Goal: Task Accomplishment & Management: Use online tool/utility

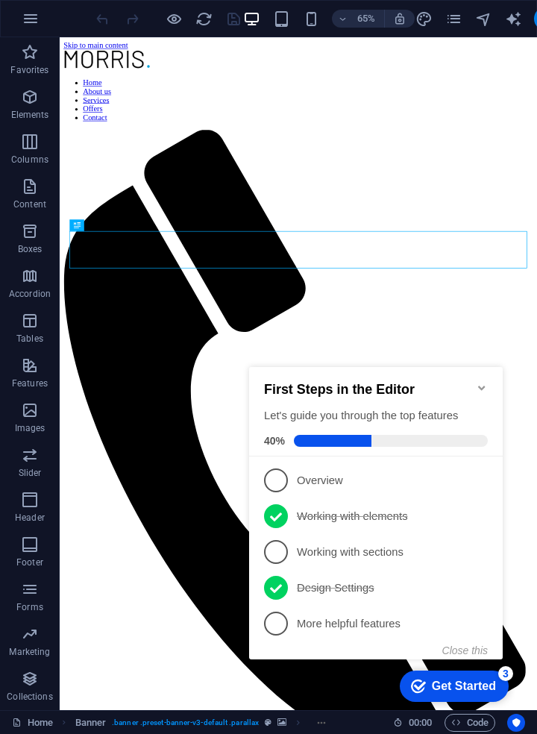
click at [477, 683] on div "Get Started" at bounding box center [464, 686] width 64 height 13
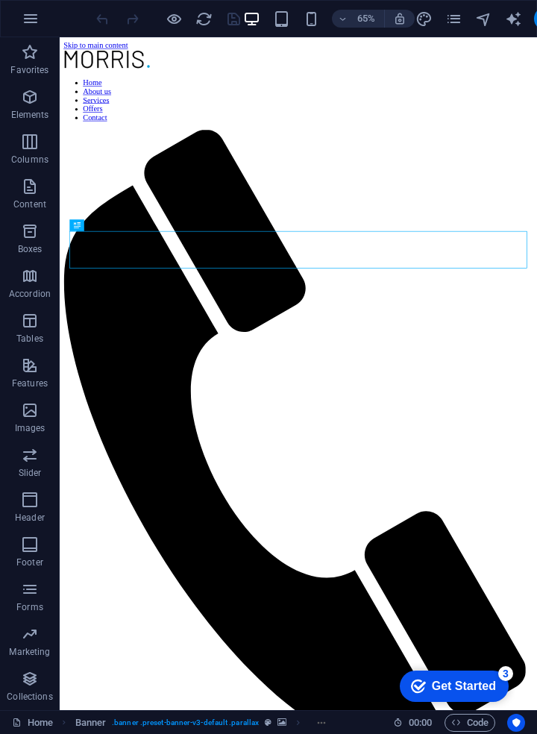
click at [31, 110] on p "Elements" at bounding box center [30, 115] width 38 height 12
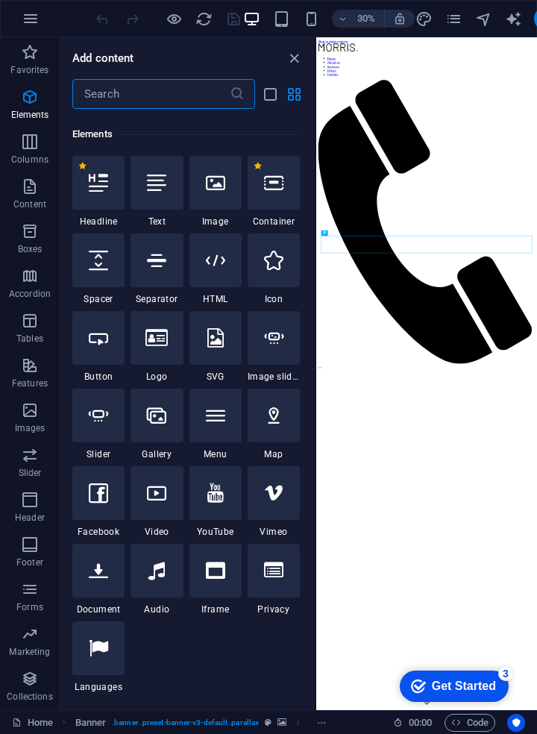
scroll to position [159, 0]
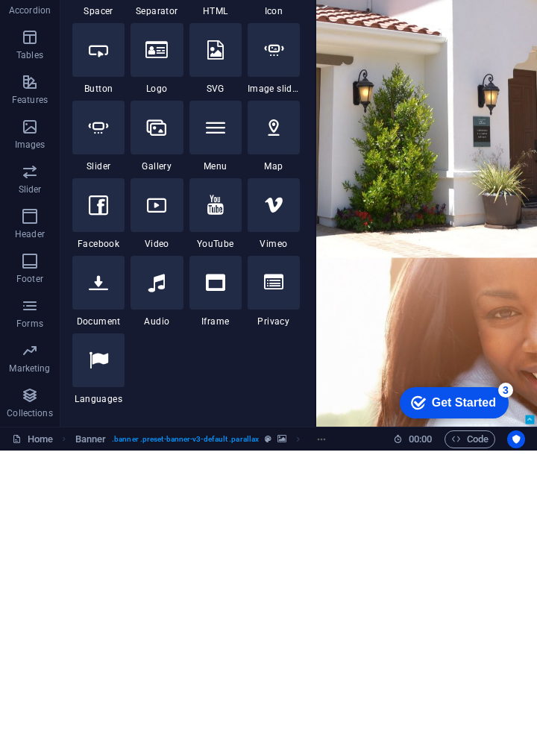
click at [34, 554] on span "Footer" at bounding box center [30, 554] width 60 height 36
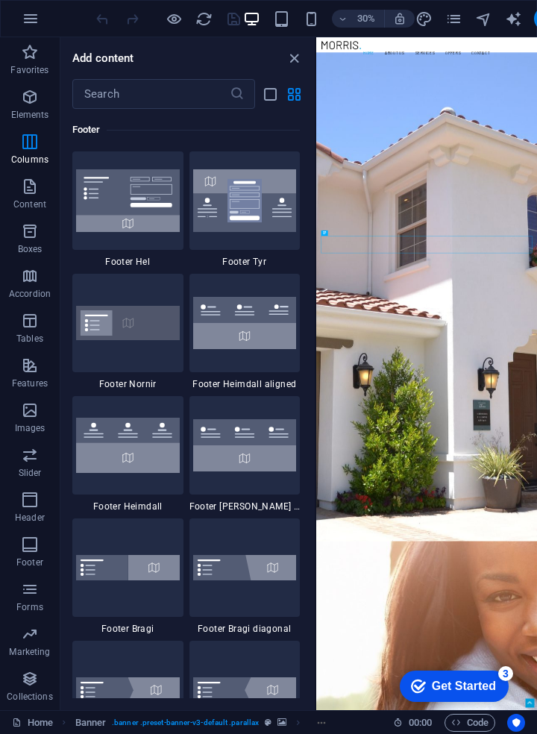
scroll to position [9878, 0]
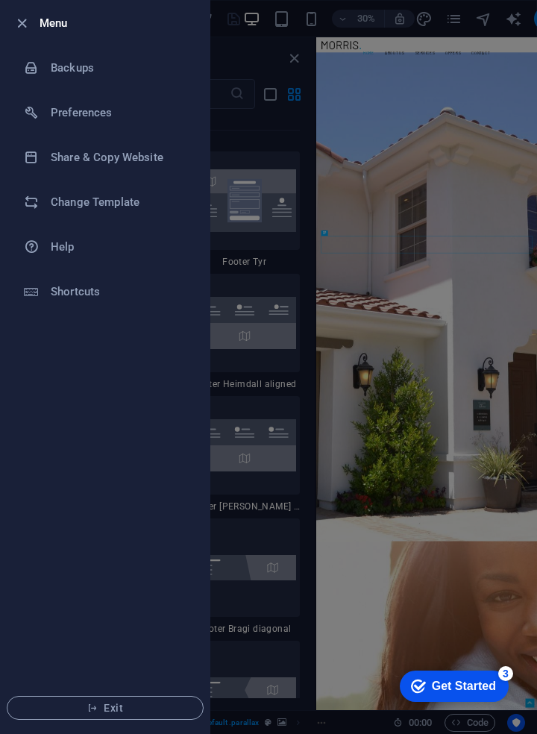
click at [126, 204] on h6 "Change Template" at bounding box center [120, 202] width 138 height 18
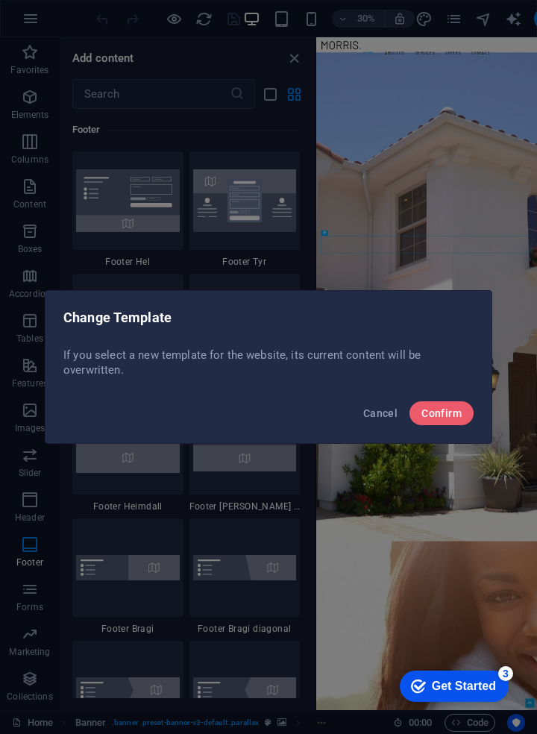
click at [449, 409] on span "Confirm" at bounding box center [442, 413] width 40 height 12
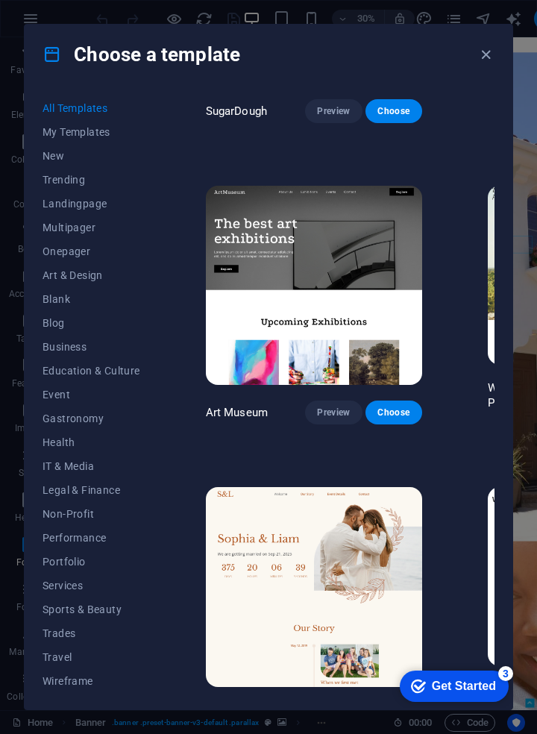
scroll to position [212, 0]
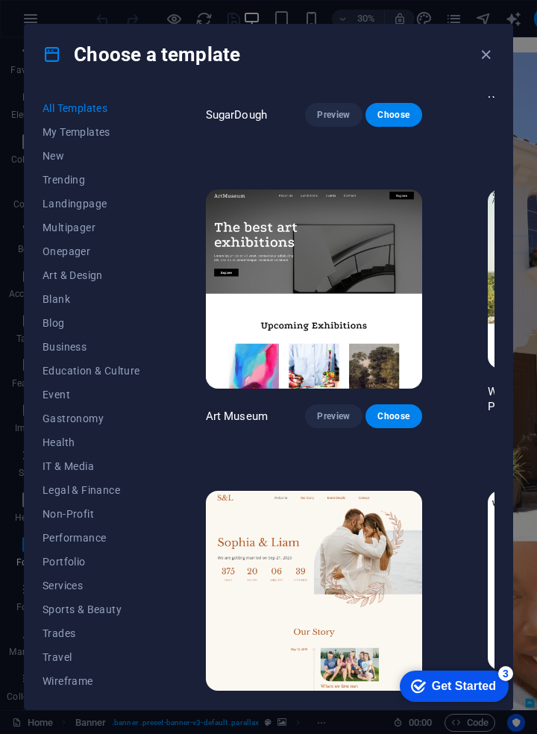
click at [324, 231] on img at bounding box center [314, 290] width 216 height 200
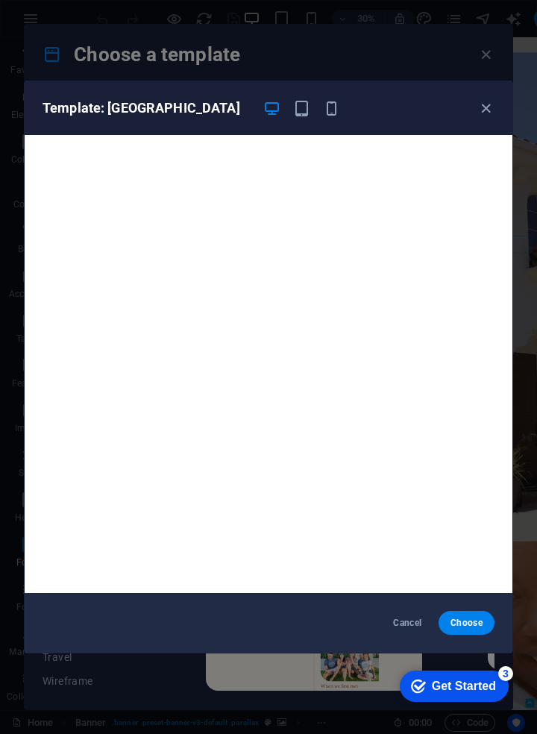
click at [301, 116] on icon "button" at bounding box center [301, 108] width 17 height 17
click at [404, 620] on span "Cancel" at bounding box center [408, 623] width 32 height 12
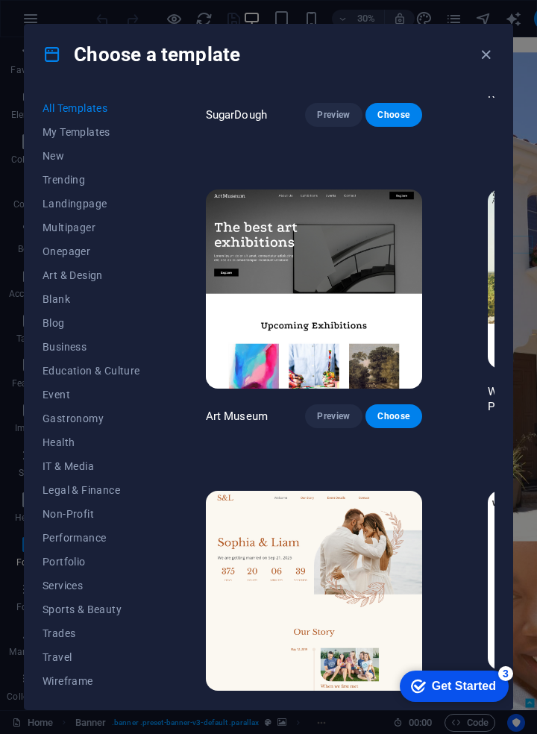
click at [81, 466] on span "IT & Media" at bounding box center [92, 466] width 98 height 12
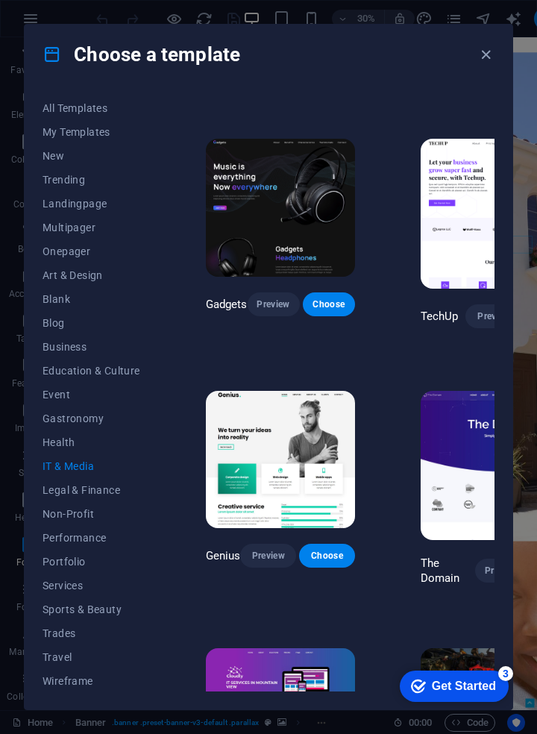
click at [301, 470] on img at bounding box center [280, 459] width 149 height 137
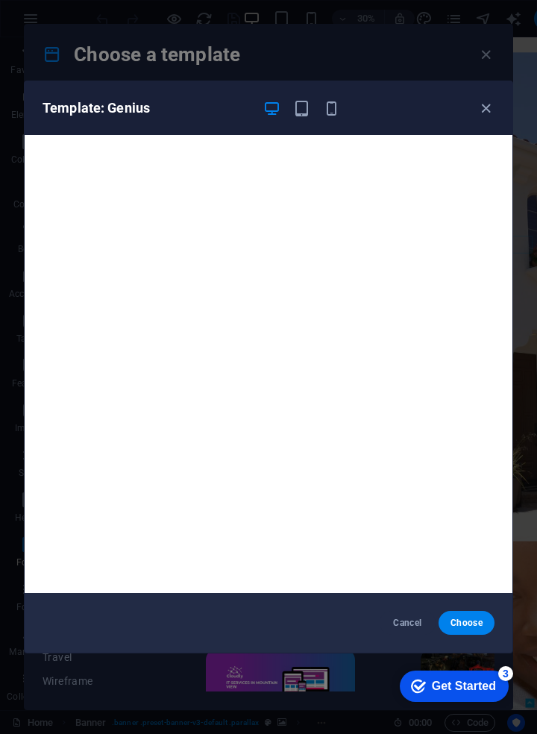
click at [304, 113] on icon "button" at bounding box center [301, 108] width 17 height 17
click at [415, 618] on span "Cancel" at bounding box center [408, 623] width 32 height 12
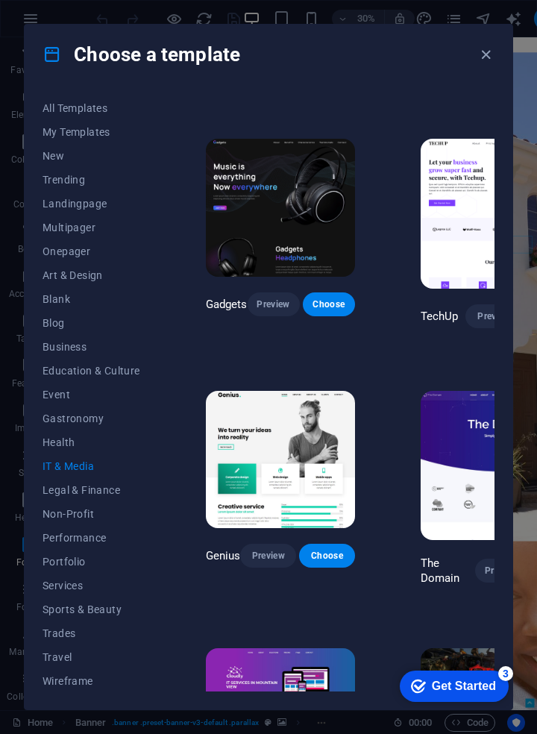
click at [74, 585] on span "Services" at bounding box center [92, 586] width 98 height 12
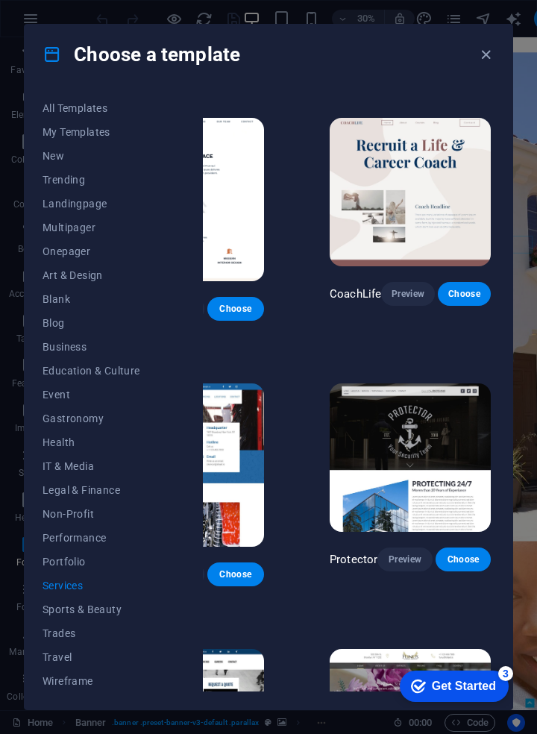
scroll to position [509, 362]
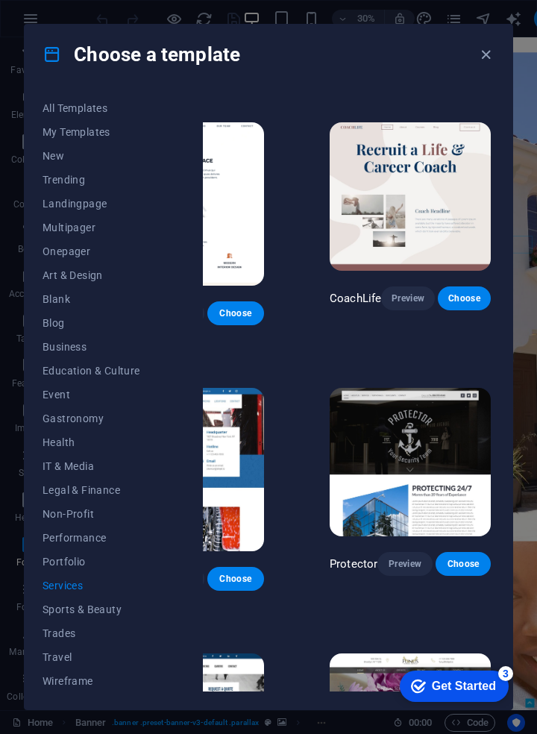
click at [94, 550] on button "Portfolio" at bounding box center [92, 562] width 98 height 24
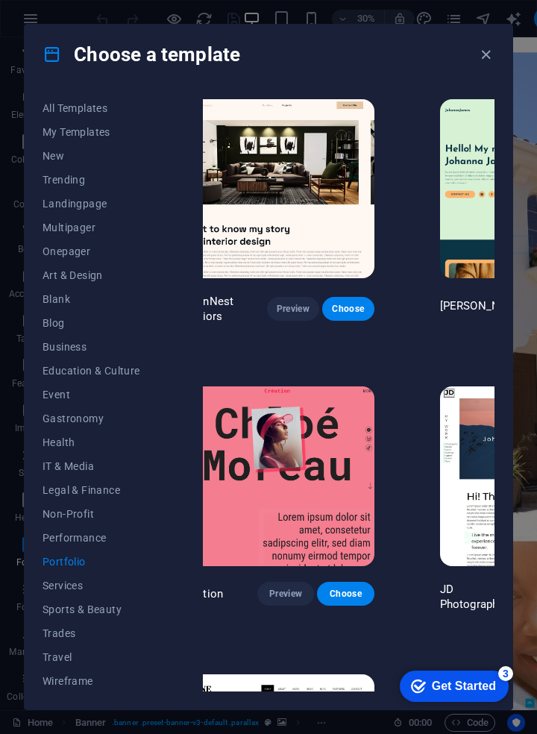
scroll to position [0, 335]
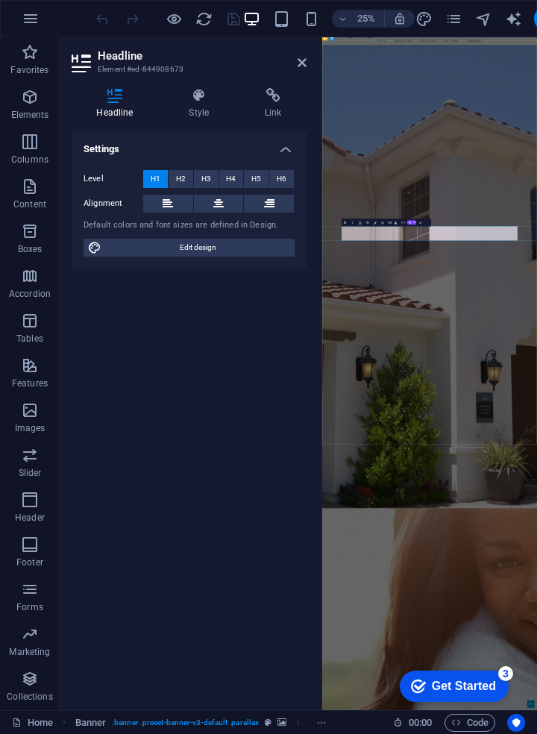
scroll to position [43, 0]
click at [228, 247] on span "Edit design" at bounding box center [198, 248] width 184 height 18
select select "rem"
select select "300"
select select "px"
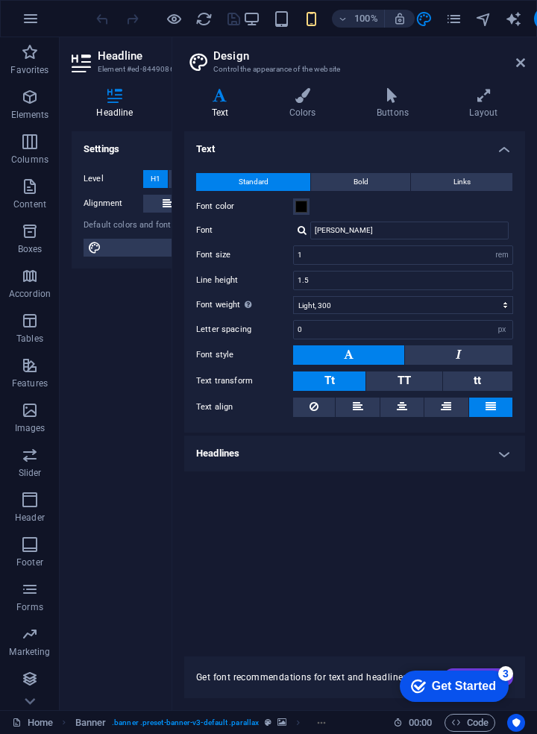
click at [326, 378] on span "Tt" at bounding box center [330, 380] width 10 height 13
click at [472, 348] on button at bounding box center [458, 354] width 107 height 19
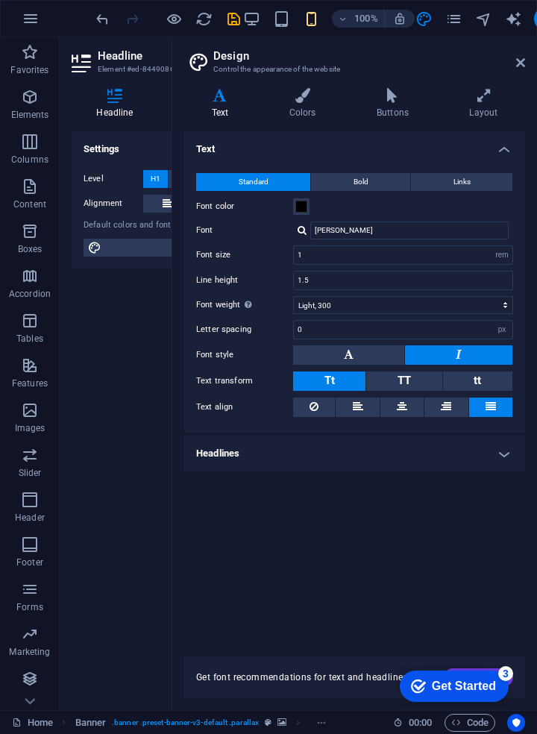
click at [336, 380] on button "Tt" at bounding box center [329, 381] width 72 height 19
click at [370, 351] on button at bounding box center [348, 354] width 111 height 19
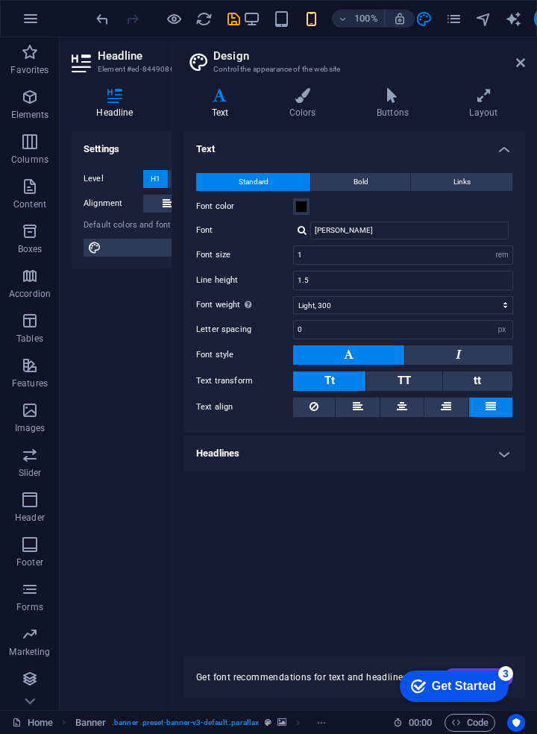
click at [229, 63] on h3 "Control the appearance of the website" at bounding box center [354, 69] width 282 height 13
click at [300, 115] on h4 "Colors" at bounding box center [305, 103] width 87 height 31
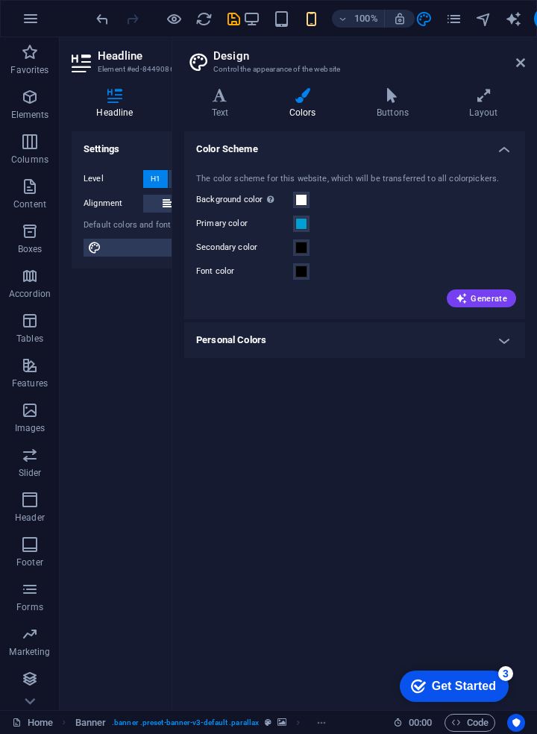
click at [398, 108] on h4 "Buttons" at bounding box center [395, 103] width 93 height 31
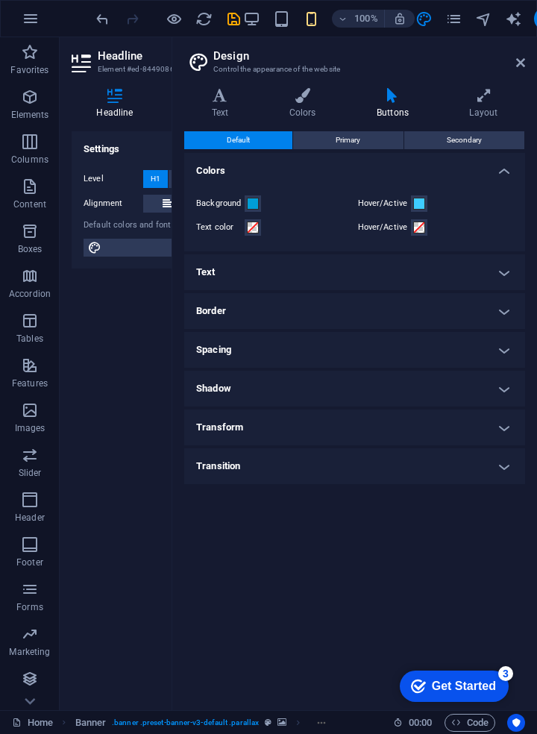
click at [483, 110] on h4 "Layout" at bounding box center [483, 103] width 83 height 31
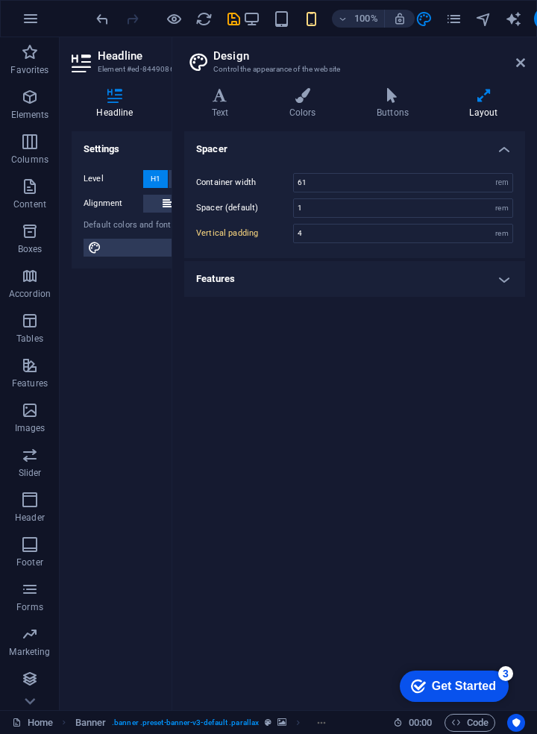
click at [122, 105] on h4 "Headline" at bounding box center [118, 103] width 93 height 31
click at [137, 247] on span "Edit design" at bounding box center [198, 248] width 184 height 18
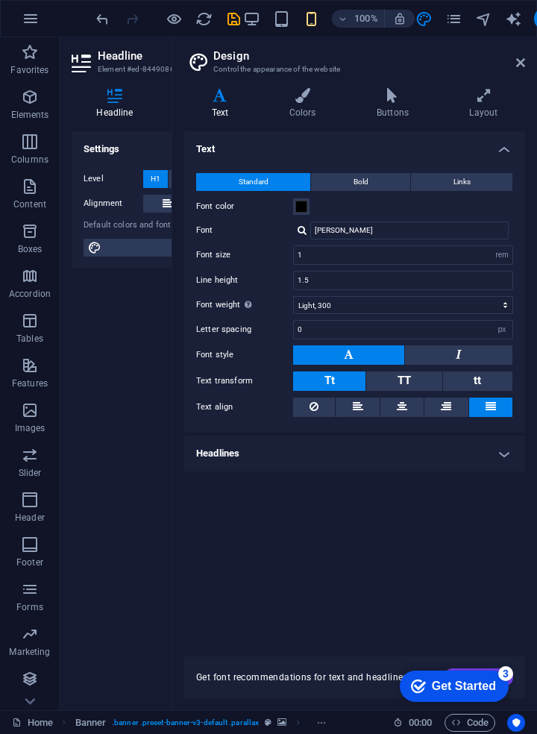
click at [494, 460] on h4 "Headlines" at bounding box center [354, 454] width 341 height 36
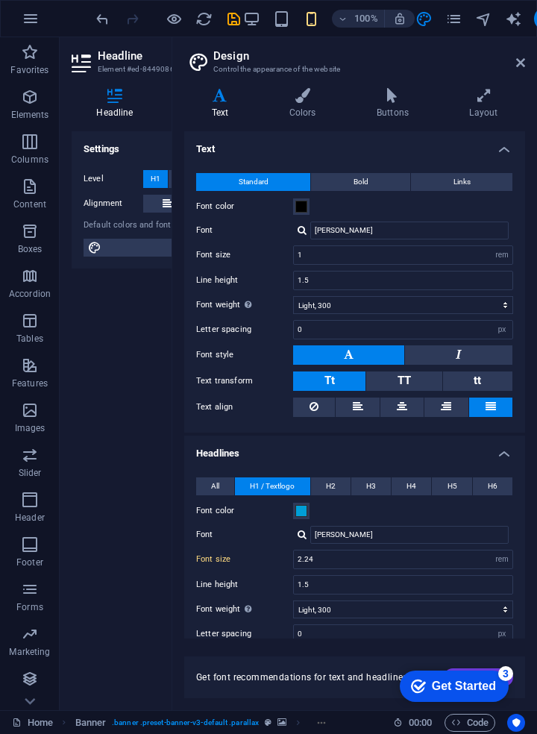
click at [499, 451] on h4 "Headlines" at bounding box center [354, 449] width 341 height 27
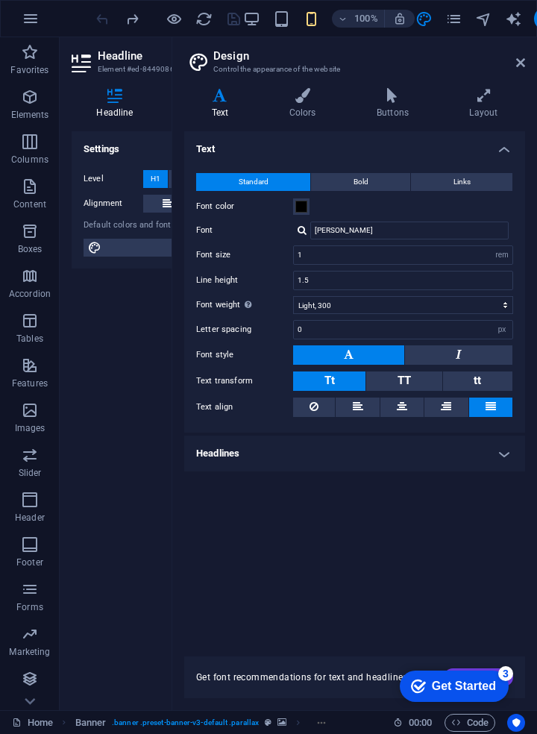
click at [113, 250] on span "Edit design" at bounding box center [198, 248] width 184 height 18
click at [381, 183] on button "Bold" at bounding box center [360, 182] width 99 height 18
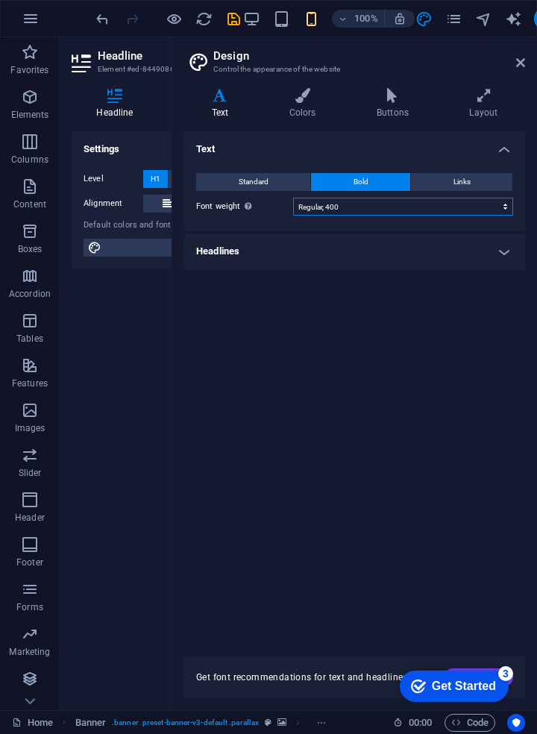
click at [493, 209] on select "Thin, 100 Extra-light, 200 Light, 300 Regular, 400 Medium, 500 Semi-bold, 600 B…" at bounding box center [403, 207] width 220 height 18
select select "200"
click at [293, 198] on select "Thin, 100 Extra-light, 200 Light, 300 Regular, 400 Medium, 500 Semi-bold, 600 B…" at bounding box center [403, 207] width 220 height 18
click at [475, 175] on button "Links" at bounding box center [461, 182] width 101 height 18
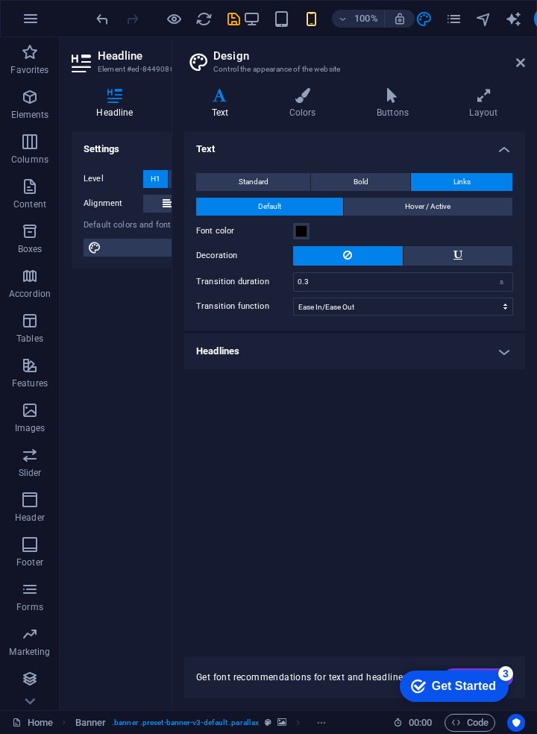
click at [496, 153] on h4 "Text" at bounding box center [354, 144] width 341 height 27
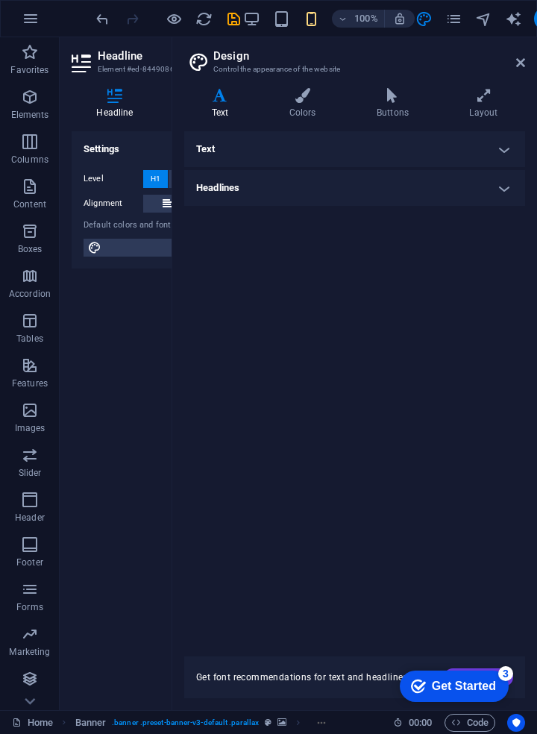
click at [483, 112] on h4 "Layout" at bounding box center [483, 103] width 83 height 31
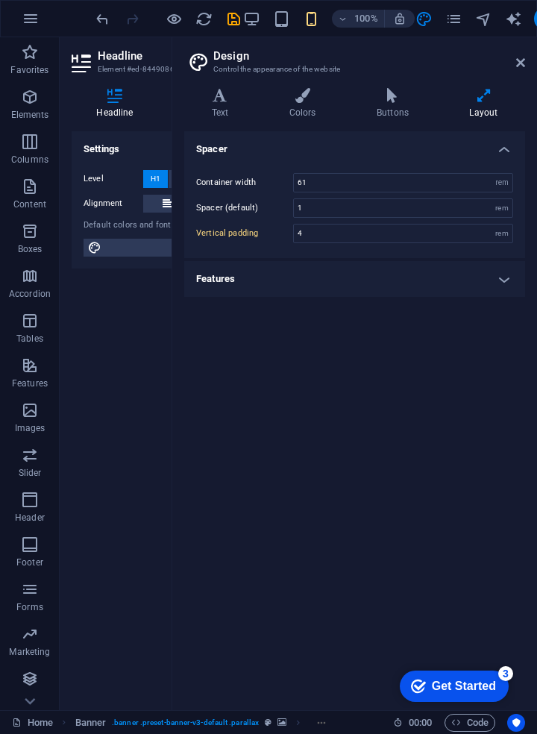
click at [517, 60] on icon at bounding box center [520, 63] width 9 height 12
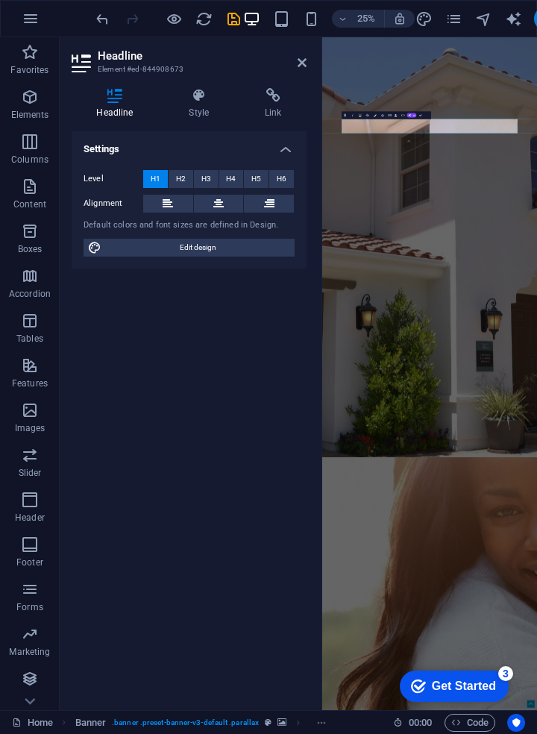
scroll to position [489, 0]
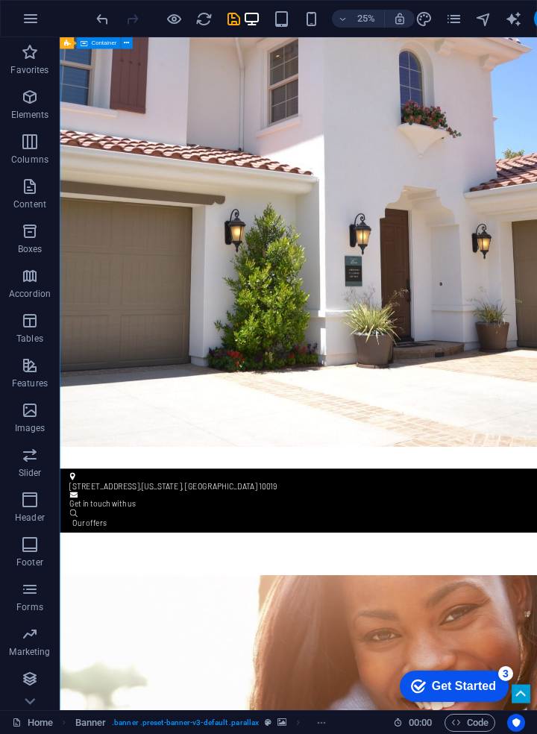
scroll to position [0, 0]
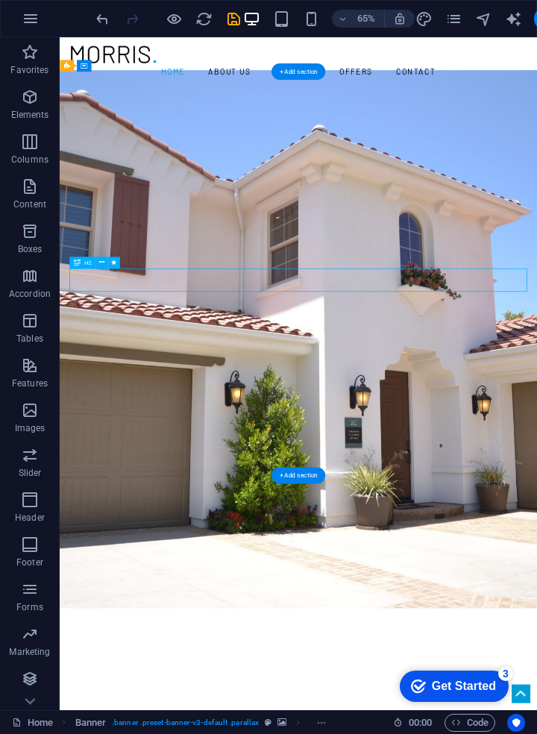
click at [161, 64] on div at bounding box center [427, 63] width 704 height 29
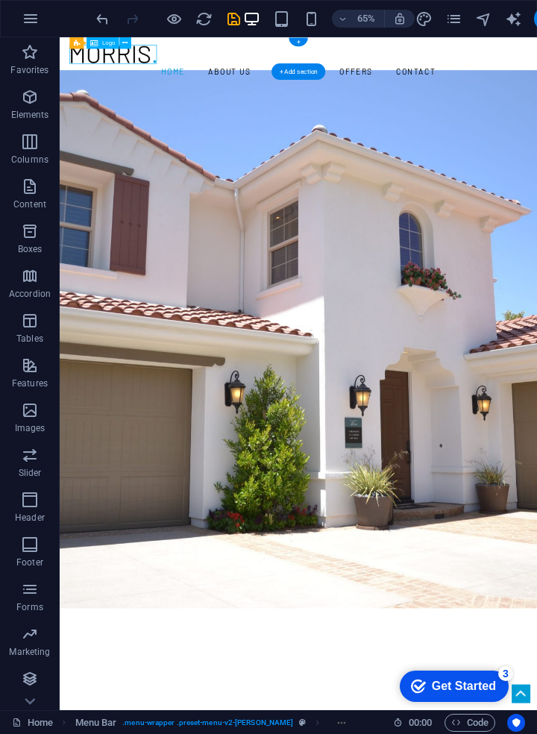
click at [151, 62] on div at bounding box center [427, 63] width 704 height 29
click at [122, 47] on icon at bounding box center [124, 43] width 5 height 10
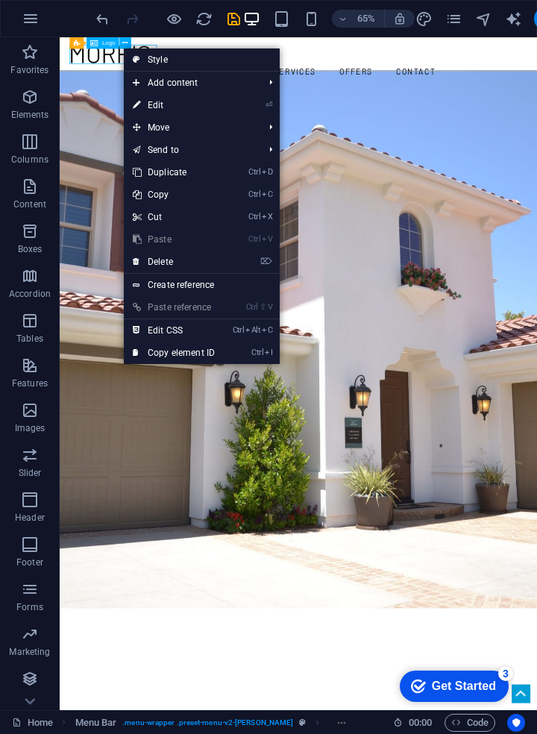
click at [196, 102] on link "⏎ Edit" at bounding box center [174, 105] width 100 height 22
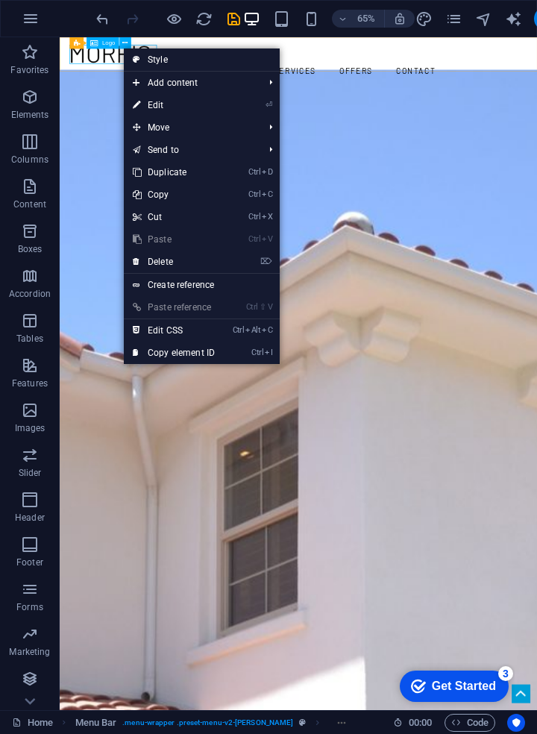
select select "px"
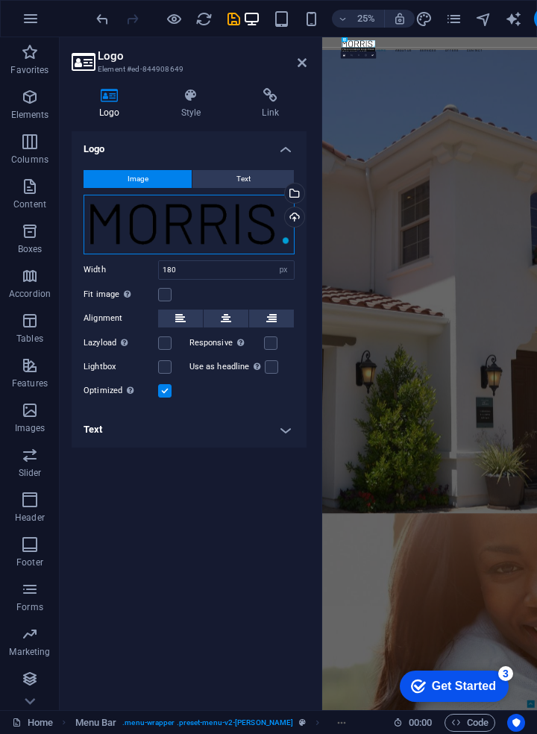
click at [242, 231] on div "Drag files here, click to choose files or select files from Files or our free s…" at bounding box center [189, 225] width 211 height 60
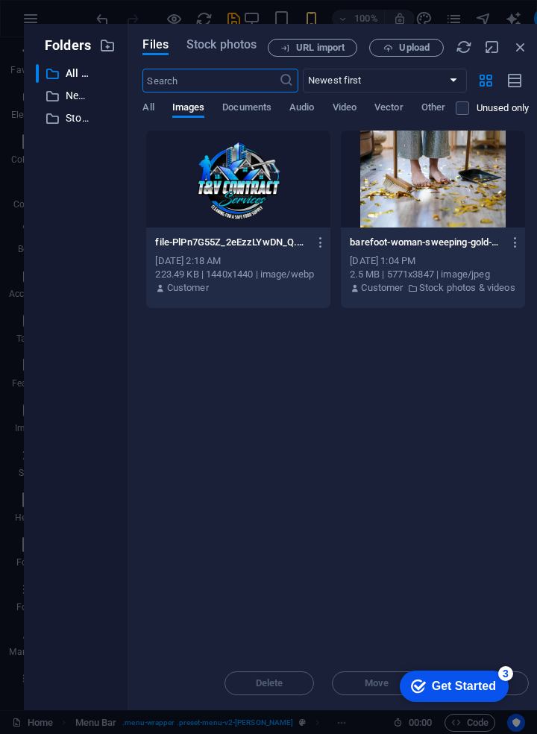
type input "150"
click at [245, 183] on div at bounding box center [238, 179] width 184 height 97
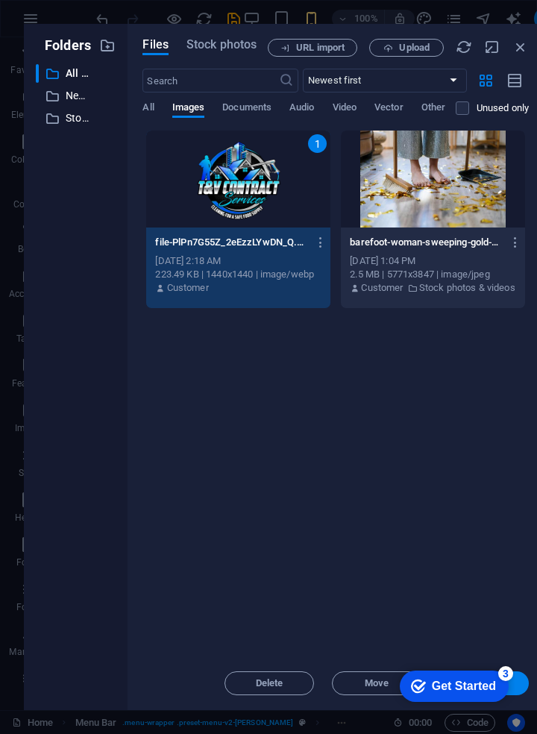
click at [247, 218] on div "1" at bounding box center [238, 179] width 184 height 97
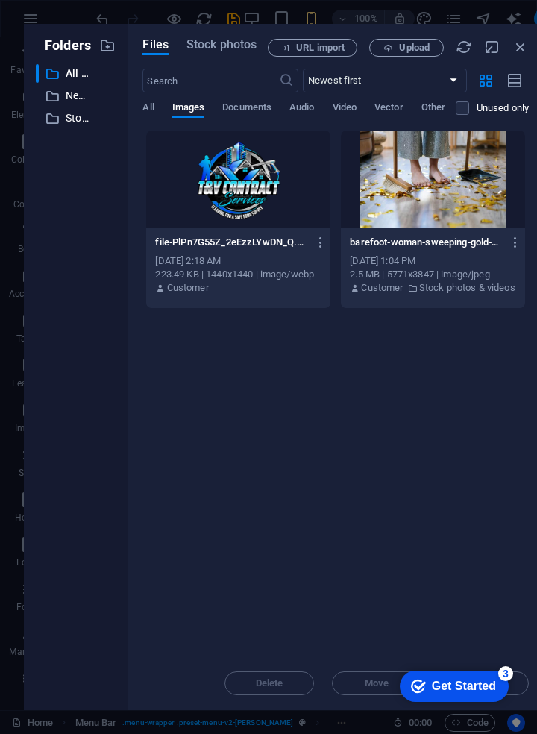
click at [251, 281] on div "Customer" at bounding box center [238, 287] width 166 height 13
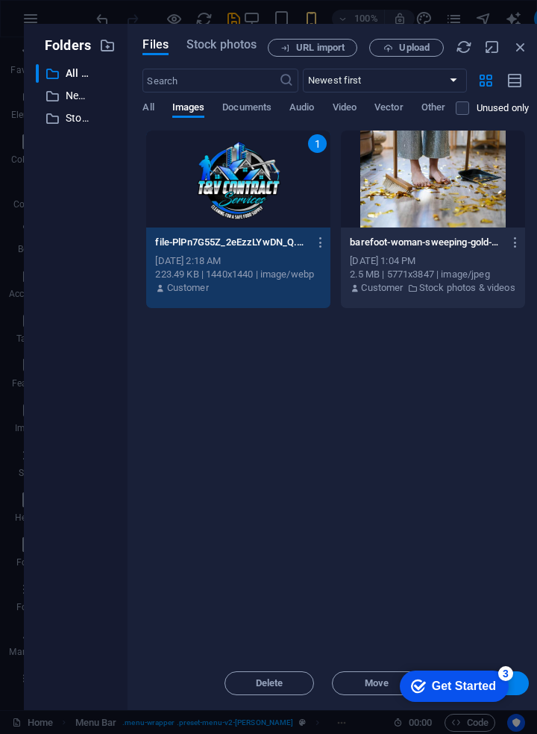
click at [207, 302] on div "file-PlPn7G55Z_2eEzzLYwDN_Q.webp file-PlPn7G55Z_2eEzzLYwDN_Q.webp Aug 15, 2025 …" at bounding box center [238, 266] width 184 height 76
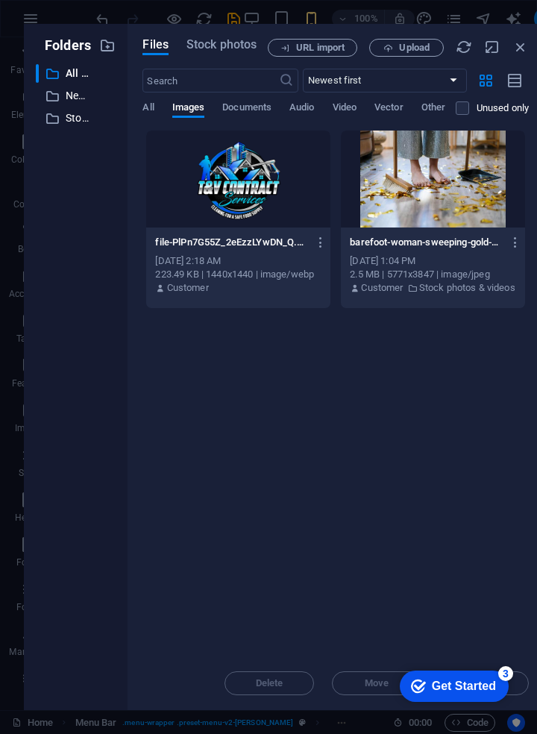
click at [251, 281] on div "223.49 KB | 1440x1440 | image/webp" at bounding box center [238, 274] width 166 height 13
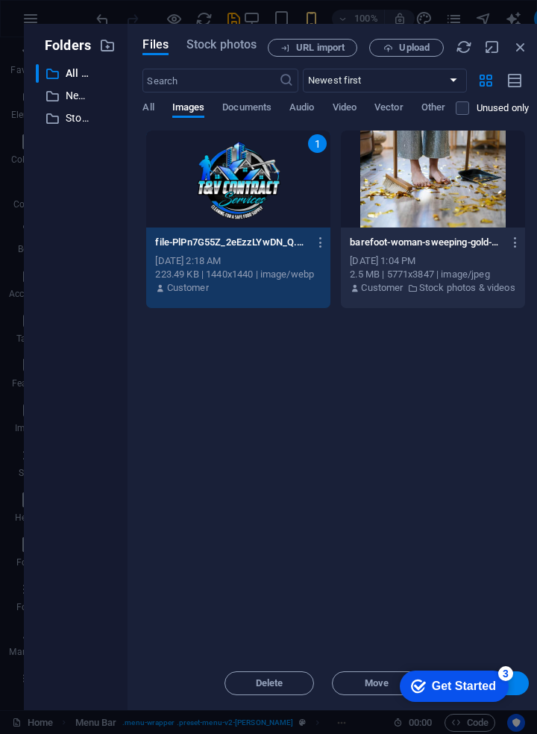
click at [318, 241] on icon "button" at bounding box center [321, 242] width 14 height 13
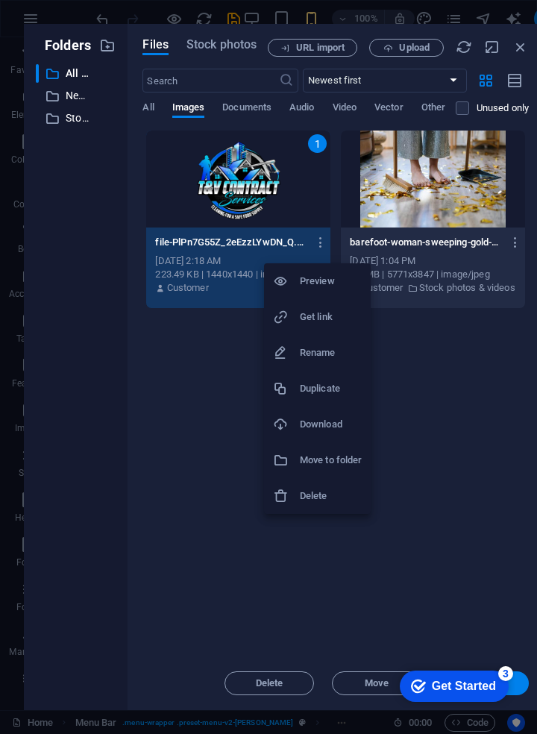
click at [339, 427] on h6 "Download" at bounding box center [331, 425] width 62 height 18
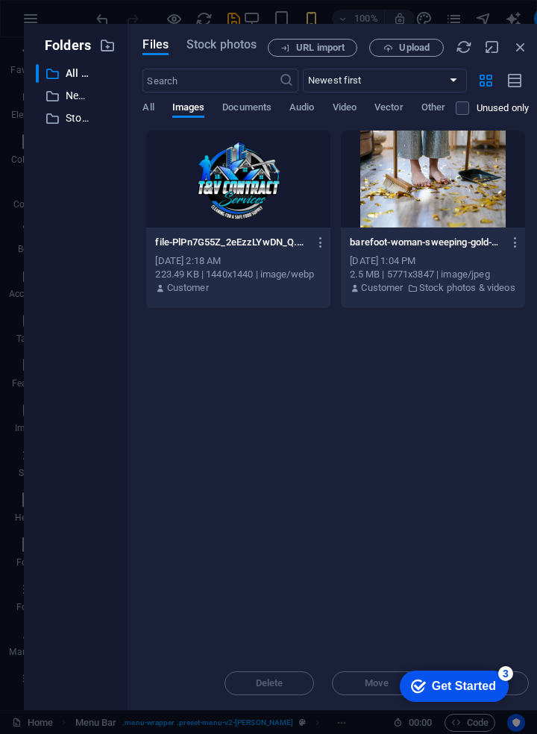
click at [457, 88] on select "Newest first Oldest first Name (A-Z) Name (Z-A) Size (0-9) Size (9-0) Resolutio…" at bounding box center [385, 81] width 164 height 24
click at [247, 551] on div "Drop files here to upload them instantly file-PlPn7G55Z_2eEzzLYwDN_Q.webp file-…" at bounding box center [336, 393] width 386 height 527
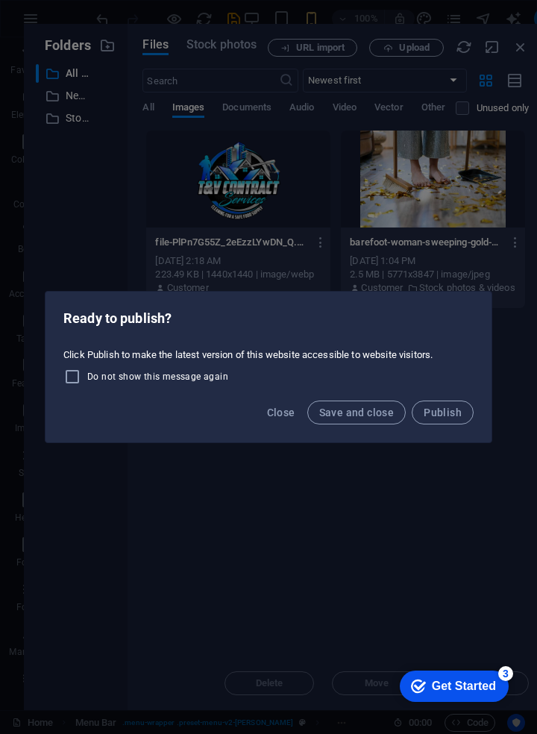
click at [369, 418] on span "Save and close" at bounding box center [356, 413] width 75 height 12
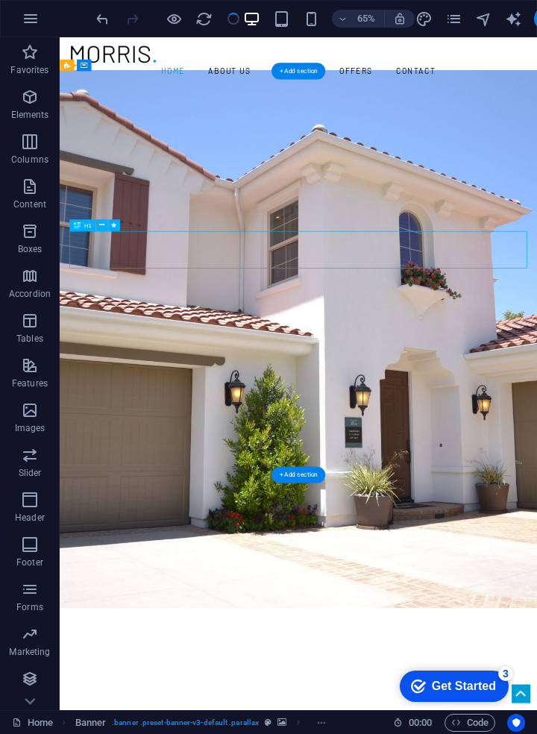
click at [84, 228] on span "H1" at bounding box center [87, 225] width 7 height 6
click at [87, 222] on span "H1" at bounding box center [87, 225] width 7 height 6
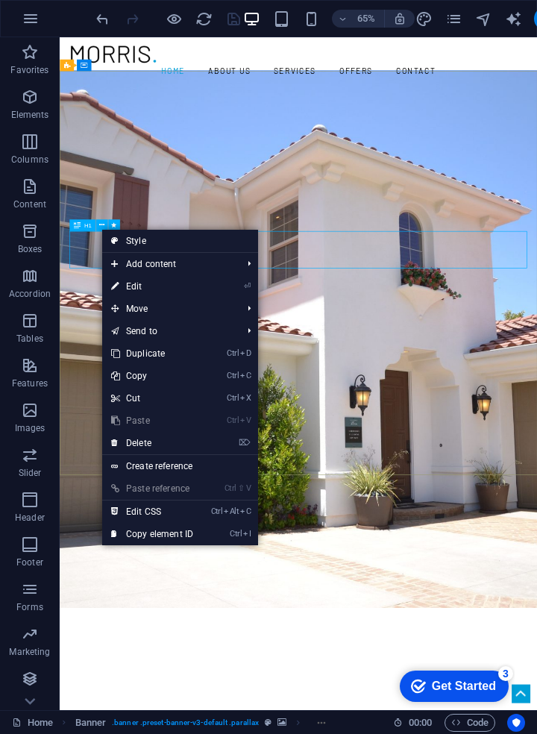
click at [161, 239] on link "Style" at bounding box center [180, 241] width 156 height 22
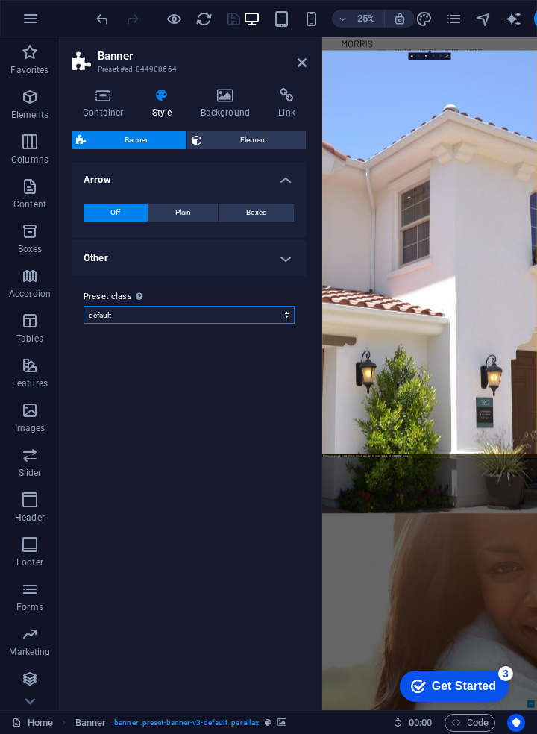
click at [280, 321] on select "default Add preset class" at bounding box center [189, 315] width 211 height 18
click at [84, 306] on select "default Add preset class" at bounding box center [189, 315] width 211 height 18
select select "preset-banner-v3-default"
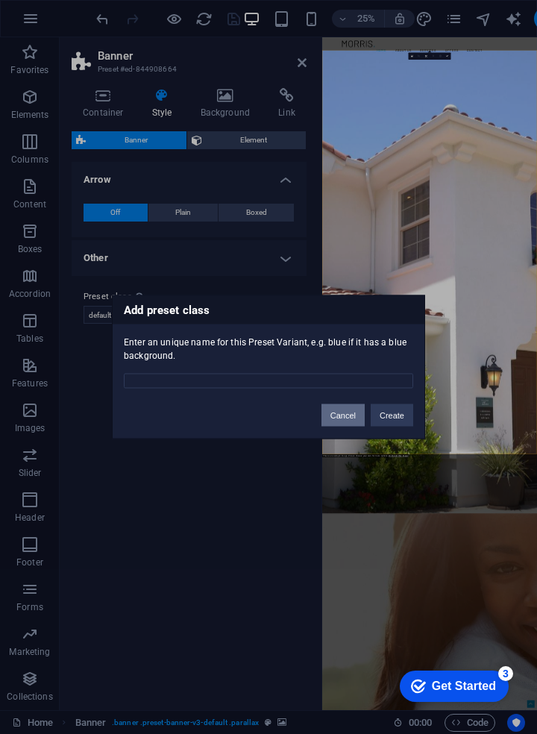
click at [339, 423] on button "Cancel" at bounding box center [343, 415] width 43 height 22
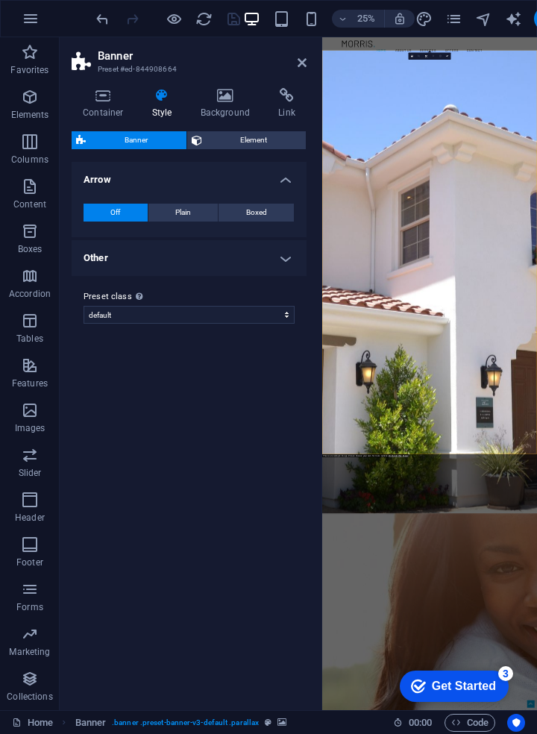
click at [184, 207] on span "Plain" at bounding box center [183, 213] width 16 height 18
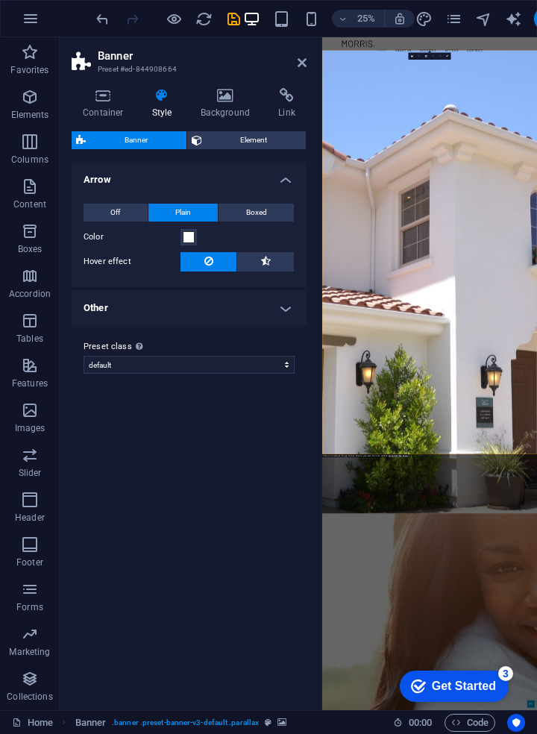
click at [219, 266] on button at bounding box center [209, 261] width 56 height 19
click at [217, 270] on button at bounding box center [209, 261] width 56 height 19
click at [265, 268] on icon at bounding box center [266, 261] width 10 height 18
click at [216, 267] on button at bounding box center [209, 261] width 56 height 19
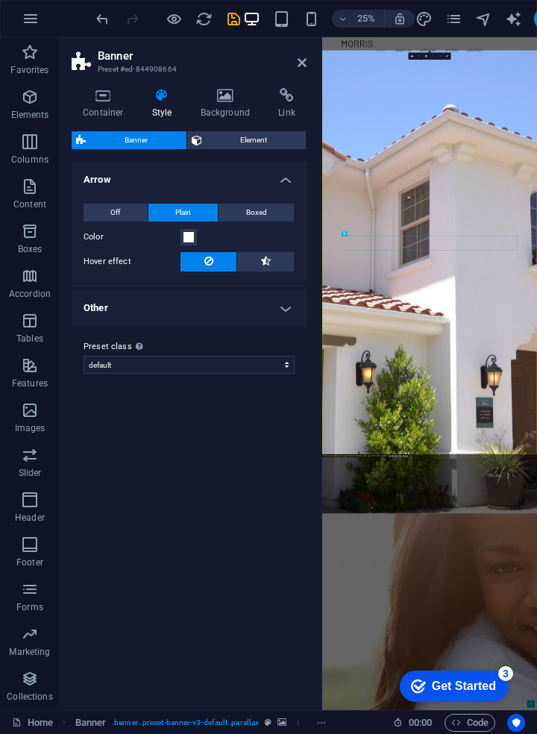
click at [208, 270] on span at bounding box center [208, 261] width 9 height 19
click at [284, 296] on h4 "Other" at bounding box center [189, 308] width 235 height 36
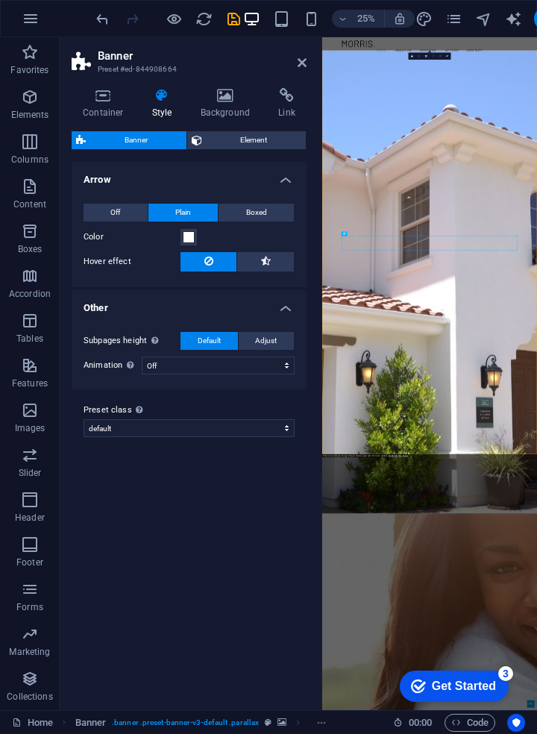
click at [275, 375] on div "Subpages height Overwrites the min. height of the banner only for the subpages.…" at bounding box center [189, 353] width 241 height 72
click at [287, 362] on select "Off Zoom: in & out Slide: left to right Slide: up to down" at bounding box center [218, 366] width 153 height 18
click at [209, 521] on div "Variants Default Arrow Off Plain Boxed Color Hover effect Background Padding 1 …" at bounding box center [189, 430] width 235 height 536
click at [260, 142] on span "Element" at bounding box center [255, 140] width 96 height 18
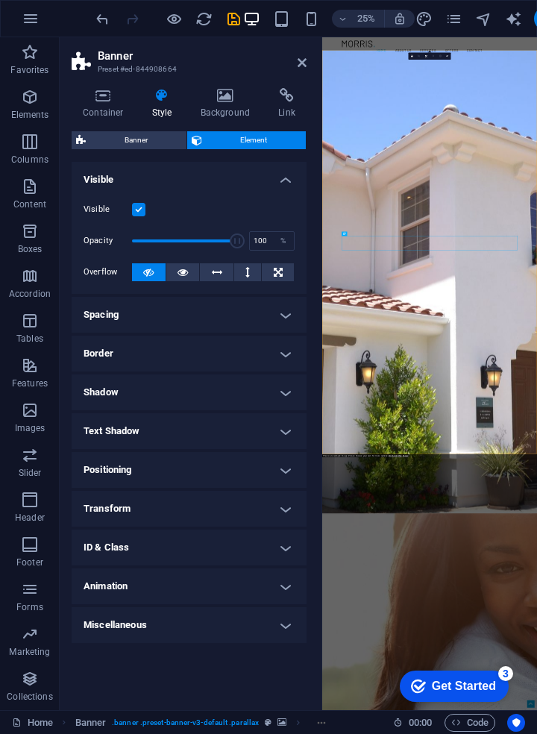
click at [281, 318] on h4 "Spacing" at bounding box center [189, 315] width 235 height 36
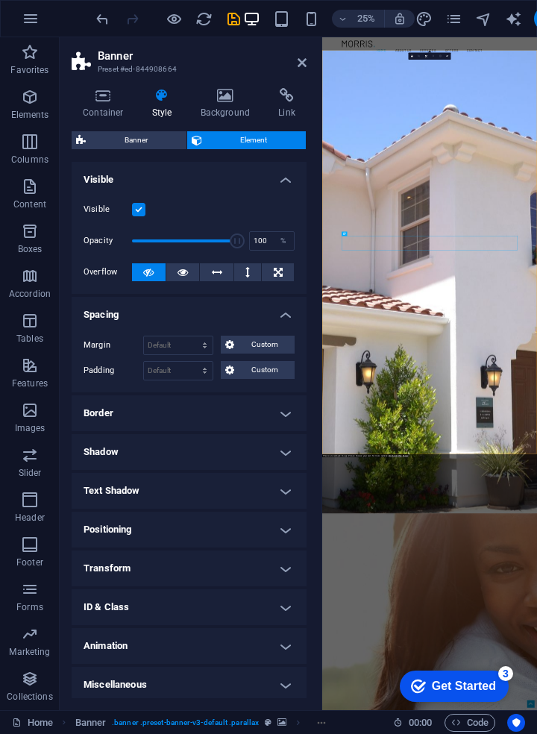
click at [222, 346] on button "Custom" at bounding box center [258, 345] width 74 height 18
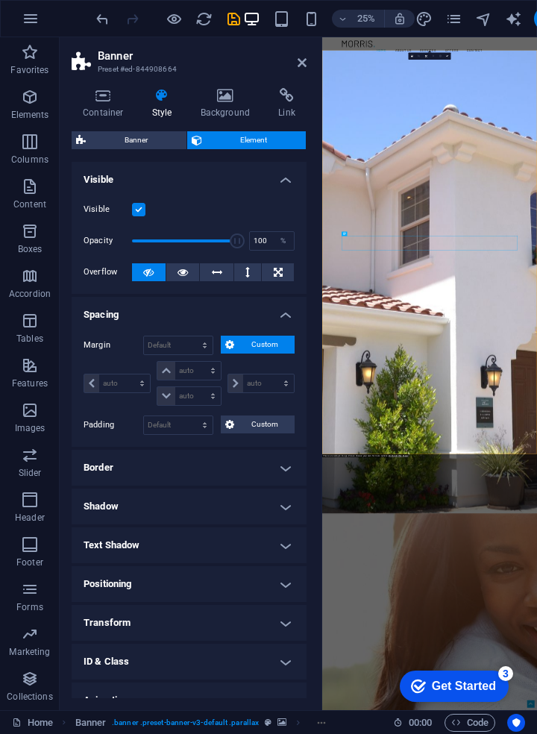
click at [222, 348] on button "Custom" at bounding box center [258, 345] width 74 height 18
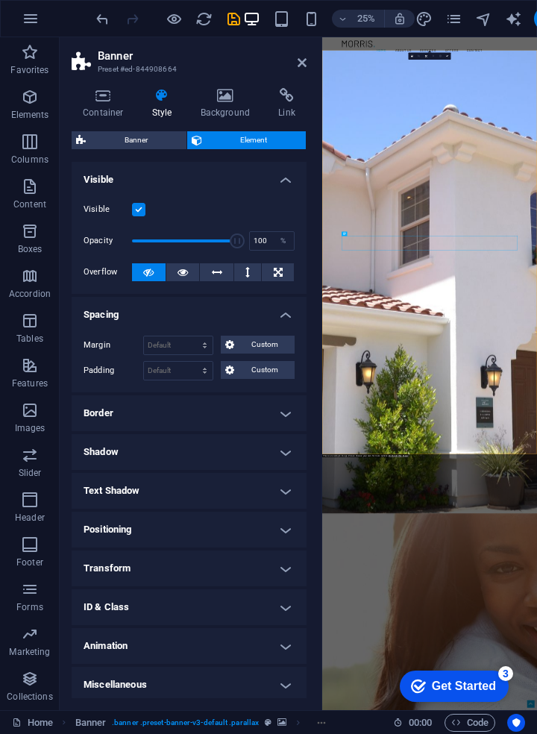
click at [181, 533] on h4 "Positioning" at bounding box center [189, 530] width 235 height 36
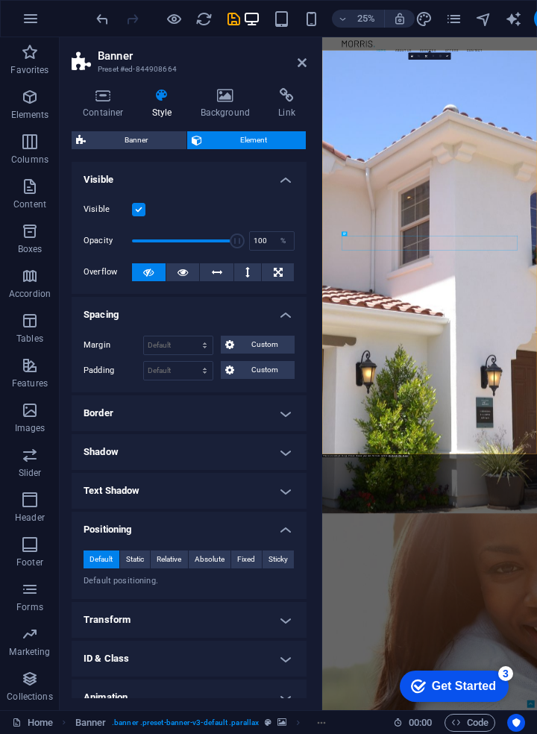
click at [134, 566] on span "Static" at bounding box center [135, 560] width 18 height 18
click at [248, 556] on span "Fixed" at bounding box center [246, 560] width 18 height 18
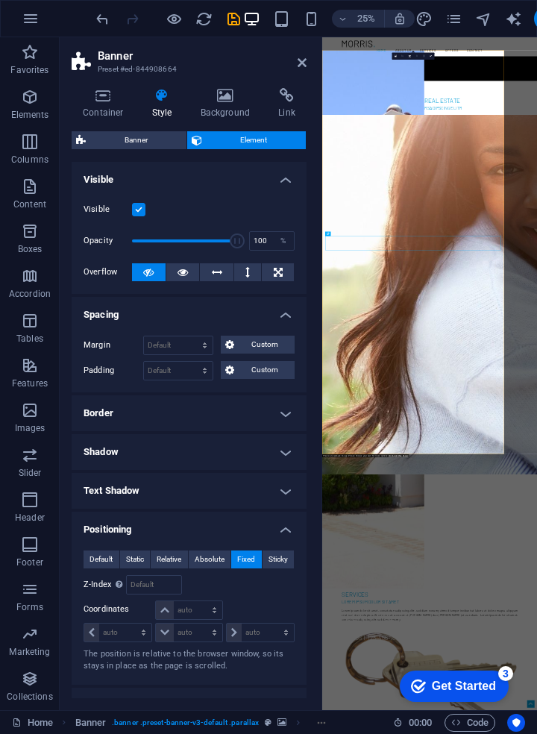
click at [249, 562] on span "Fixed" at bounding box center [246, 560] width 18 height 18
click at [213, 557] on span "Absolute" at bounding box center [210, 560] width 30 height 18
click at [179, 551] on span "Relative" at bounding box center [169, 560] width 25 height 18
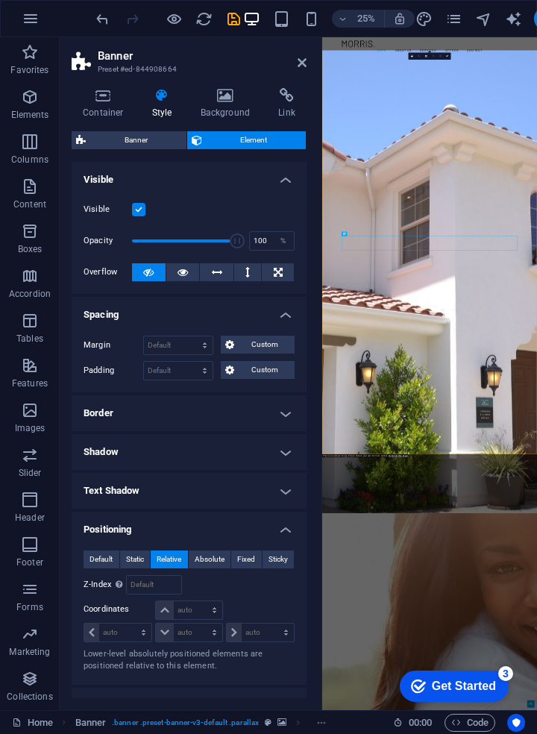
click at [144, 554] on button "Static" at bounding box center [135, 560] width 31 height 18
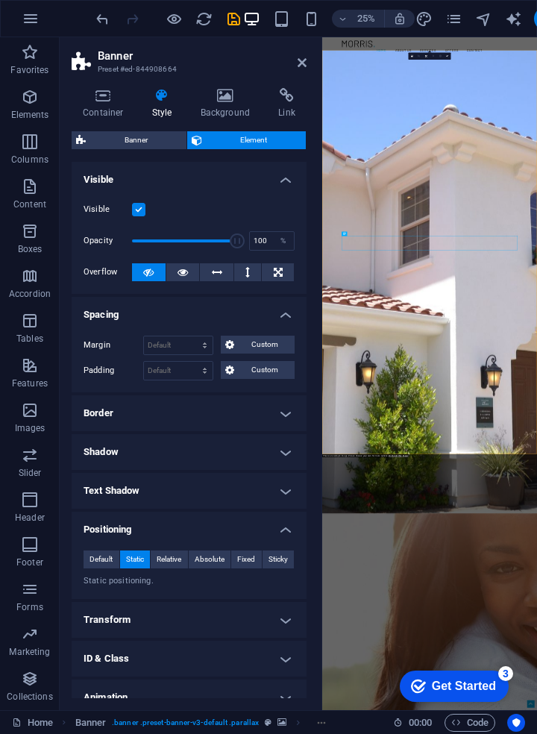
click at [104, 559] on span "Default" at bounding box center [101, 560] width 23 height 18
click at [134, 553] on span "Static" at bounding box center [135, 560] width 18 height 18
click at [169, 560] on span "Relative" at bounding box center [169, 560] width 25 height 18
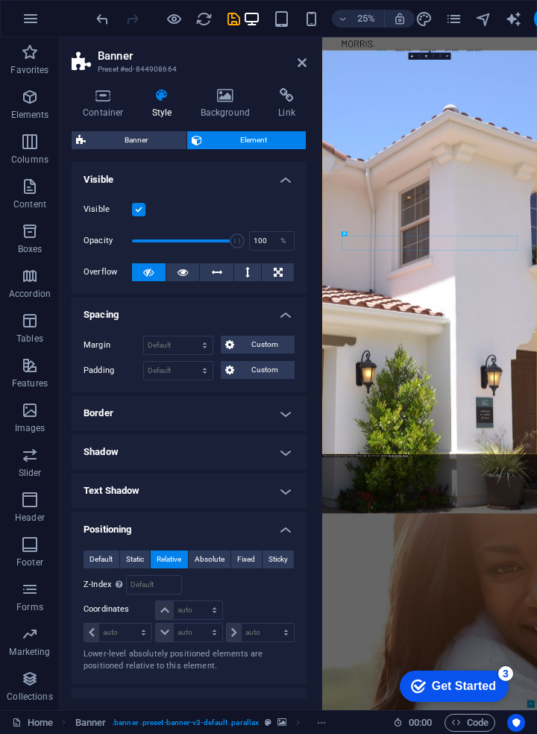
click at [96, 566] on span "Default" at bounding box center [101, 560] width 23 height 18
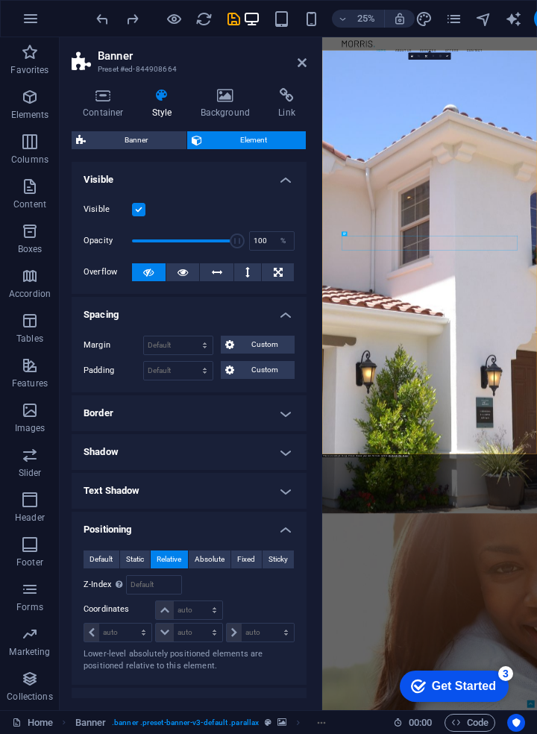
click at [109, 106] on h4 "Container" at bounding box center [106, 103] width 69 height 31
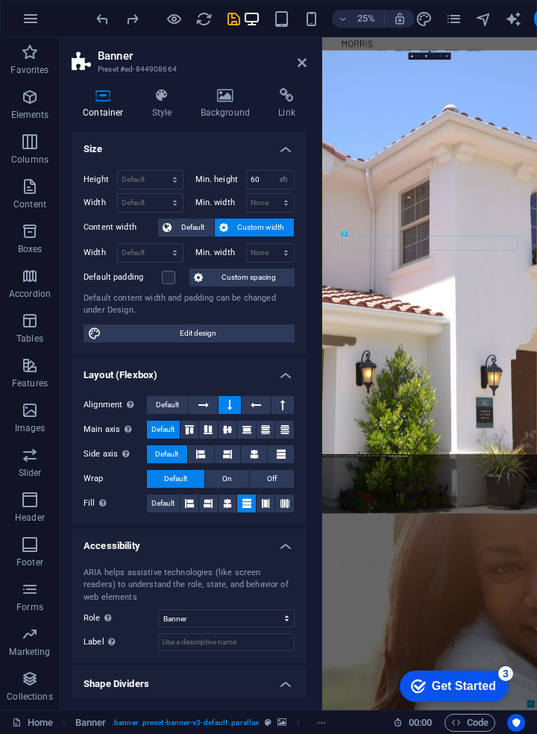
click at [232, 102] on icon at bounding box center [226, 95] width 72 height 15
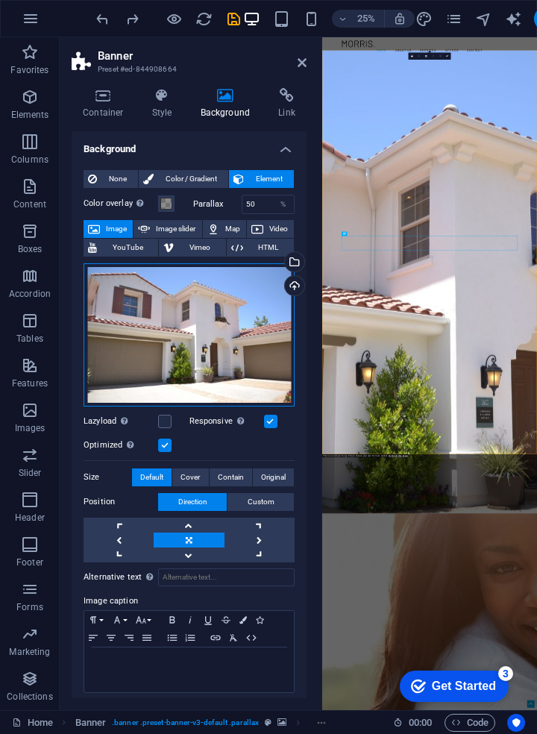
click at [210, 347] on div "Drag files here, click to choose files or select files from Files or our free s…" at bounding box center [189, 334] width 211 height 143
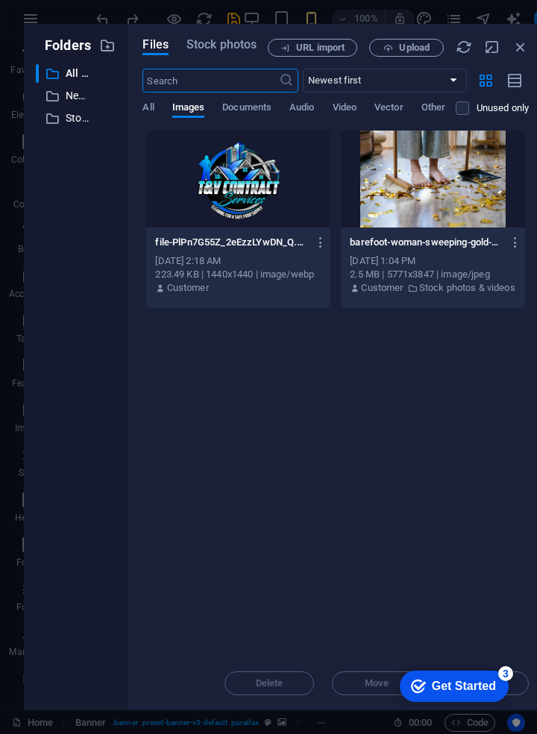
click at [251, 107] on span "Documents" at bounding box center [246, 108] width 49 height 21
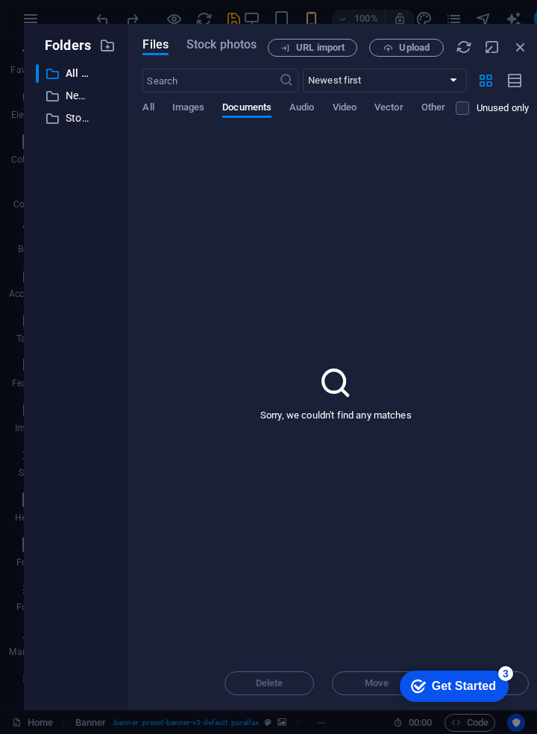
click at [78, 102] on p "New folder" at bounding box center [77, 95] width 23 height 17
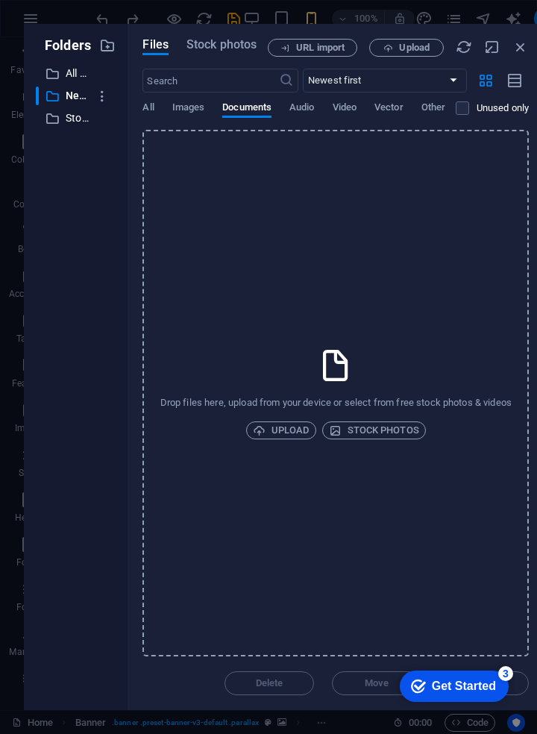
click at [77, 102] on p "New folder" at bounding box center [77, 95] width 23 height 17
click at [77, 124] on p "Stock photos & videos" at bounding box center [77, 118] width 23 height 17
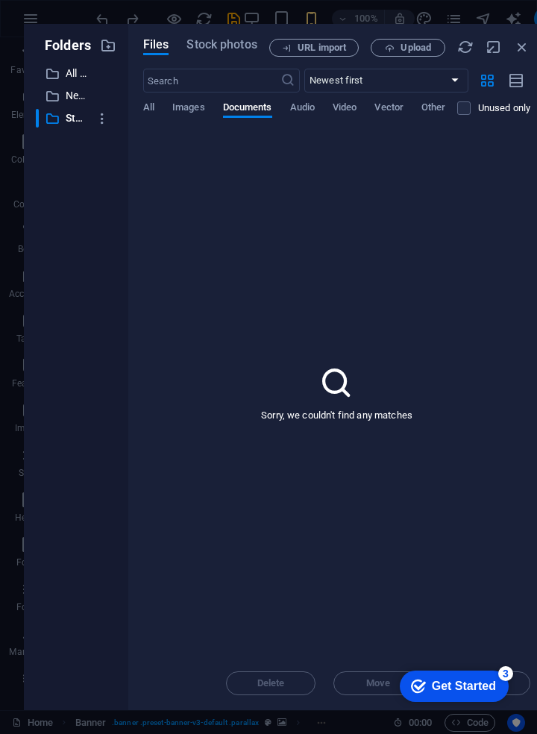
click at [416, 46] on span "Upload" at bounding box center [416, 47] width 31 height 9
click at [445, 87] on select "Newest first Oldest first Name (A-Z) Name (Z-A) Size (0-9) Size (9-0) Resolutio…" at bounding box center [386, 81] width 164 height 24
click at [454, 78] on select "Newest first Oldest first Name (A-Z) Name (Z-A) Size (0-9) Size (9-0) Resolutio…" at bounding box center [386, 81] width 164 height 24
click at [190, 522] on div "Sorry, we couldn't find any matches" at bounding box center [336, 393] width 387 height 527
click at [510, 85] on icon "button" at bounding box center [516, 80] width 16 height 17
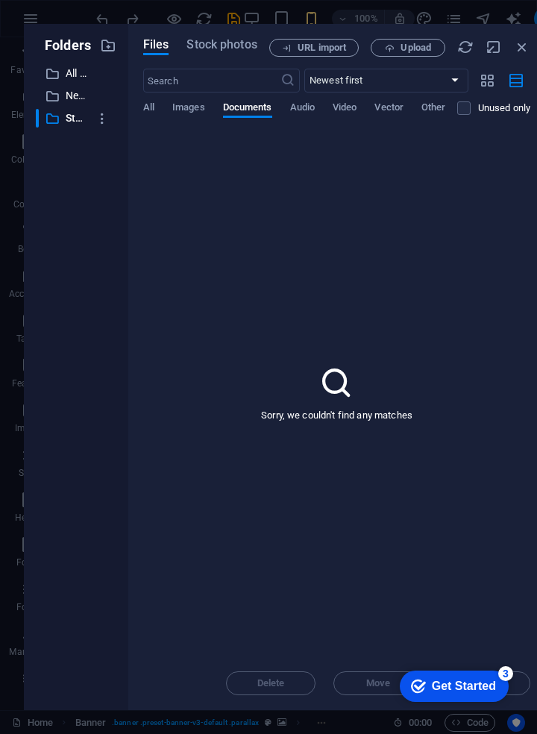
click at [482, 85] on icon "button" at bounding box center [487, 80] width 17 height 16
click at [491, 48] on icon "button" at bounding box center [494, 47] width 16 height 16
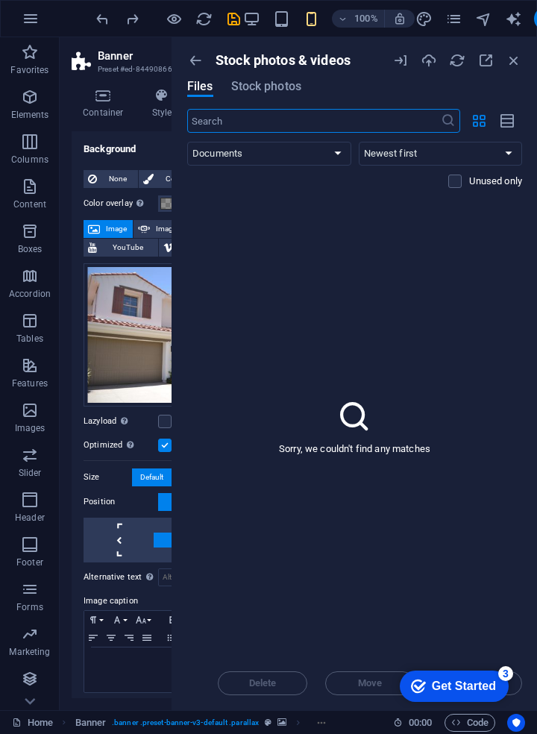
click at [369, 125] on input "text" at bounding box center [314, 121] width 254 height 24
click at [327, 156] on select "All Images Documents Audio Video Vector Other" at bounding box center [269, 154] width 164 height 24
click at [187, 142] on select "All Images Documents Audio Video Vector Other" at bounding box center [269, 154] width 164 height 24
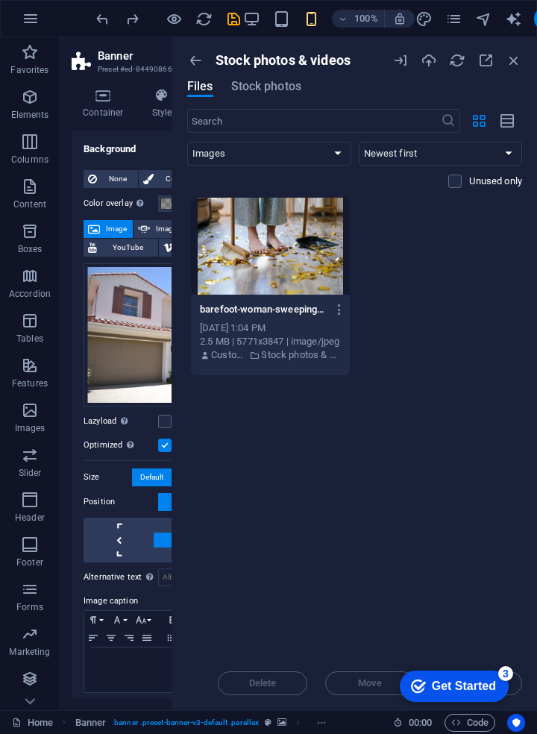
click at [334, 165] on select "All Images Documents Audio Video Vector Other" at bounding box center [269, 154] width 164 height 24
click at [187, 142] on select "All Images Documents Audio Video Vector Other" at bounding box center [269, 154] width 164 height 24
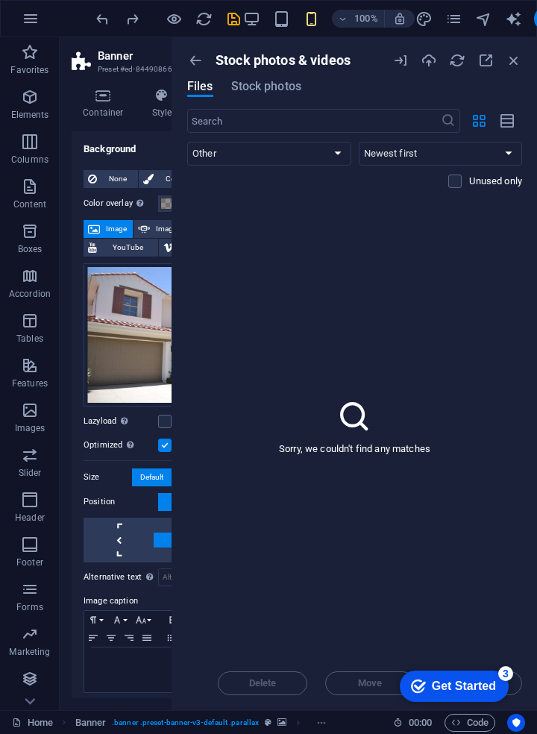
click at [331, 154] on select "All Images Documents Audio Video Vector Other" at bounding box center [269, 154] width 164 height 24
select select "all"
click at [187, 142] on select "All Images Documents Audio Video Vector Other" at bounding box center [269, 154] width 164 height 24
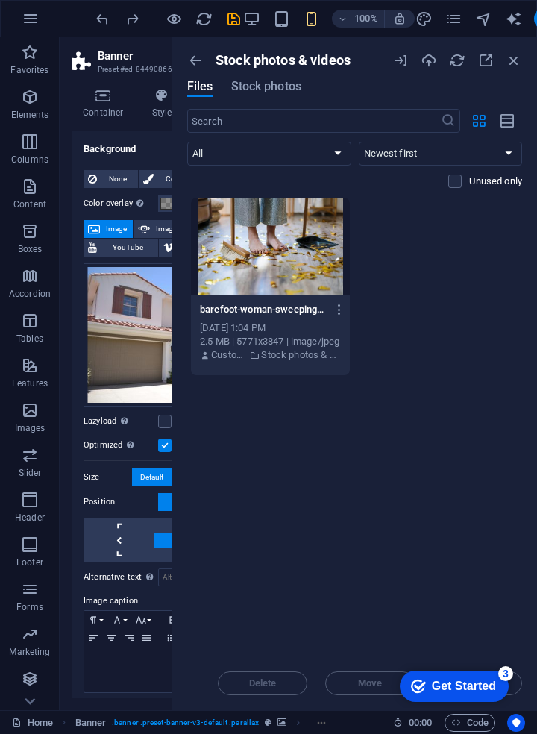
click at [108, 233] on span "Image" at bounding box center [116, 229] width 24 height 18
click at [115, 233] on span "Image" at bounding box center [116, 229] width 24 height 18
click at [104, 237] on button "Image" at bounding box center [108, 229] width 49 height 18
click at [497, 164] on select "Newest first Oldest first Name (A-Z) Name (Z-A) Size (0-9) Size (9-0) Resolutio…" at bounding box center [441, 154] width 164 height 24
select select "resolution_asc"
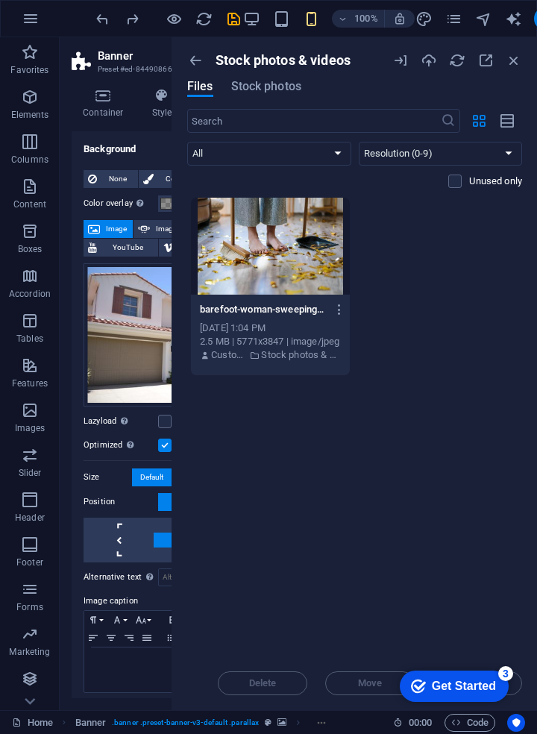
click at [359, 142] on select "Newest first Oldest first Name (A-Z) Name (Z-A) Size (0-9) Size (9-0) Resolutio…" at bounding box center [441, 154] width 164 height 24
click at [457, 181] on label at bounding box center [454, 181] width 13 height 13
click at [0, 0] on input "checkbox" at bounding box center [0, 0] width 0 height 0
click at [506, 157] on select "Newest first Oldest first Name (A-Z) Name (Z-A) Size (0-9) Size (9-0) Resolutio…" at bounding box center [441, 154] width 164 height 24
click at [307, 161] on select "All Images Documents Audio Video Vector Other" at bounding box center [269, 154] width 164 height 24
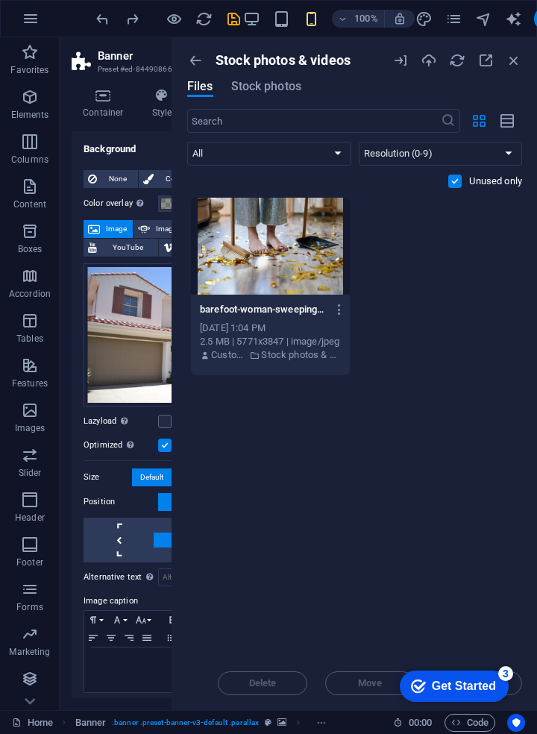
click at [439, 125] on input "text" at bounding box center [314, 121] width 254 height 24
click at [513, 127] on icon "button" at bounding box center [508, 121] width 16 height 17
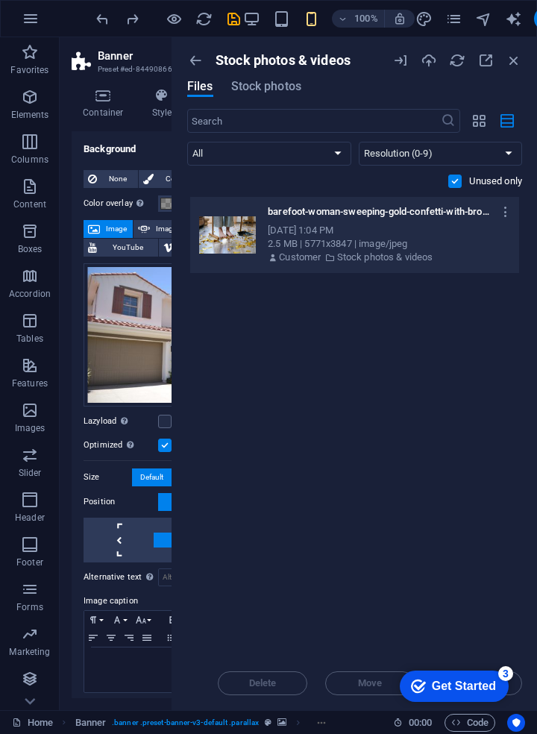
click at [3, 222] on span "Boxes" at bounding box center [30, 240] width 60 height 36
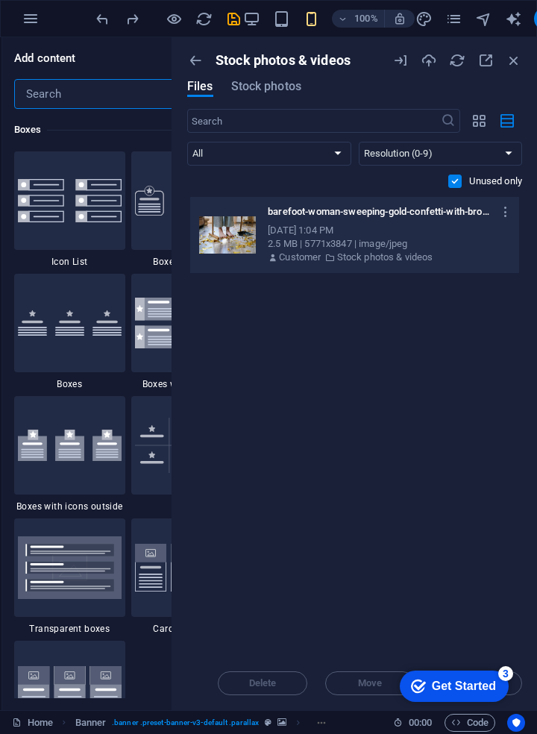
scroll to position [4115, 0]
click at [463, 359] on div "Drop files here to upload them instantly barefoot-woman-sweeping-gold-confetti-…" at bounding box center [354, 427] width 335 height 460
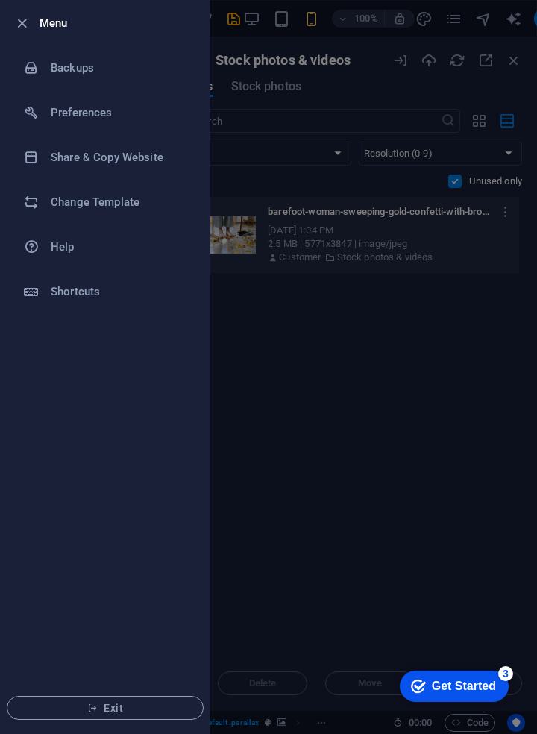
click at [113, 204] on h6 "Change Template" at bounding box center [120, 202] width 138 height 18
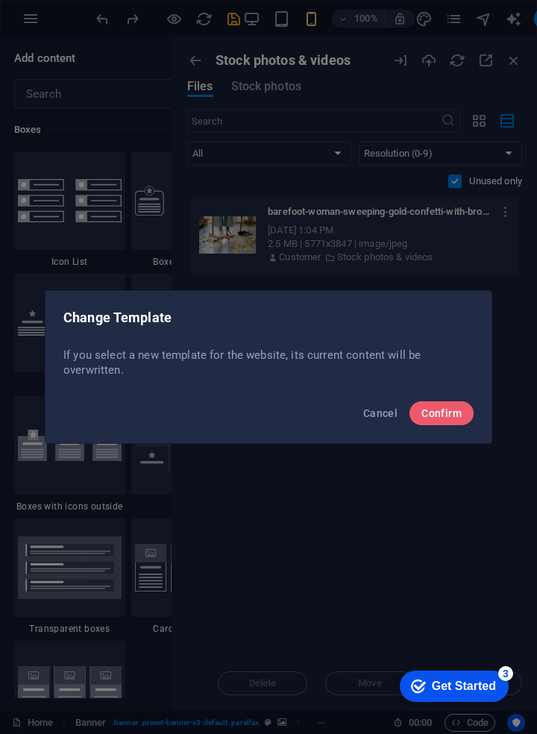
click at [374, 421] on button "Cancel" at bounding box center [380, 413] width 46 height 24
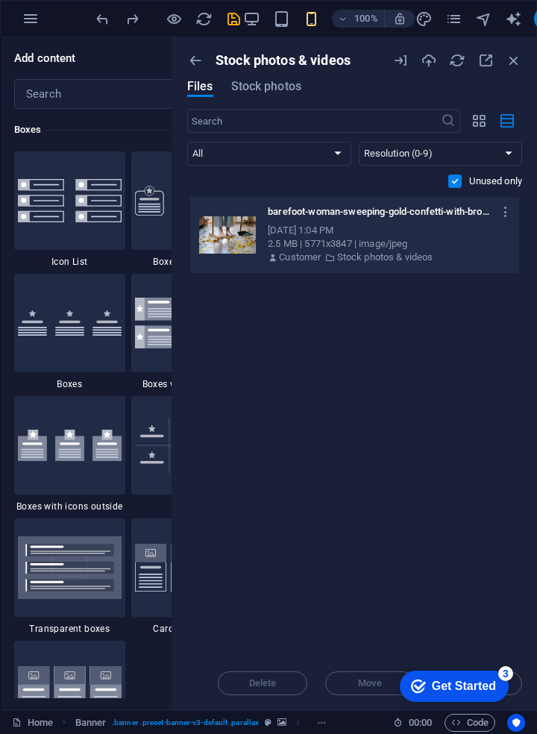
click at [395, 58] on icon "button" at bounding box center [400, 60] width 16 height 16
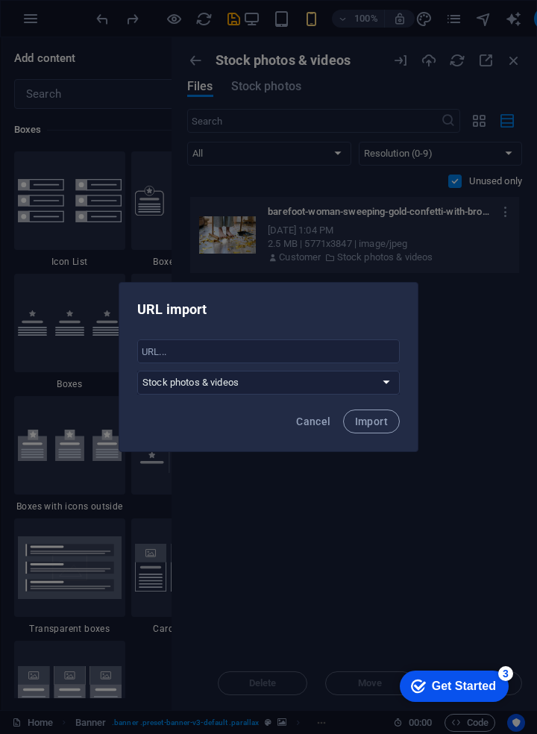
click at [381, 388] on select "All files New folder Stock photos & videos" at bounding box center [268, 383] width 263 height 24
click at [137, 371] on select "All files New folder Stock photos & videos" at bounding box center [268, 383] width 263 height 24
click at [385, 427] on span "Import" at bounding box center [371, 422] width 33 height 12
select select "Stock photos & videos"
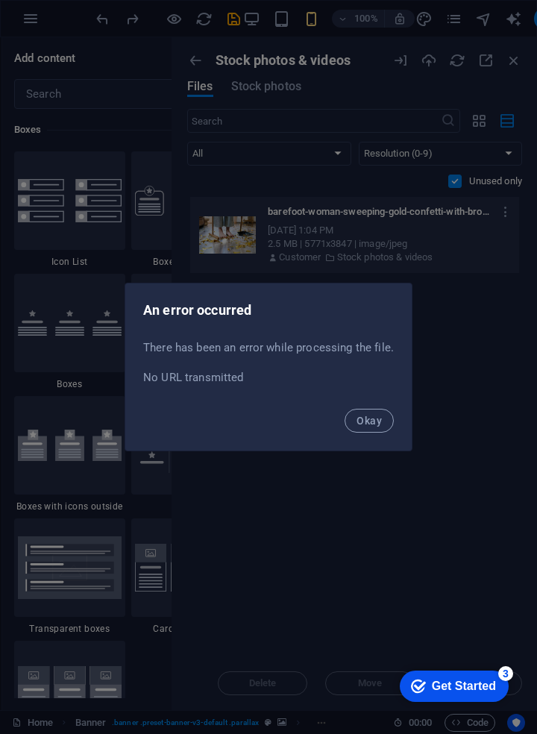
click at [373, 424] on span "Okay" at bounding box center [369, 421] width 25 height 12
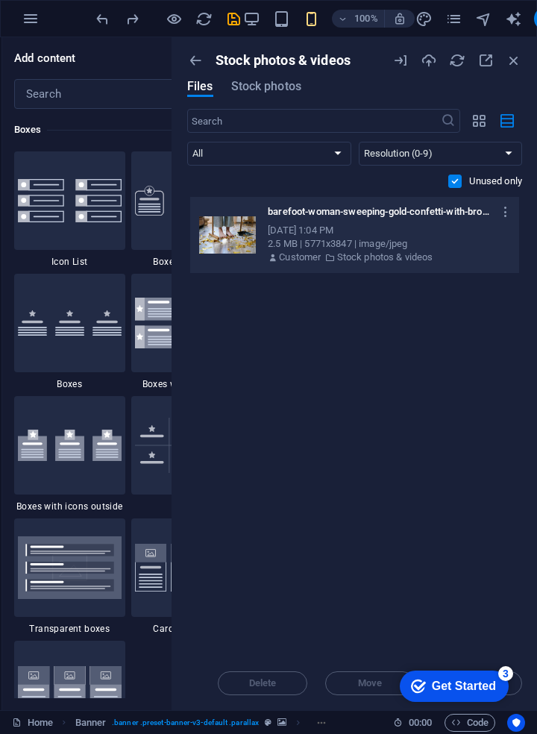
click at [488, 67] on icon "button" at bounding box center [486, 60] width 16 height 16
select select "resolution_asc"
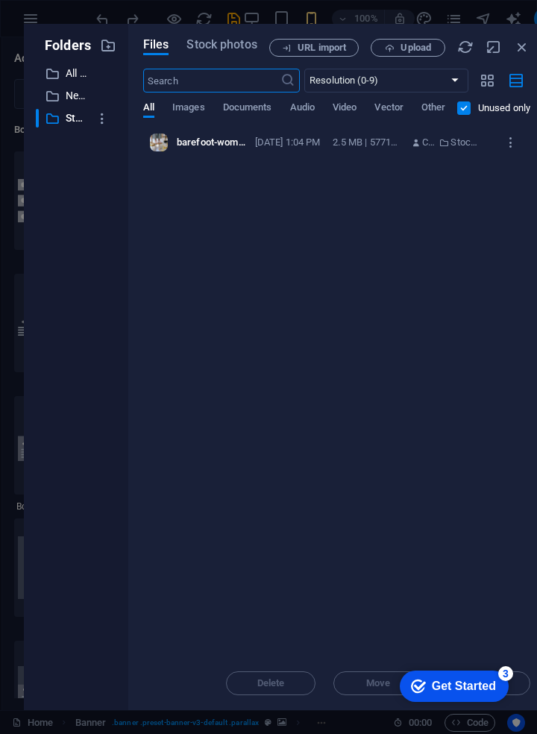
click at [522, 52] on icon "button" at bounding box center [522, 47] width 16 height 16
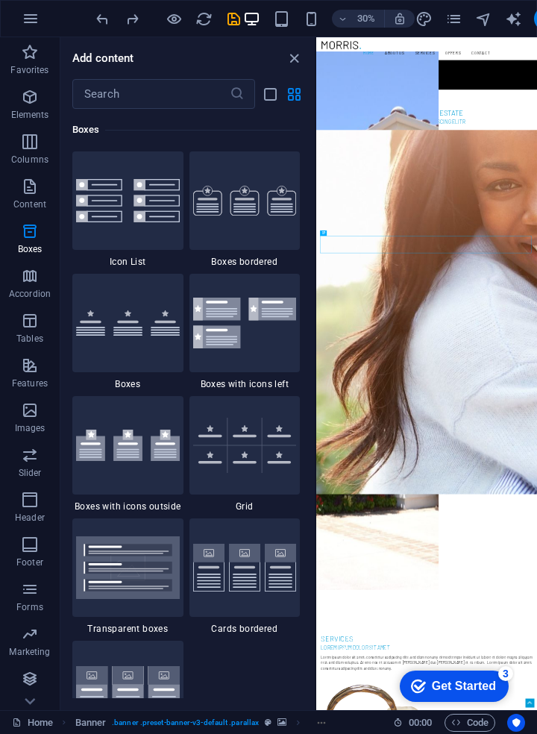
scroll to position [0, 0]
click at [5, 254] on span "Boxes" at bounding box center [30, 240] width 60 height 36
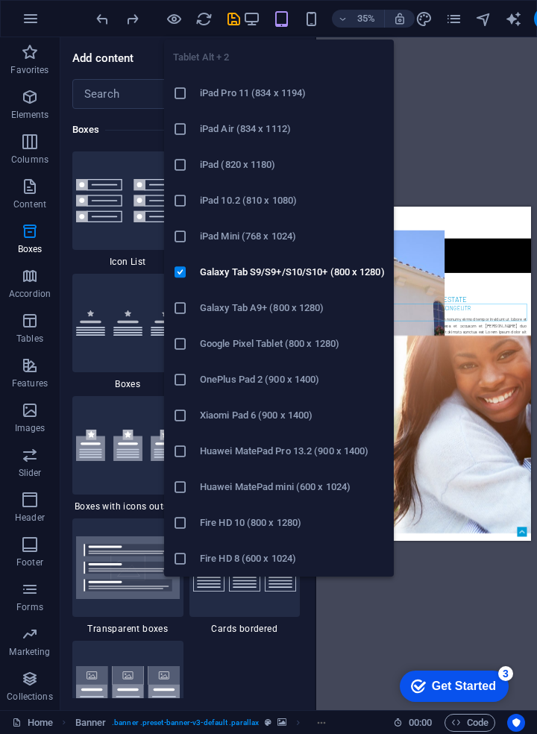
click at [348, 272] on h6 "Galaxy Tab S9/S9+/S10/S10+ (800 x 1280)" at bounding box center [292, 272] width 185 height 18
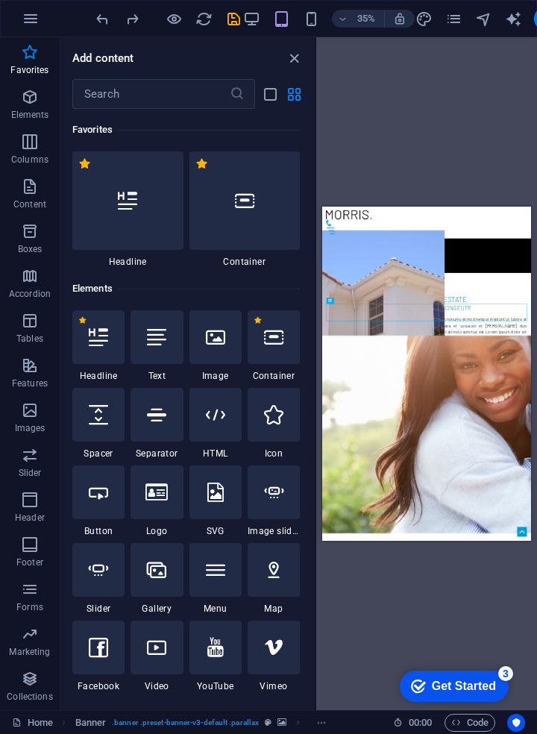
click at [212, 351] on div at bounding box center [216, 337] width 52 height 54
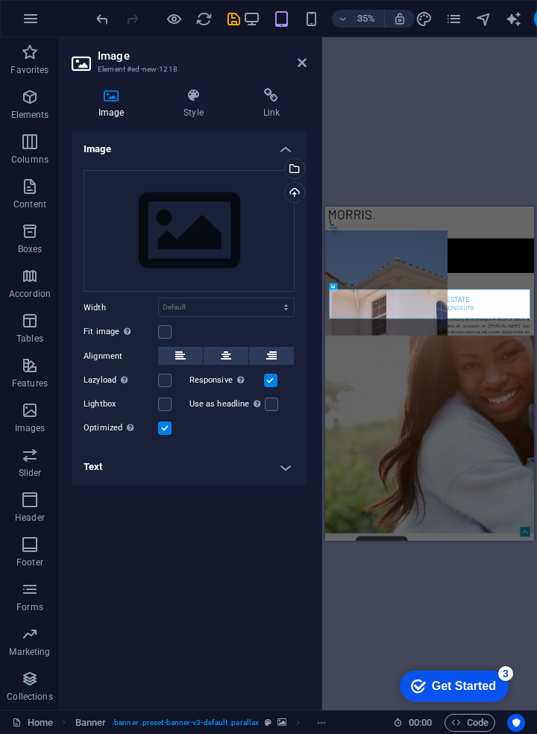
click at [269, 381] on label at bounding box center [270, 380] width 13 height 13
click at [0, 0] on input "Responsive Automatically load retina image and smartphone optimized sizes." at bounding box center [0, 0] width 0 height 0
click at [163, 428] on label at bounding box center [164, 428] width 13 height 13
click at [0, 0] on input "Optimized Images are compressed to improve page speed." at bounding box center [0, 0] width 0 height 0
click at [282, 172] on div "Select files from the file manager, stock photos, or upload file(s)" at bounding box center [233, 170] width 97 height 56
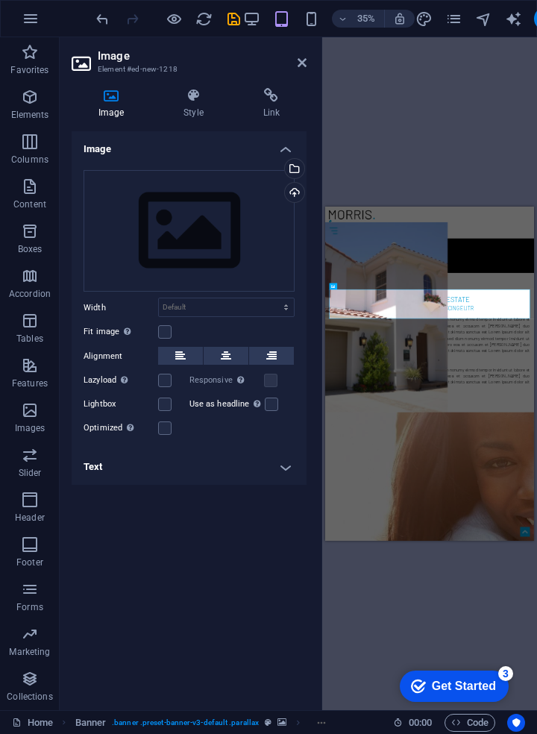
select select "resolution_asc"
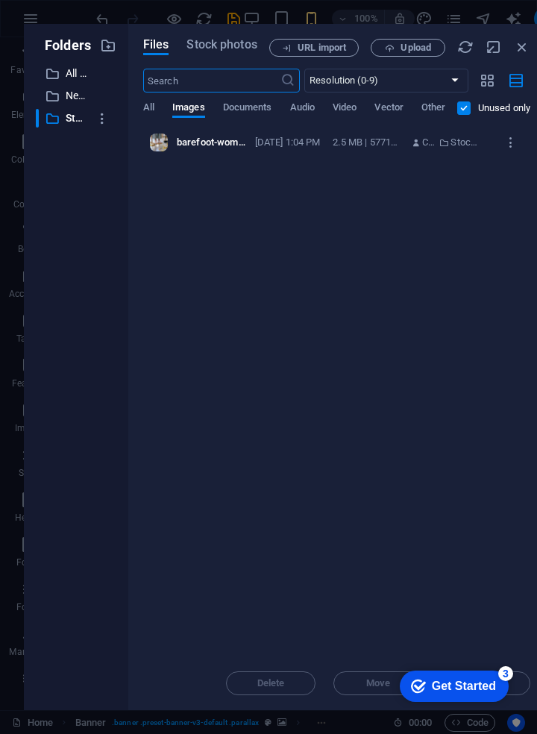
click at [437, 112] on span "Other" at bounding box center [434, 108] width 24 height 21
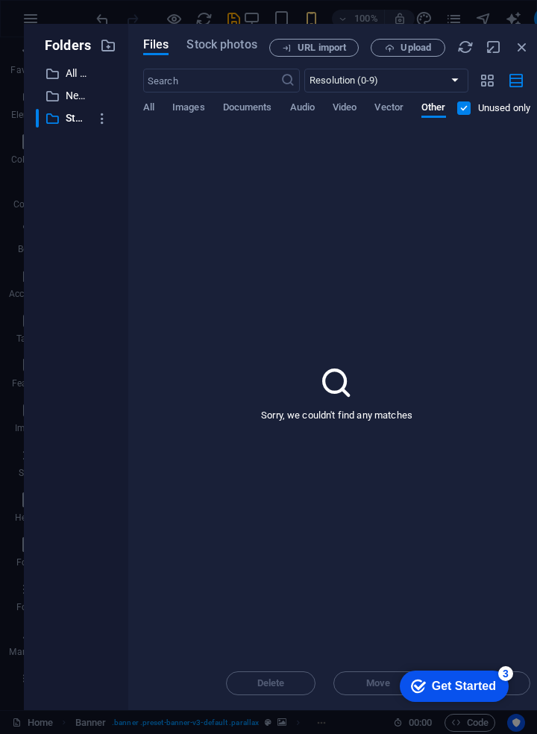
click at [397, 114] on span "Vector" at bounding box center [389, 108] width 29 height 21
click at [392, 101] on div "​ Newest first Oldest first Name (A-Z) Name (Z-A) Size (0-9) Size (9-0) Resolut…" at bounding box center [336, 99] width 387 height 61
click at [345, 116] on button "Video" at bounding box center [345, 109] width 24 height 16
click at [304, 113] on span "Audio" at bounding box center [302, 108] width 25 height 21
click at [243, 111] on span "Documents" at bounding box center [247, 108] width 49 height 21
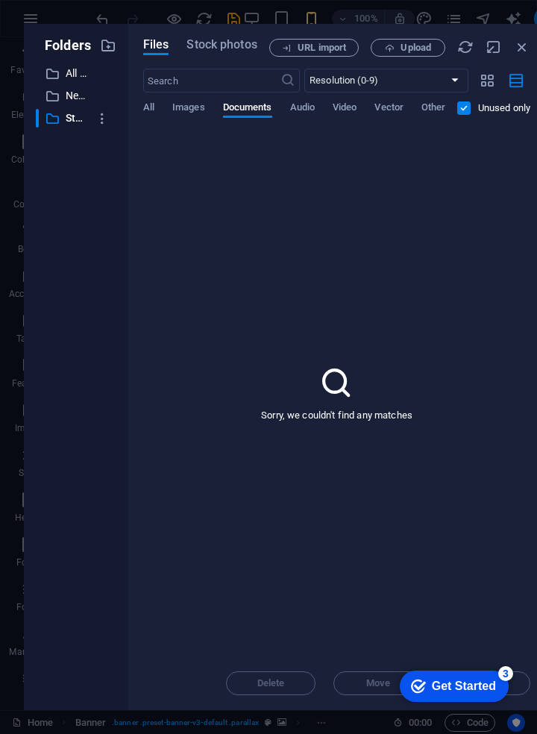
click at [190, 118] on div "All Images Documents Audio Video Vector Other" at bounding box center [300, 115] width 314 height 28
click at [143, 113] on span "All" at bounding box center [148, 108] width 11 height 21
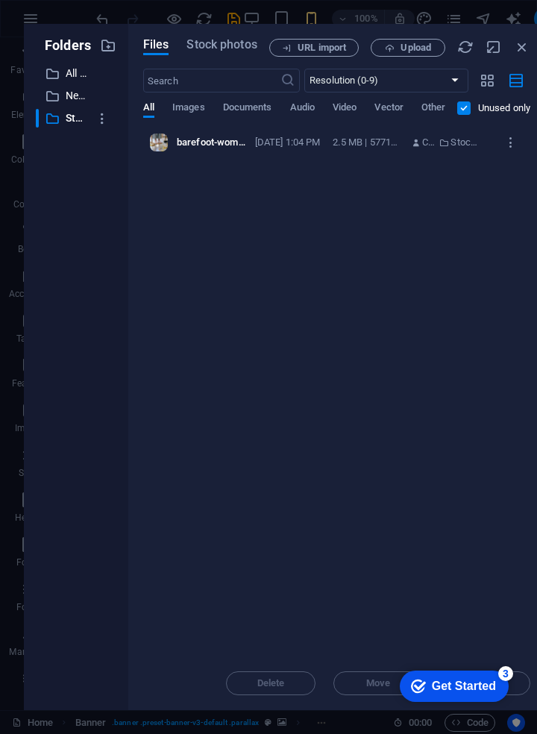
click at [66, 103] on p "New folder" at bounding box center [77, 95] width 23 height 17
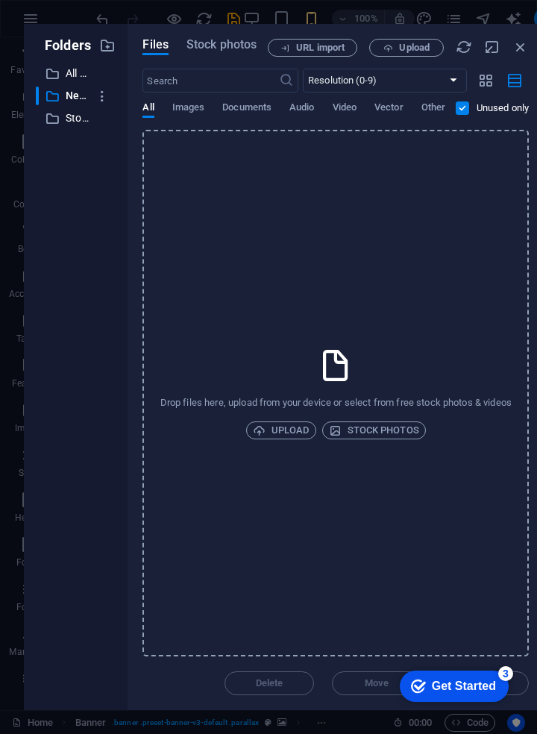
click at [70, 81] on p "All files" at bounding box center [77, 73] width 23 height 17
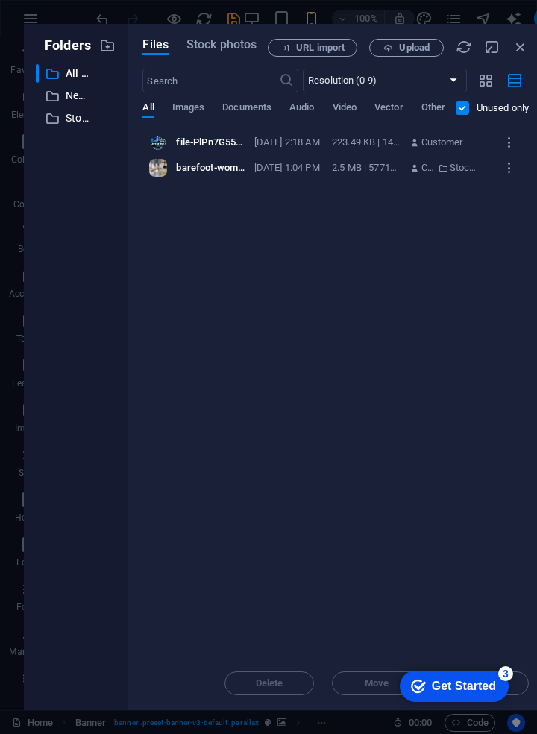
click at [72, 100] on p "New folder" at bounding box center [77, 95] width 23 height 17
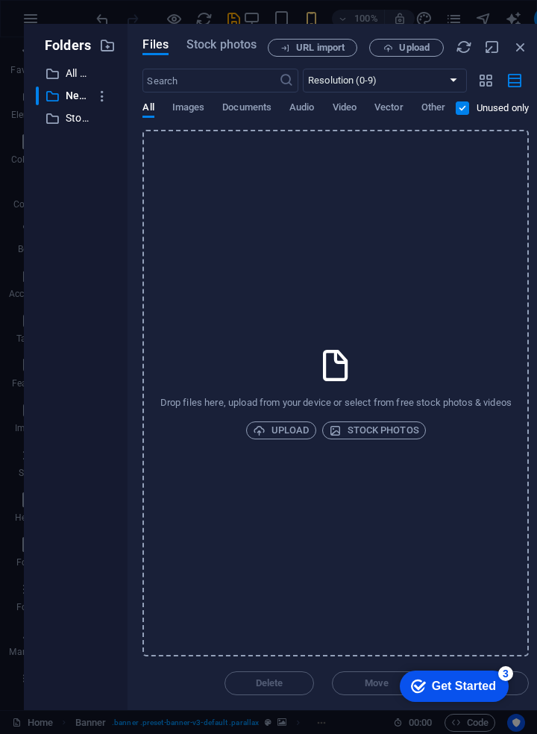
click at [397, 434] on span "Stock photos" at bounding box center [374, 431] width 90 height 18
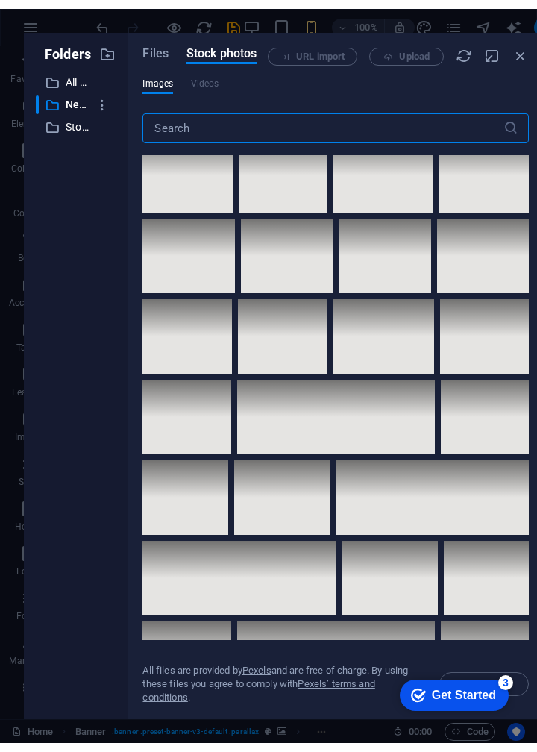
scroll to position [5391, 0]
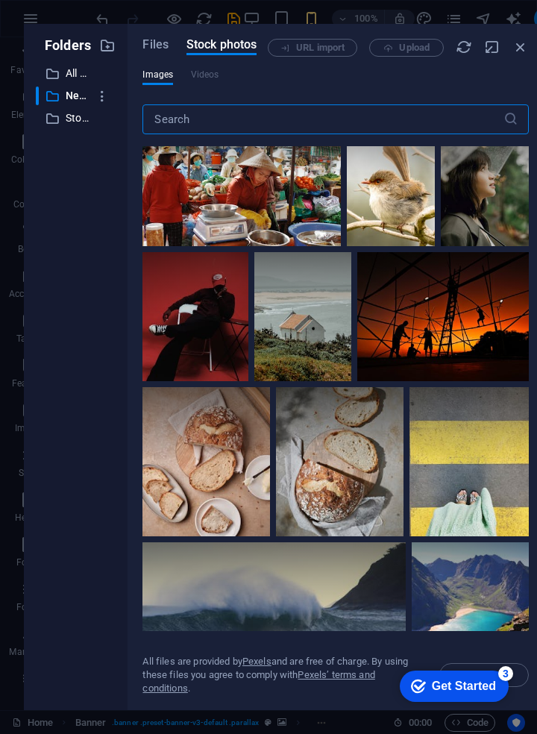
click at [101, 99] on icon "button" at bounding box center [103, 96] width 16 height 15
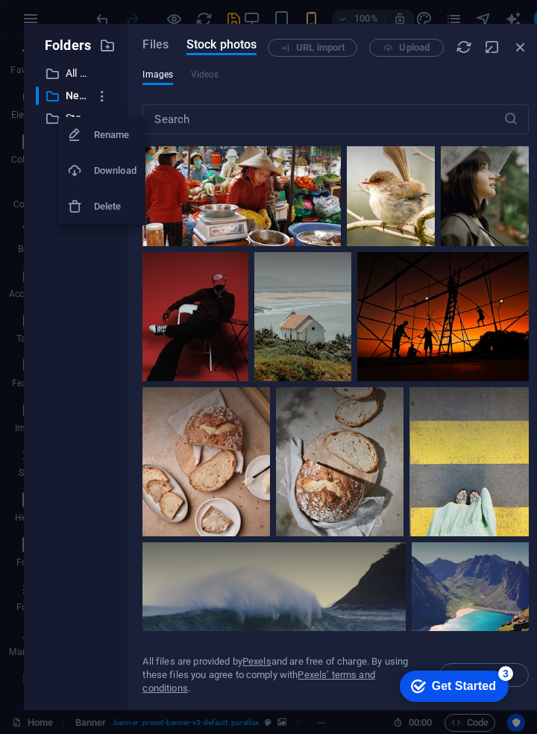
click at [114, 170] on h6 "Download" at bounding box center [115, 171] width 43 height 18
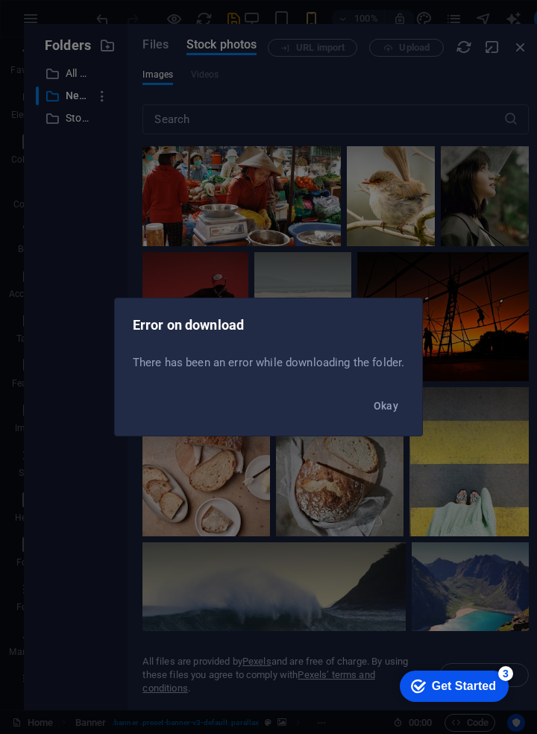
click at [386, 425] on div "Okay" at bounding box center [268, 410] width 307 height 51
click at [382, 410] on span "Okay" at bounding box center [386, 406] width 25 height 12
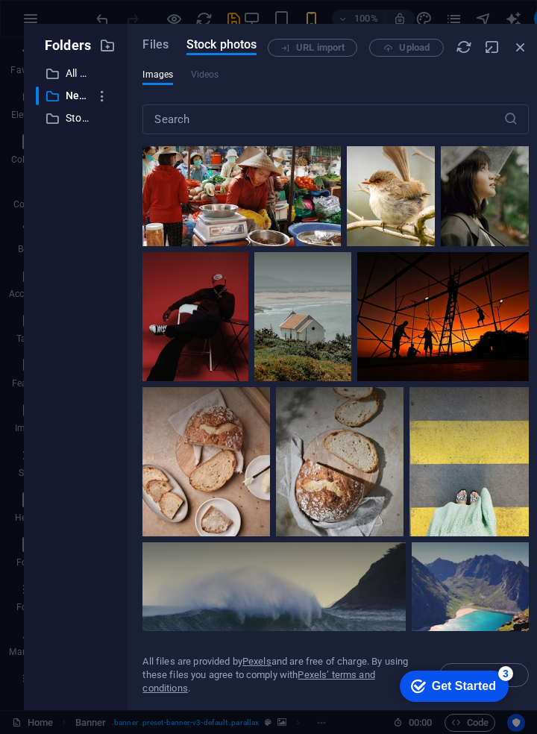
click at [109, 50] on icon "button" at bounding box center [107, 45] width 16 height 16
select select "resolution_asc"
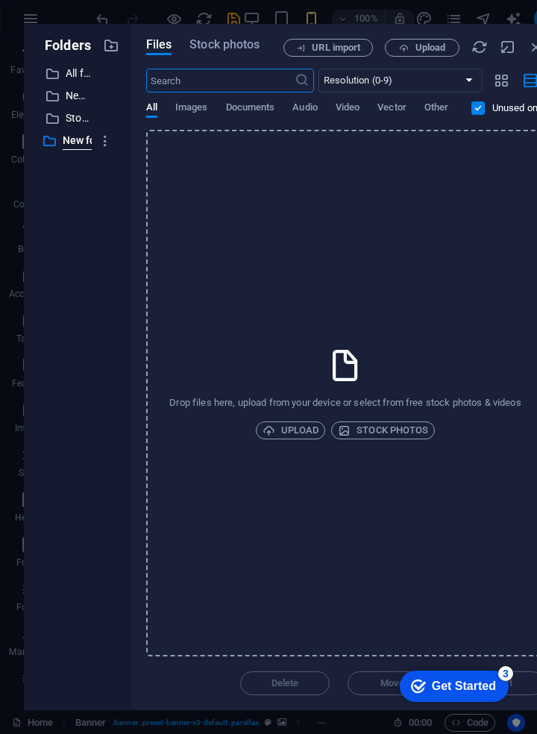
click at [61, 81] on div "​ All files All files" at bounding box center [64, 73] width 56 height 19
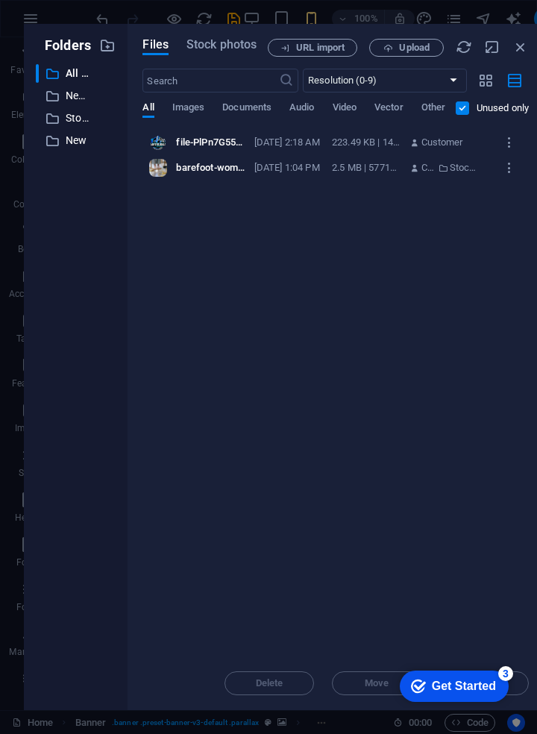
click at [510, 151] on button "button" at bounding box center [510, 143] width 26 height 24
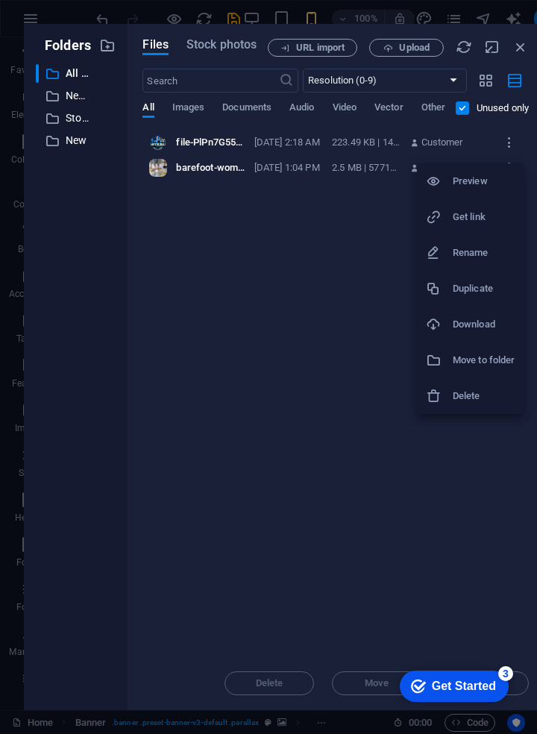
click at [490, 362] on h6 "Move to folder" at bounding box center [484, 360] width 62 height 18
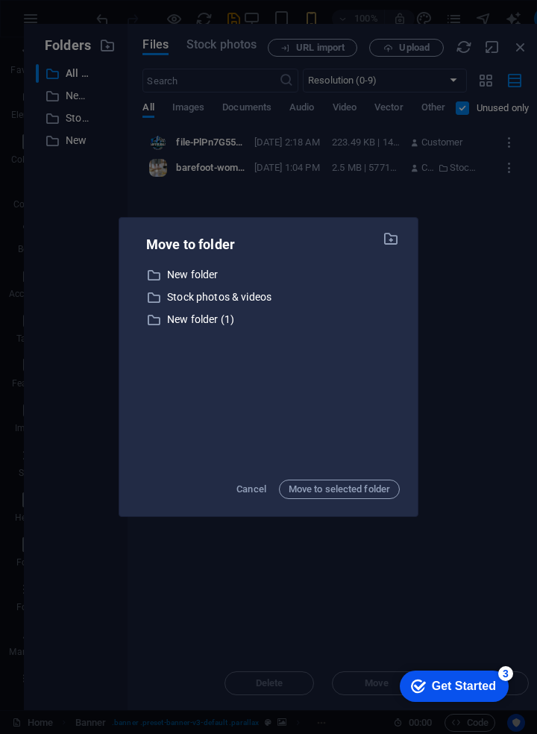
click at [195, 320] on p "New folder (1)" at bounding box center [283, 319] width 233 height 17
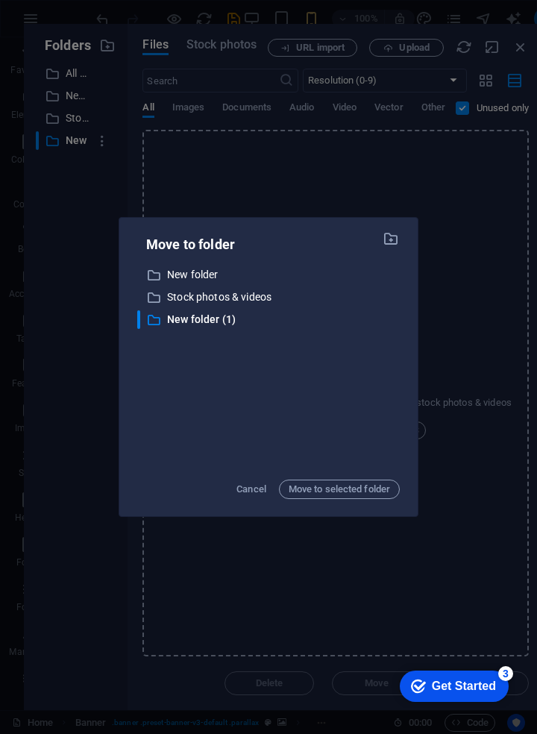
click at [359, 486] on span "Move to selected folder" at bounding box center [339, 489] width 101 height 18
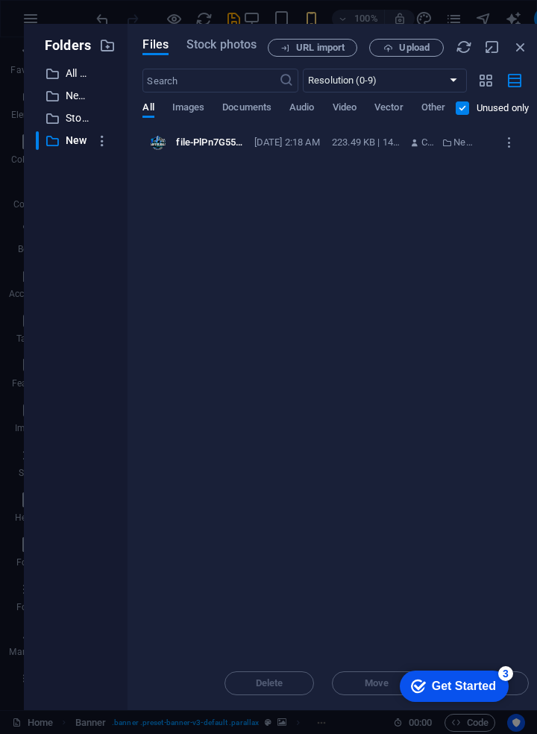
click at [502, 152] on button "button" at bounding box center [510, 143] width 26 height 24
click at [475, 339] on li "Download" at bounding box center [470, 325] width 107 height 36
click at [507, 90] on button "button" at bounding box center [515, 81] width 29 height 24
click at [459, 48] on icon "button" at bounding box center [464, 47] width 16 height 16
click at [103, 148] on \(1\) "button" at bounding box center [103, 141] width 28 height 24
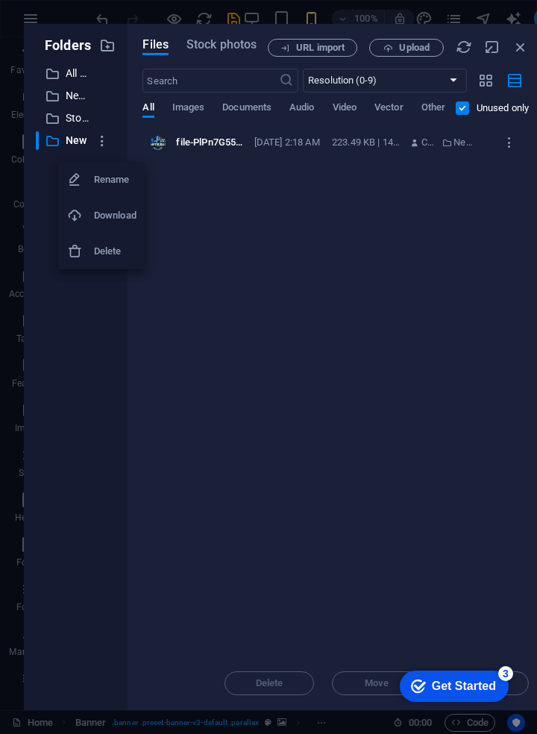
click at [407, 51] on div at bounding box center [268, 367] width 537 height 734
click at [413, 56] on button "Upload" at bounding box center [406, 48] width 75 height 18
click at [216, 53] on button "Stock photos" at bounding box center [222, 47] width 70 height 16
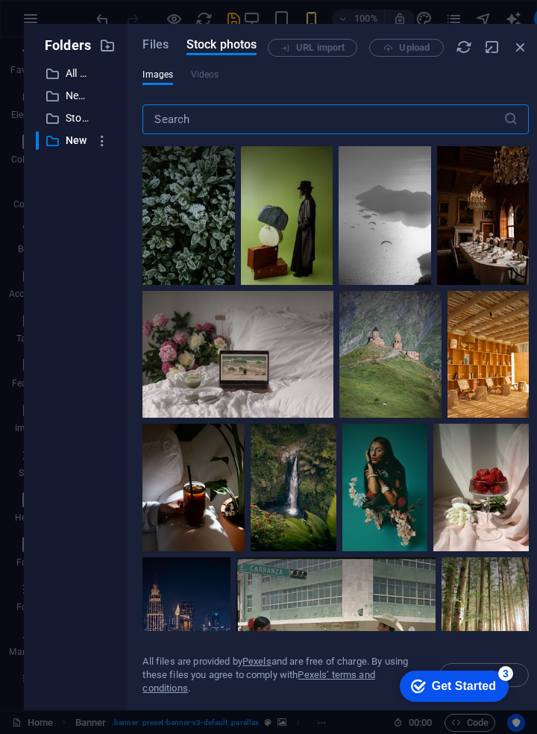
click at [152, 49] on span "Files" at bounding box center [156, 45] width 26 height 18
select select "resolution_asc"
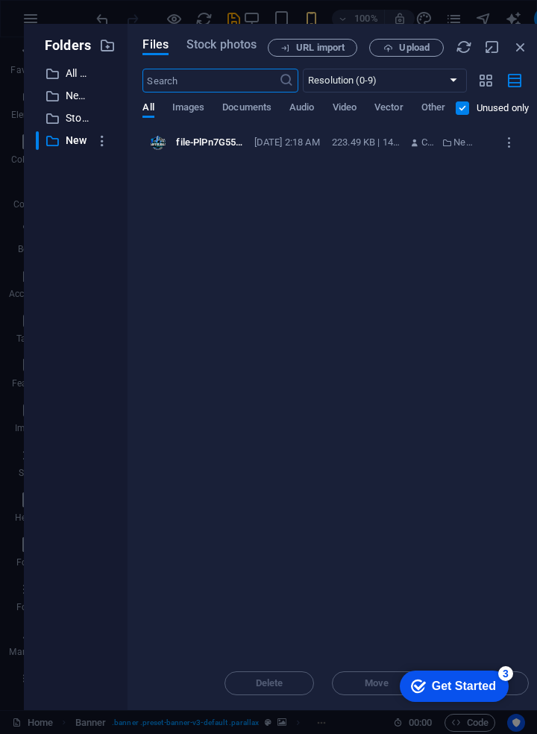
click at [419, 48] on span "Upload" at bounding box center [414, 47] width 31 height 9
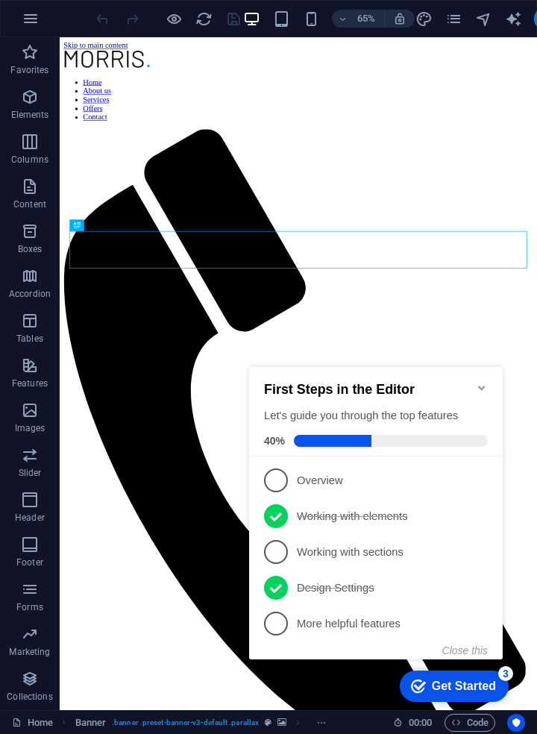
click at [284, 554] on span "3" at bounding box center [276, 552] width 24 height 24
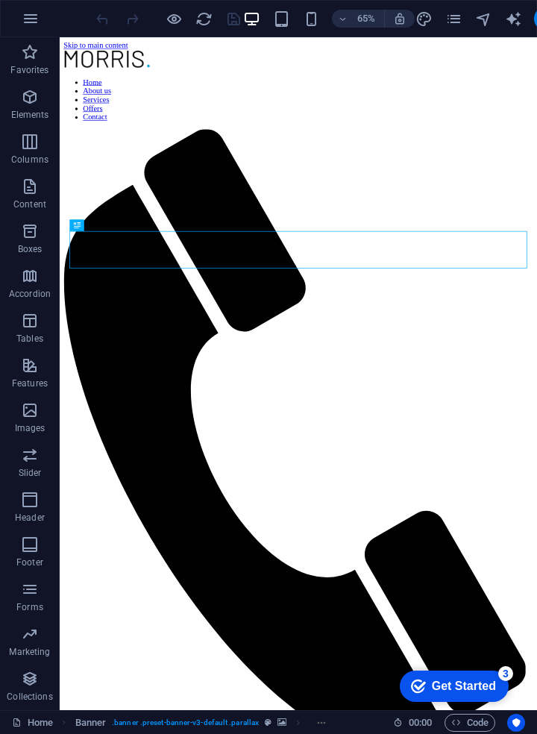
click at [24, 421] on span "Images" at bounding box center [30, 419] width 60 height 36
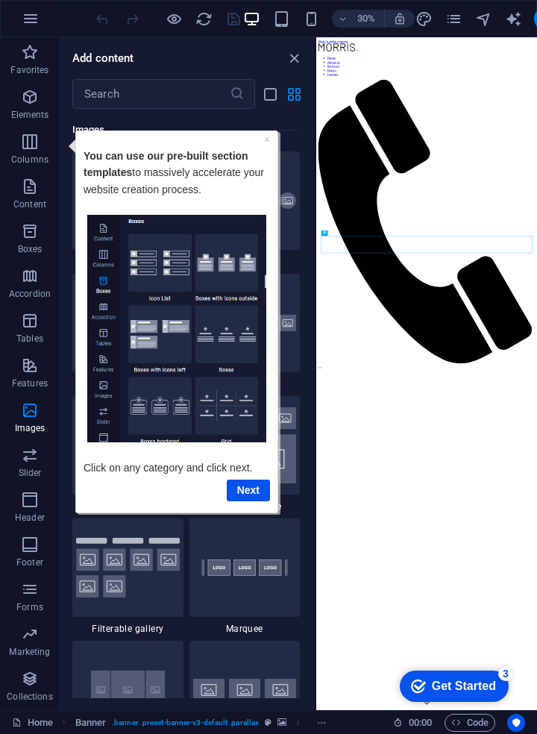
click at [28, 510] on span "Header" at bounding box center [30, 509] width 60 height 36
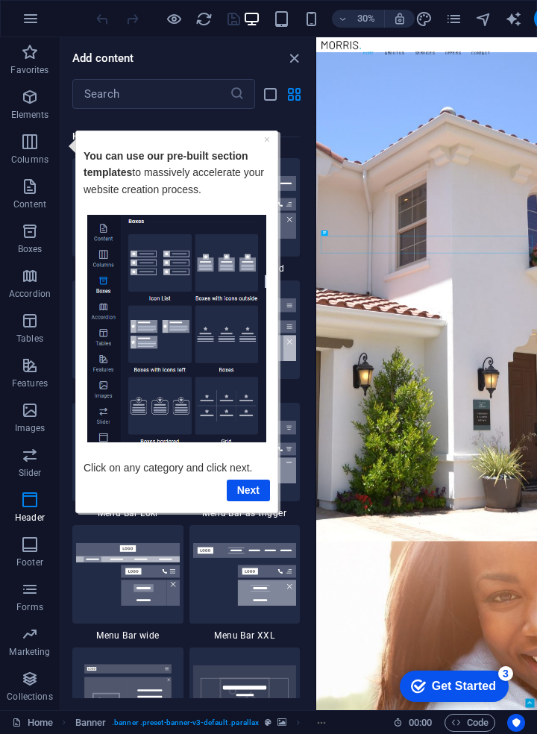
scroll to position [8985, 0]
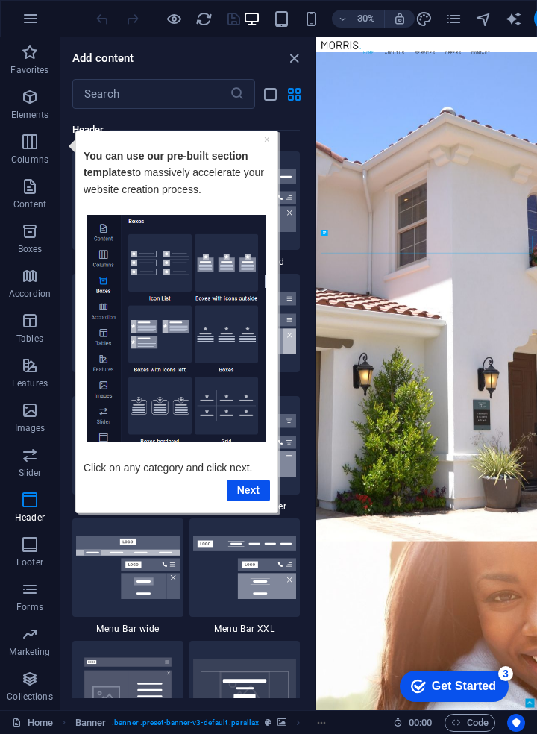
click at [251, 495] on link "Next" at bounding box center [248, 490] width 43 height 22
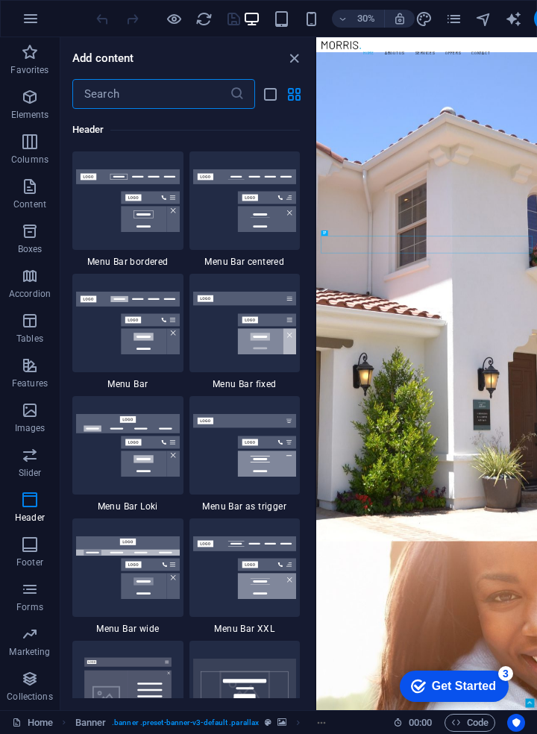
scroll to position [0, 0]
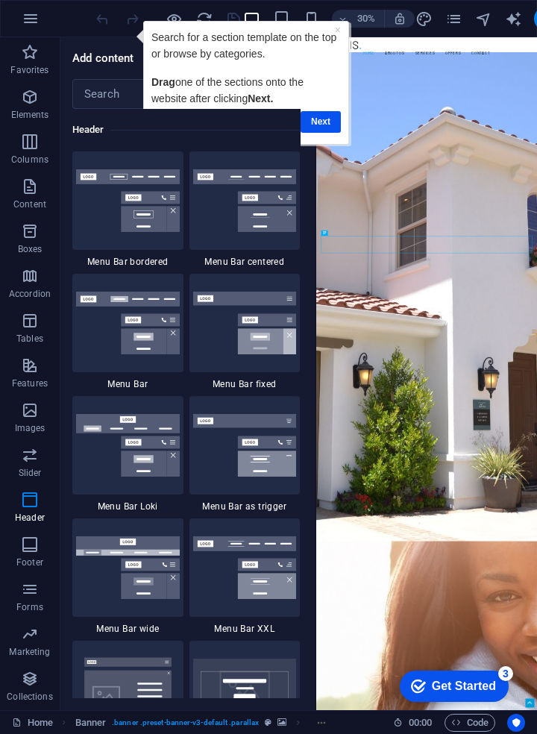
click at [314, 128] on link "Next" at bounding box center [321, 122] width 40 height 22
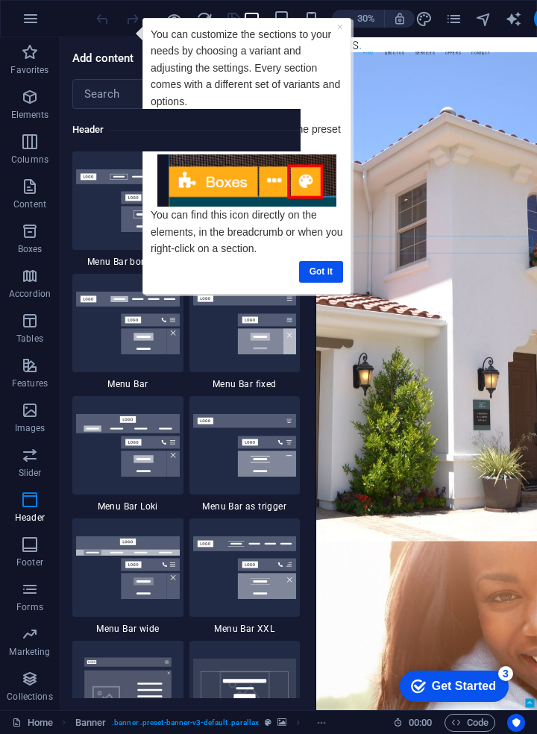
click at [324, 272] on link "Got it" at bounding box center [321, 272] width 44 height 22
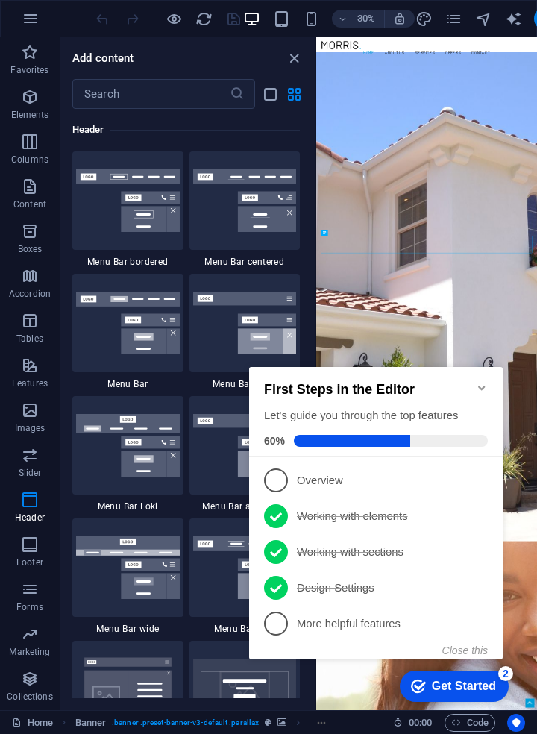
click at [482, 384] on icon "Minimize checklist" at bounding box center [482, 388] width 12 height 12
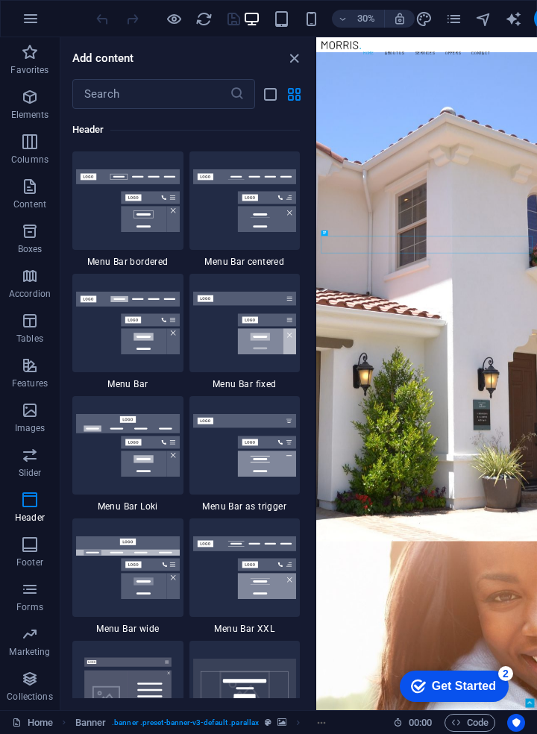
click at [31, 551] on icon "button" at bounding box center [30, 545] width 18 height 18
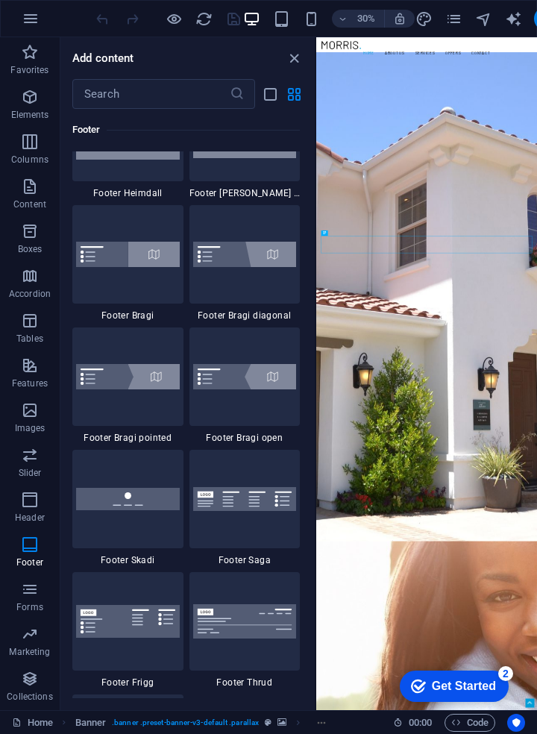
scroll to position [10195, 0]
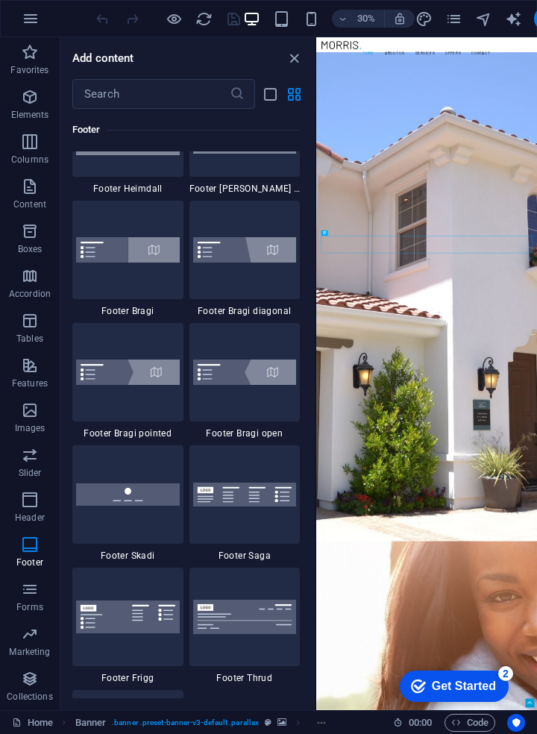
click at [136, 499] on img at bounding box center [128, 494] width 104 height 22
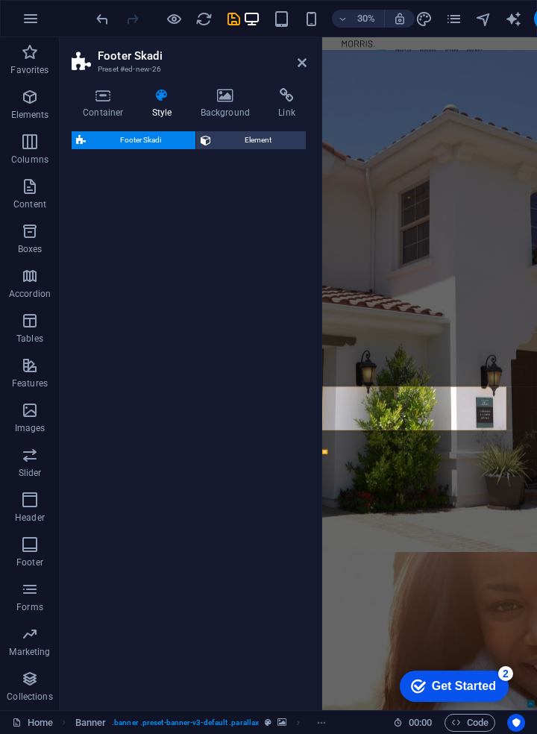
select select "rem"
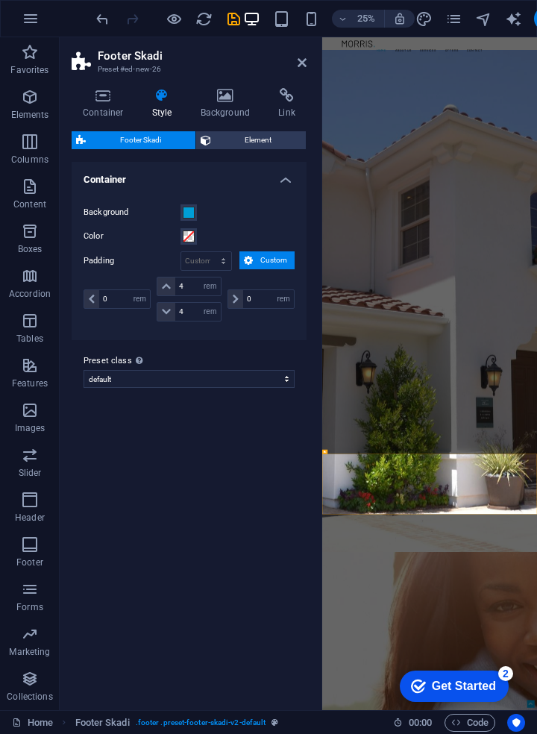
click at [255, 144] on span "Element" at bounding box center [259, 140] width 87 height 18
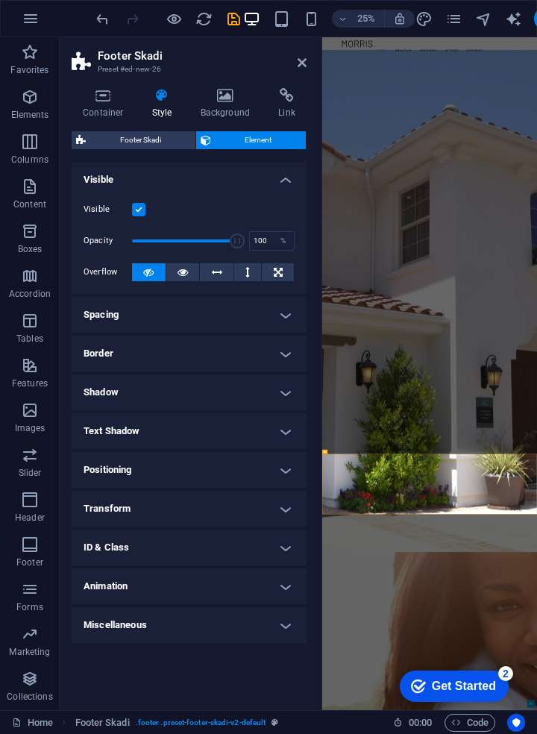
click at [284, 360] on h4 "Border" at bounding box center [189, 354] width 235 height 36
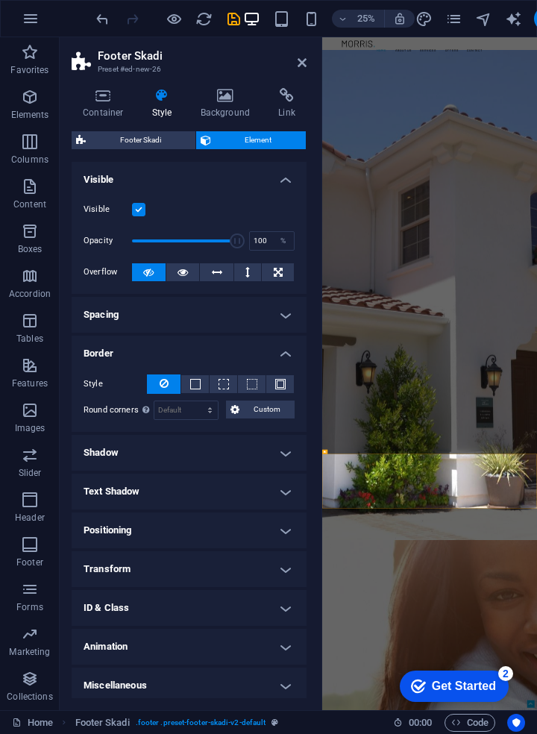
click at [279, 389] on span at bounding box center [280, 384] width 3 height 18
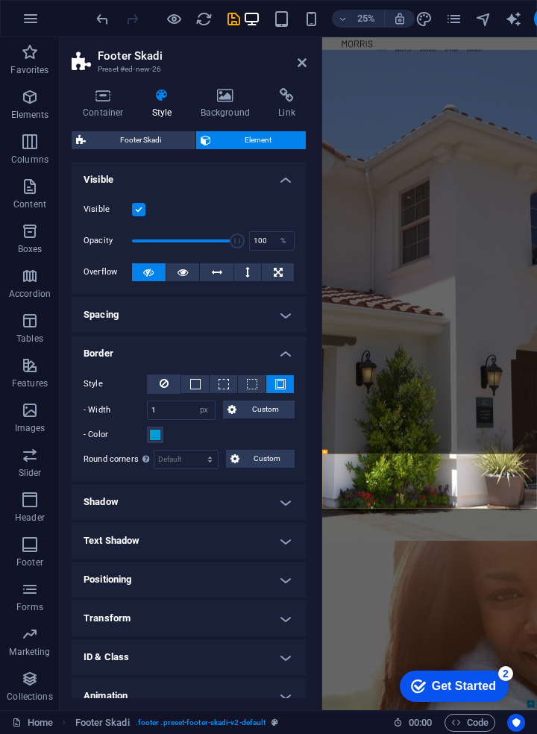
click at [251, 390] on span at bounding box center [252, 384] width 3 height 18
click at [234, 414] on icon at bounding box center [232, 410] width 9 height 18
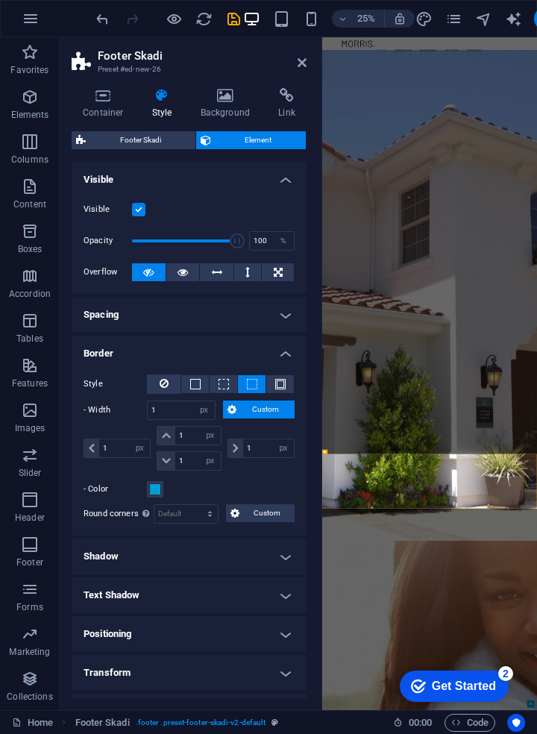
click at [222, 392] on span at bounding box center [223, 384] width 3 height 18
click at [193, 384] on span at bounding box center [195, 384] width 10 height 10
click at [281, 375] on button at bounding box center [280, 384] width 28 height 18
click at [281, 555] on h4 "Shadow" at bounding box center [189, 557] width 235 height 36
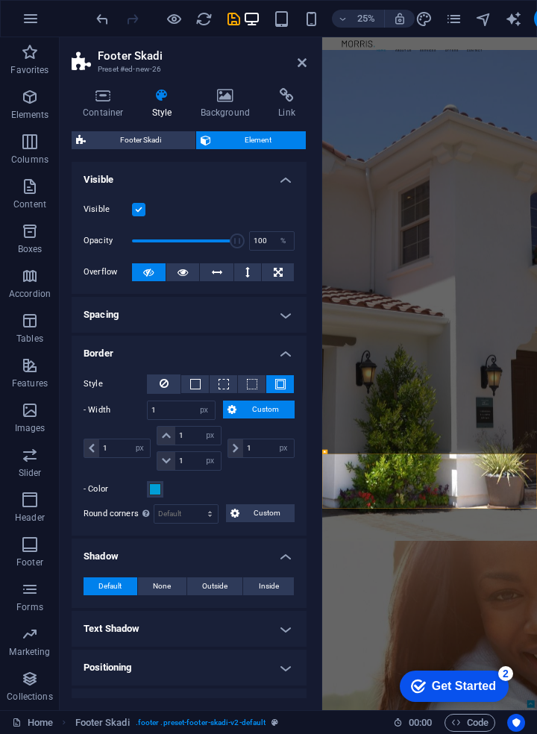
click at [277, 560] on h4 "Shadow" at bounding box center [189, 552] width 235 height 27
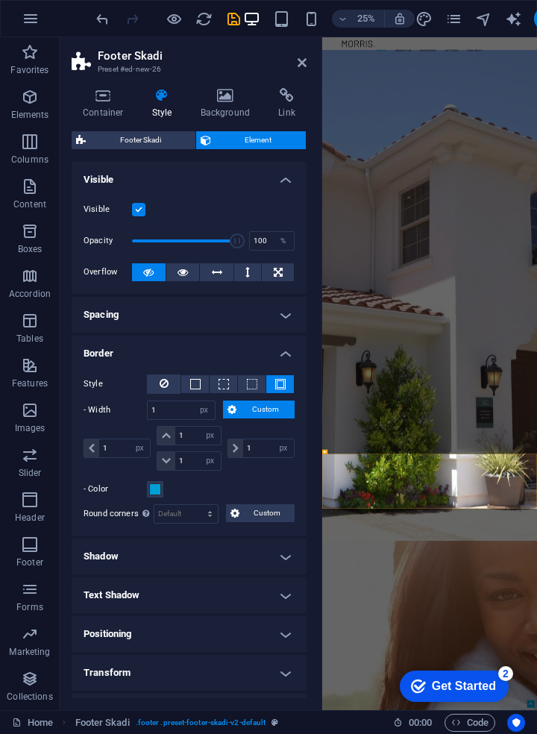
click at [289, 637] on h4 "Positioning" at bounding box center [189, 634] width 235 height 36
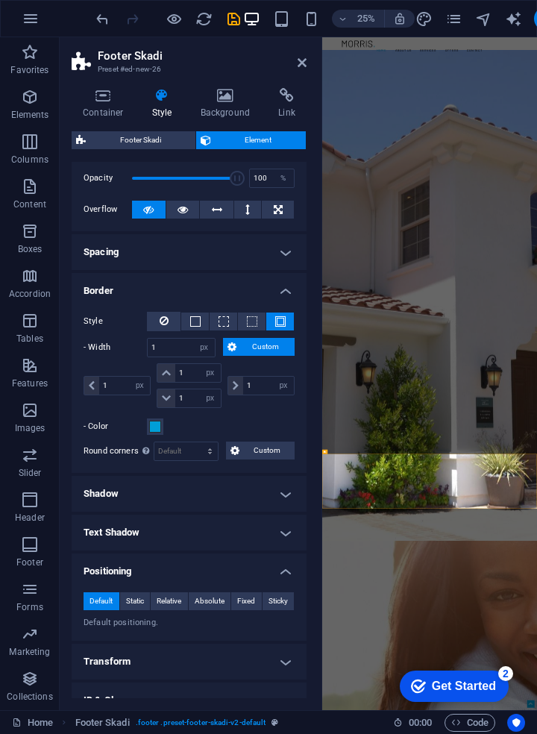
scroll to position [127, 0]
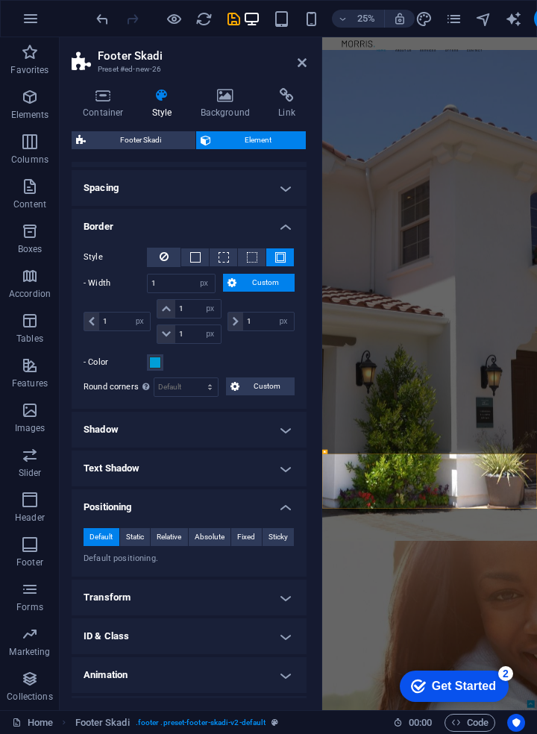
click at [135, 539] on span "Static" at bounding box center [135, 537] width 18 height 18
click at [174, 532] on span "Relative" at bounding box center [169, 537] width 25 height 18
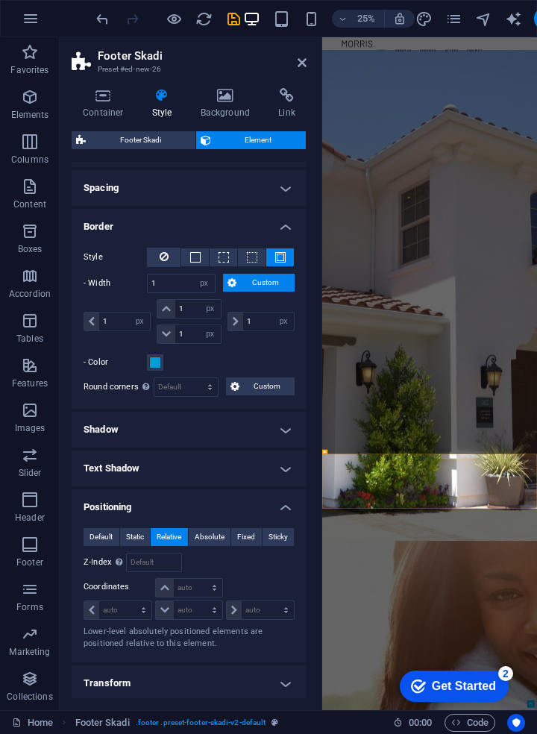
click at [217, 534] on span "Absolute" at bounding box center [210, 537] width 30 height 18
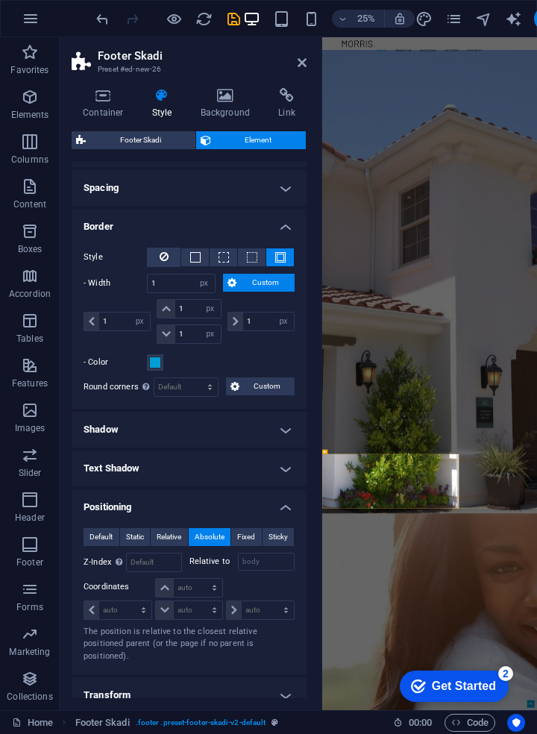
click at [110, 542] on span "Default" at bounding box center [101, 537] width 23 height 18
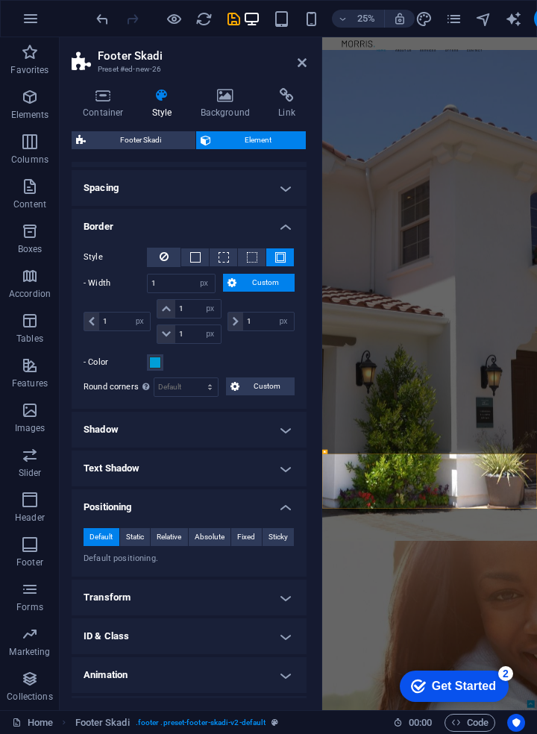
click at [137, 539] on span "Static" at bounding box center [135, 537] width 18 height 18
click at [172, 533] on span "Relative" at bounding box center [169, 537] width 25 height 18
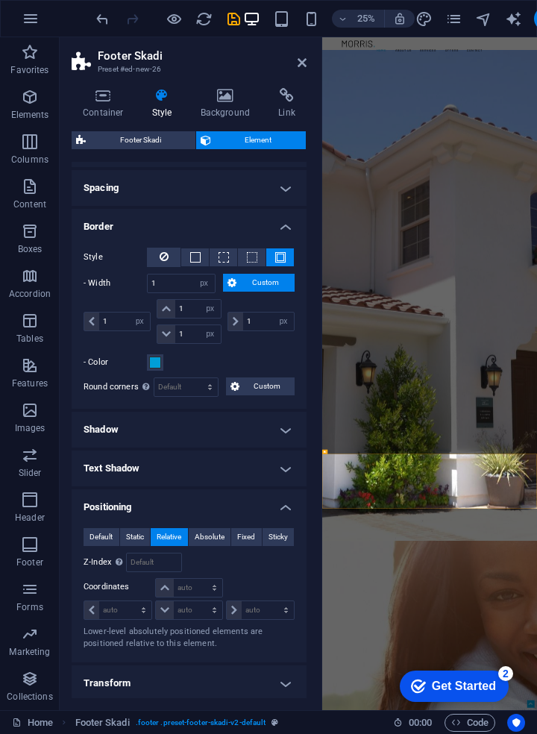
click at [206, 540] on span "Absolute" at bounding box center [210, 537] width 30 height 18
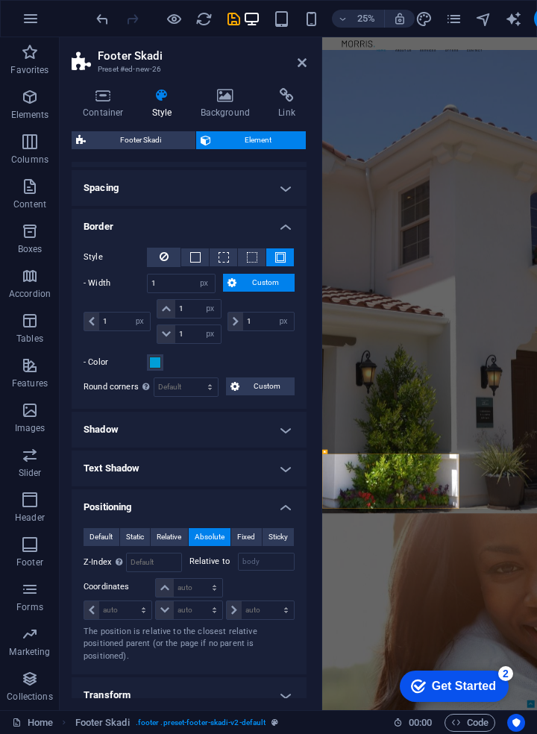
click at [245, 543] on span "Fixed" at bounding box center [246, 537] width 18 height 18
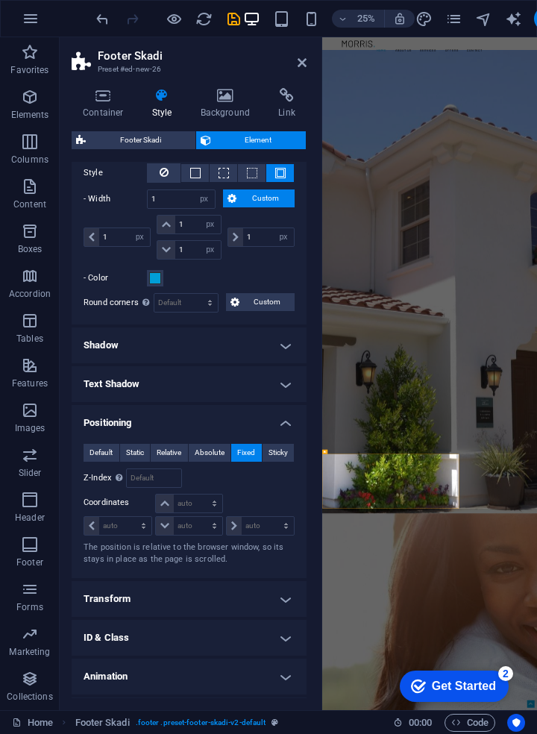
scroll to position [245, 0]
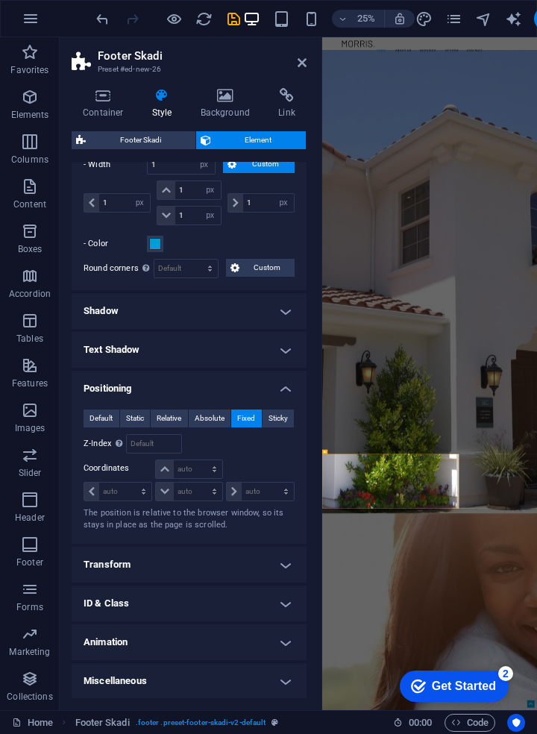
click at [285, 650] on h4 "Animation" at bounding box center [189, 642] width 235 height 36
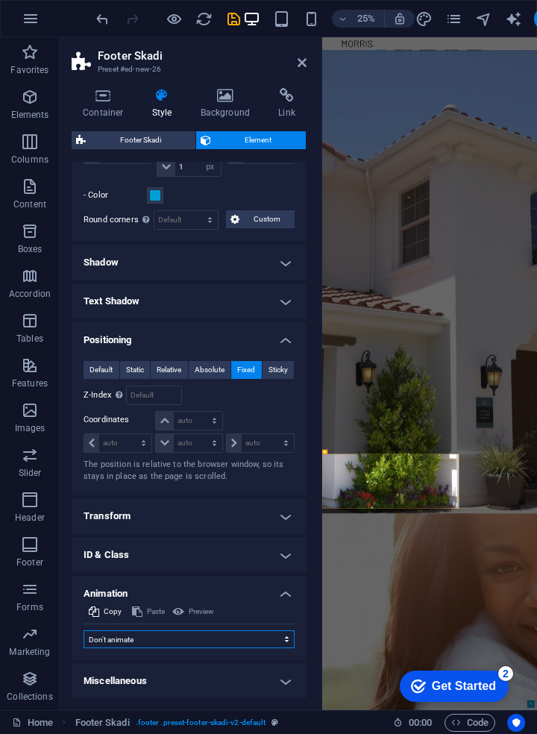
click at [284, 639] on select "Don't animate Show / Hide Slide up/down Zoom in/out Slide left to right Slide r…" at bounding box center [189, 639] width 211 height 18
select select "pulse"
click at [84, 630] on select "Don't animate Show / Hide Slide up/down Zoom in/out Slide left to right Slide r…" at bounding box center [189, 639] width 211 height 18
select select "scroll"
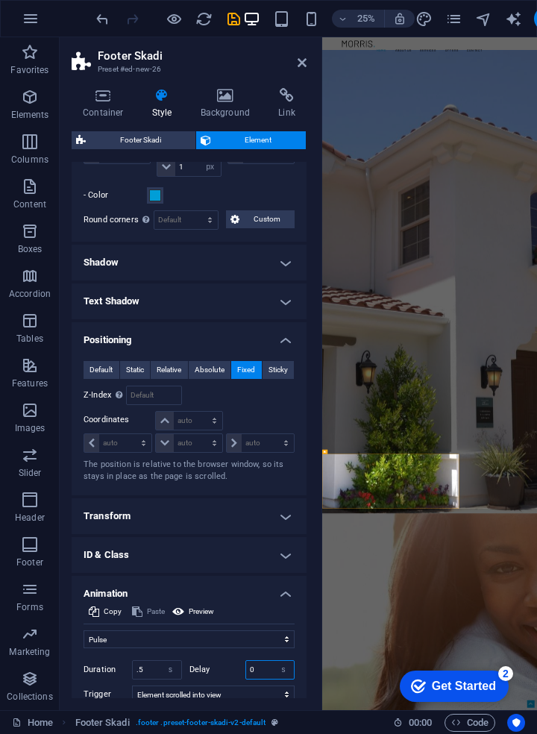
click at [284, 661] on select "s ms" at bounding box center [283, 670] width 21 height 18
click at [160, 671] on select "s ms" at bounding box center [170, 670] width 21 height 18
click at [91, 110] on h4 "Container" at bounding box center [106, 103] width 69 height 31
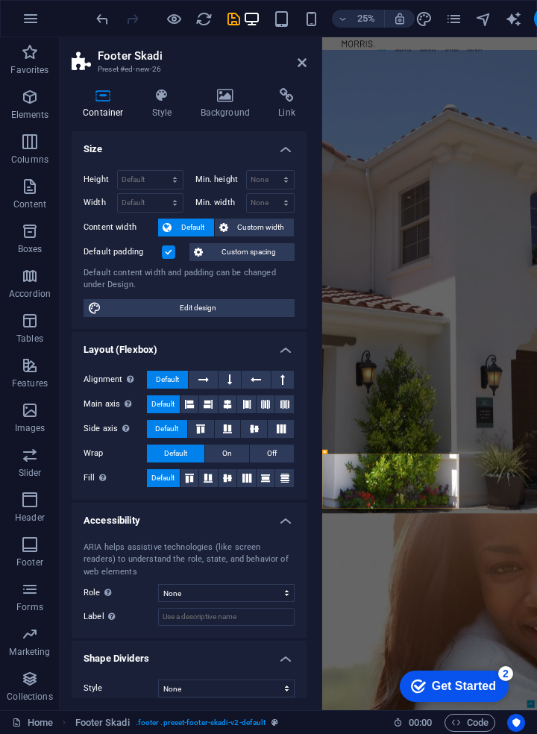
click at [219, 102] on icon at bounding box center [226, 95] width 72 height 15
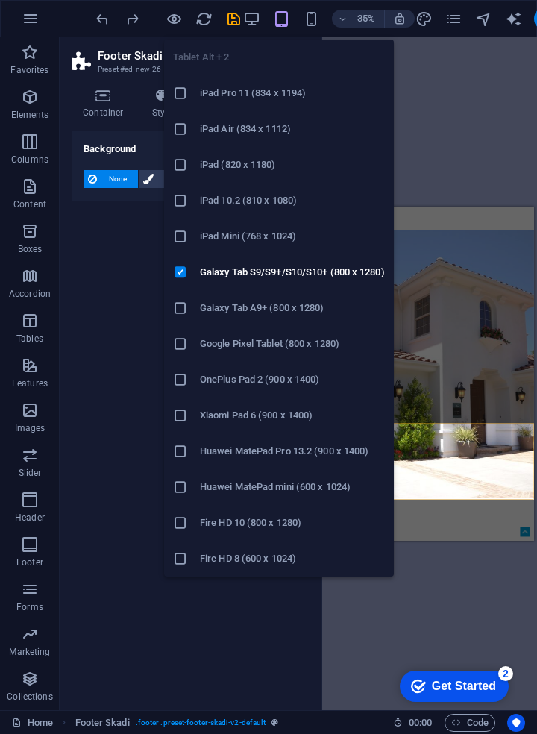
click at [345, 276] on h6 "Galaxy Tab S9/S9+/S10/S10+ (800 x 1280)" at bounding box center [292, 272] width 185 height 18
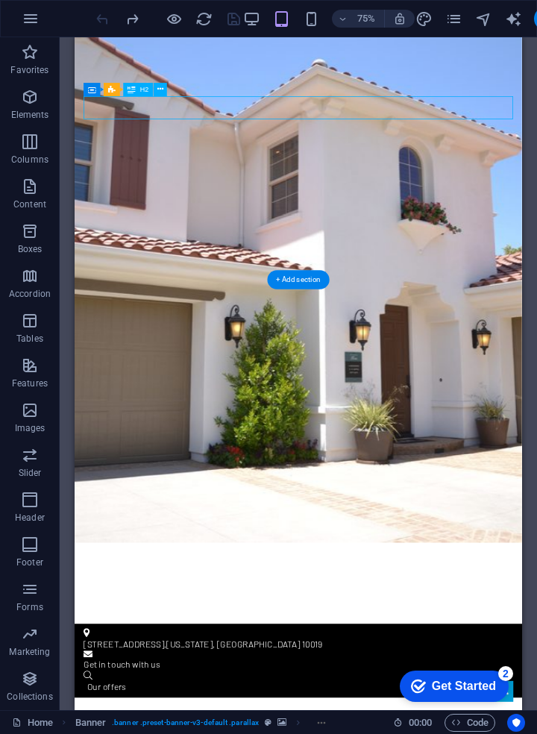
scroll to position [253, 0]
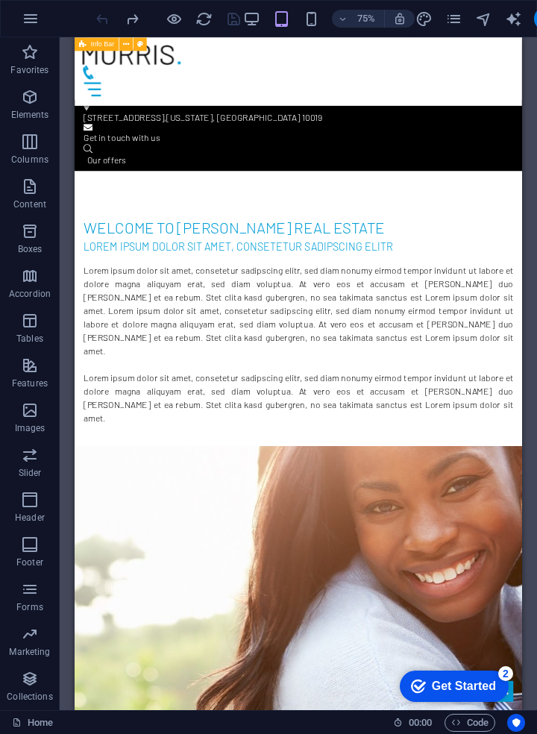
scroll to position [912, 0]
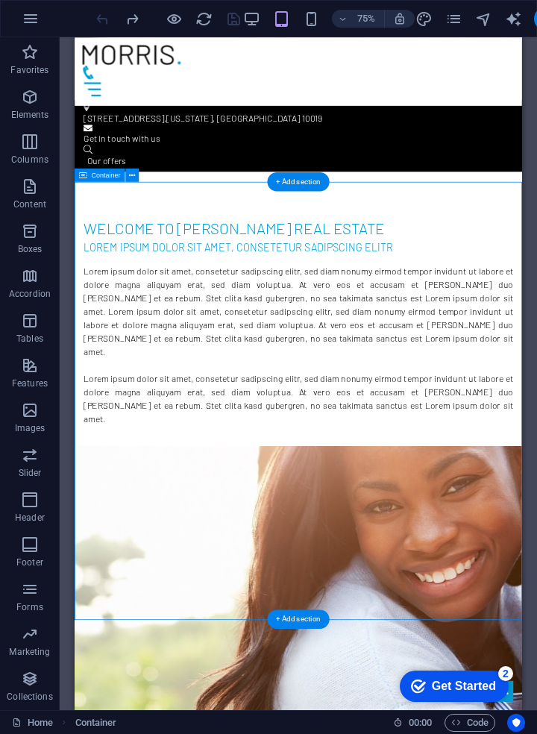
click at [125, 175] on button at bounding box center [131, 175] width 13 height 13
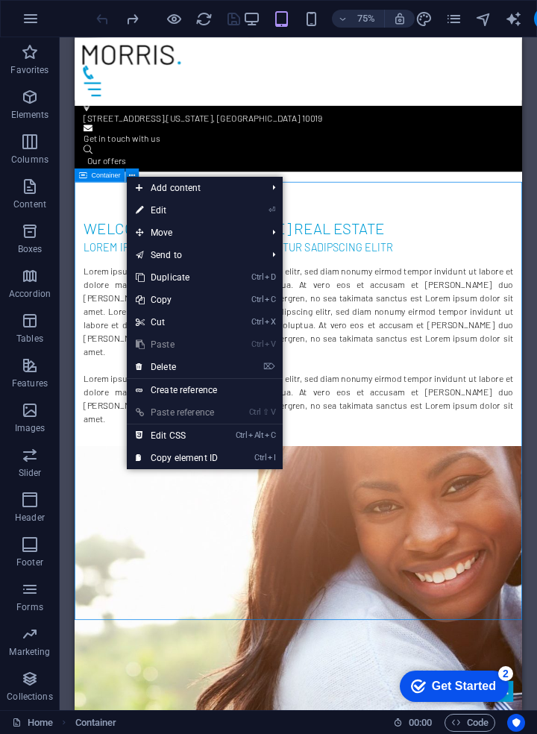
click at [278, 228] on li "Move Ctrl ⇧ ⬆ Move element up on the same level Ctrl ⇧ ⬇ Move element down on t…" at bounding box center [205, 233] width 156 height 22
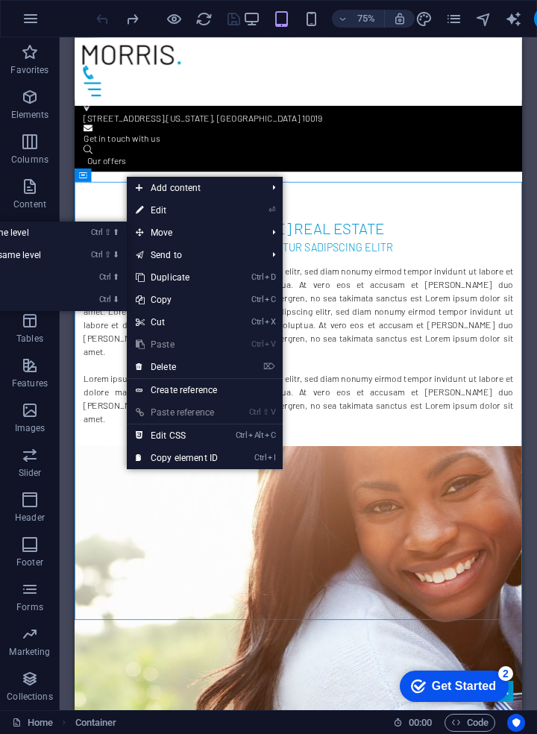
click at [282, 236] on li "Move Ctrl ⇧ ⬆ Move element up on the same level Ctrl ⇧ ⬇ Move element down on t…" at bounding box center [205, 233] width 156 height 22
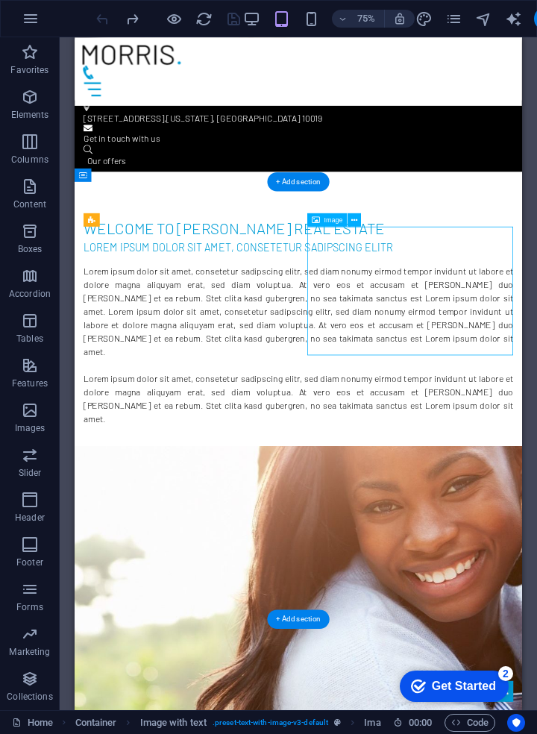
click at [307, 617] on div "+ Add section" at bounding box center [298, 619] width 62 height 19
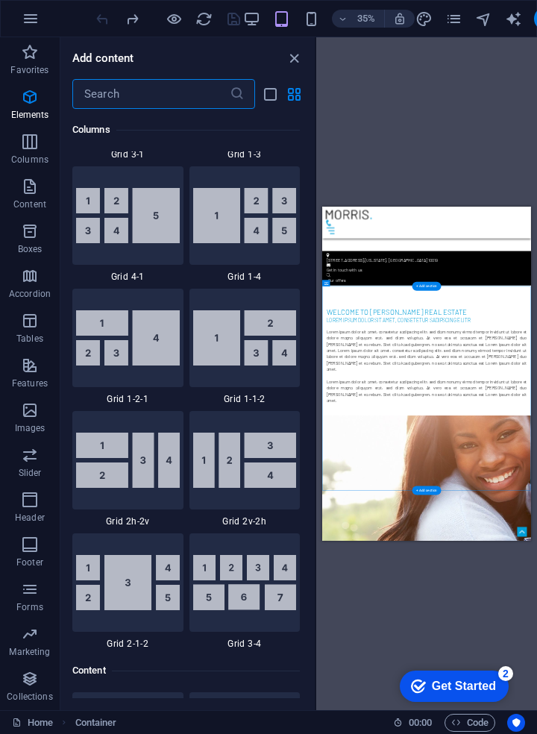
scroll to position [2611, 0]
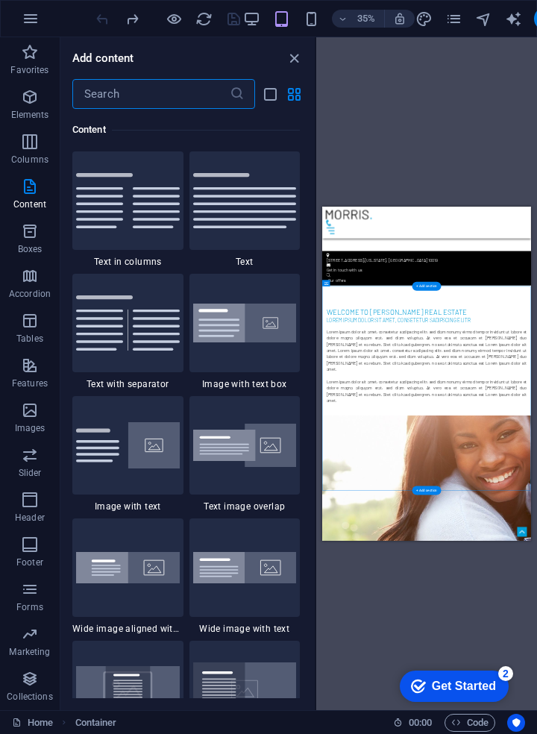
click at [242, 347] on div at bounding box center [245, 323] width 111 height 98
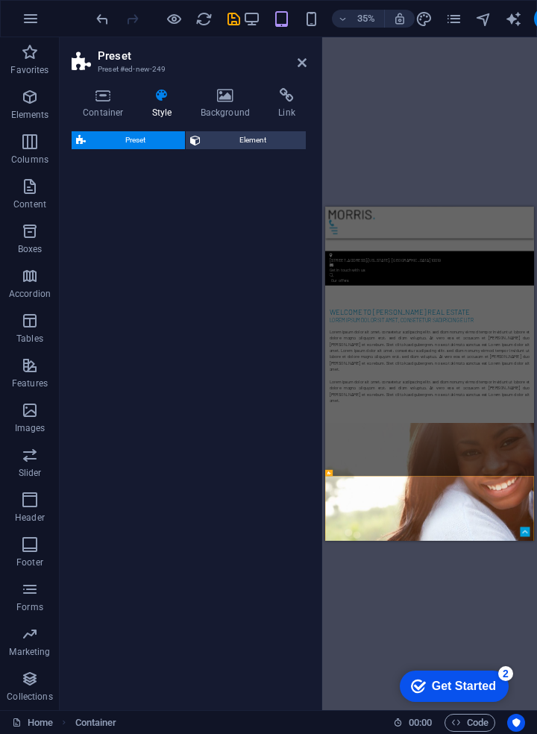
select select "rem"
select select "px"
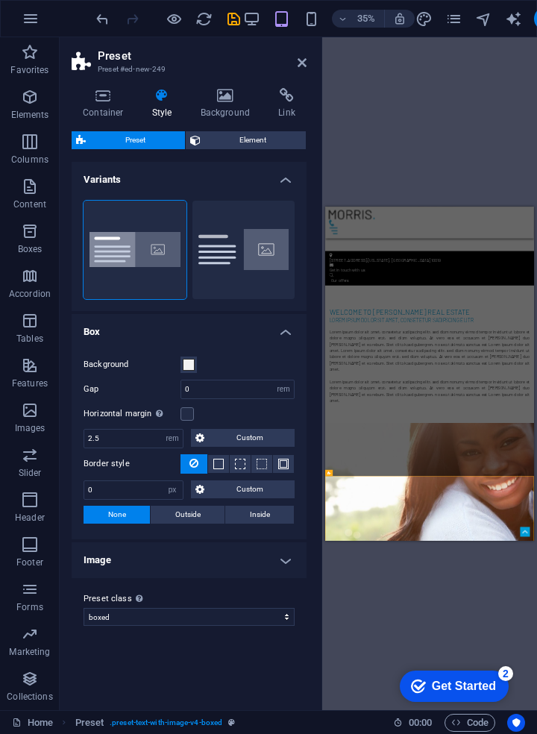
scroll to position [954, 0]
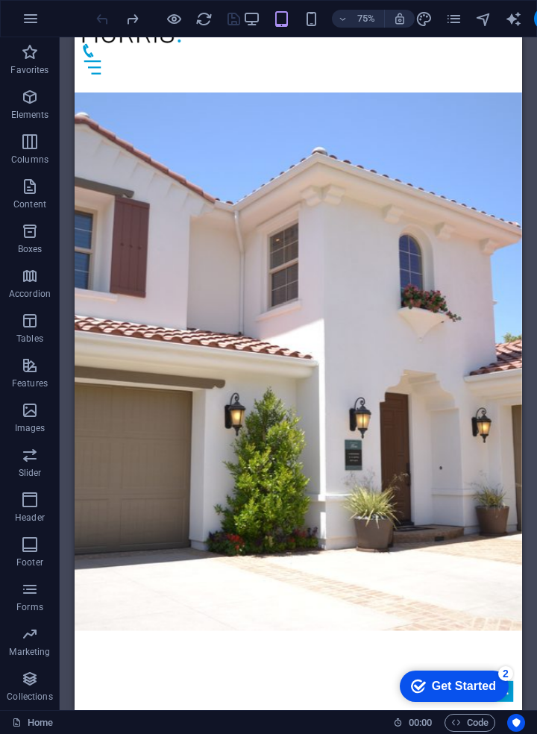
scroll to position [30, 0]
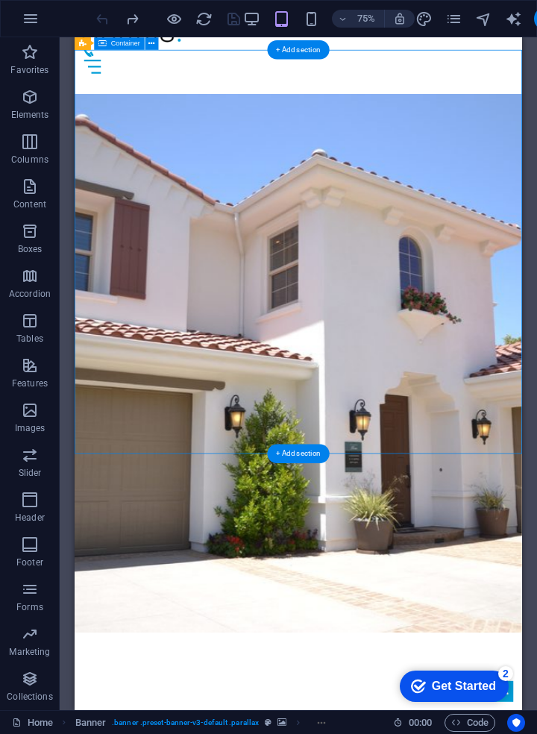
click at [303, 454] on div "+ Add section" at bounding box center [298, 454] width 62 height 19
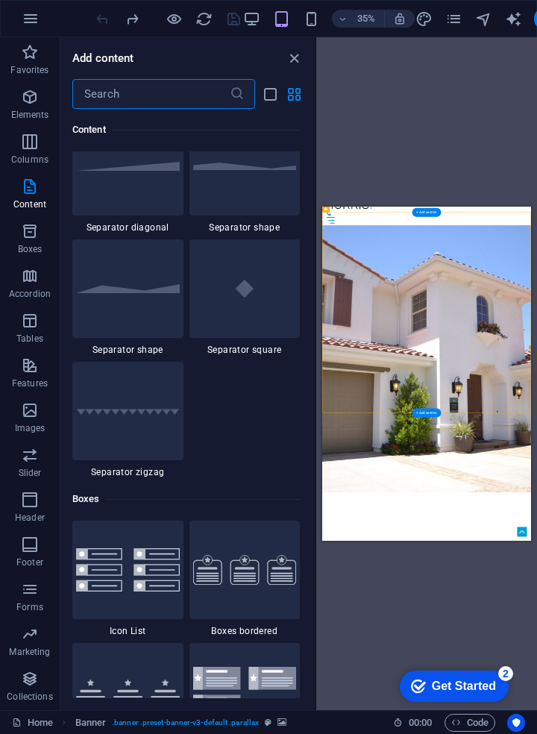
scroll to position [3742, 0]
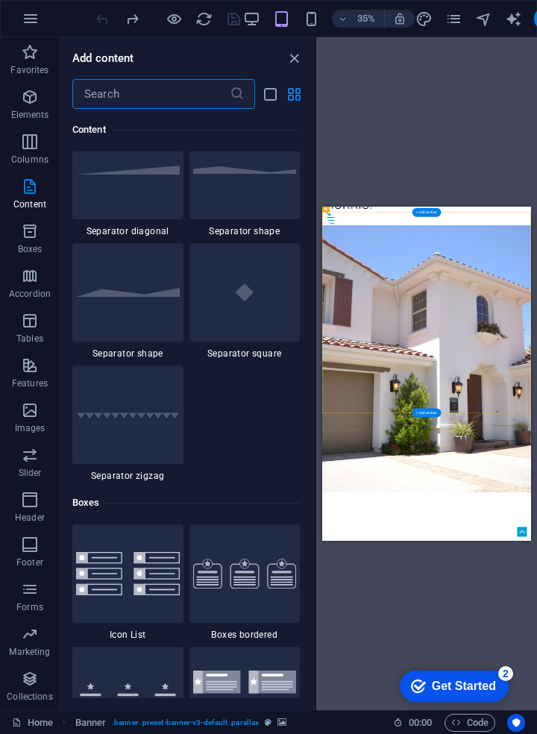
click at [131, 306] on div at bounding box center [127, 292] width 111 height 98
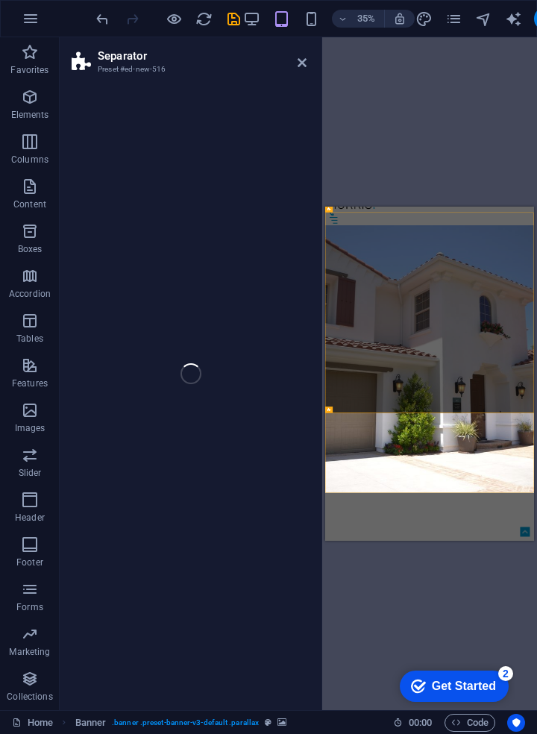
select select "polygon2"
select select "rem"
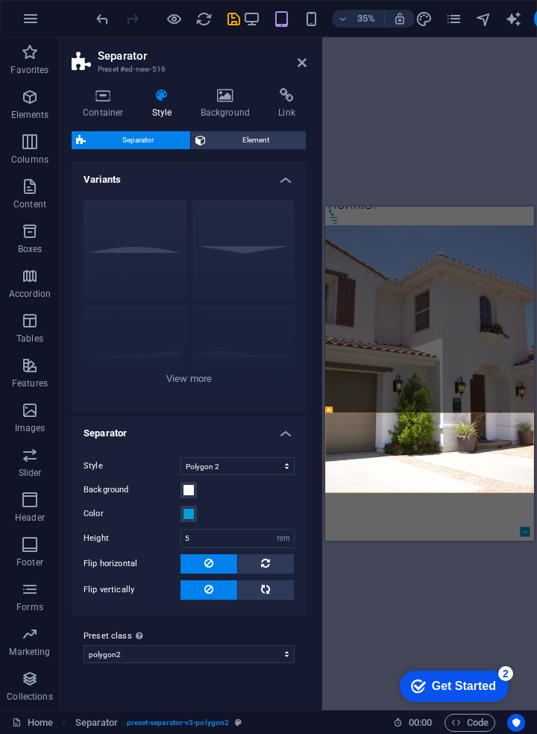
click at [195, 386] on div "Circle Default Diagonal Polygon 1 Polygon 2 Square Zigzag" at bounding box center [189, 301] width 235 height 224
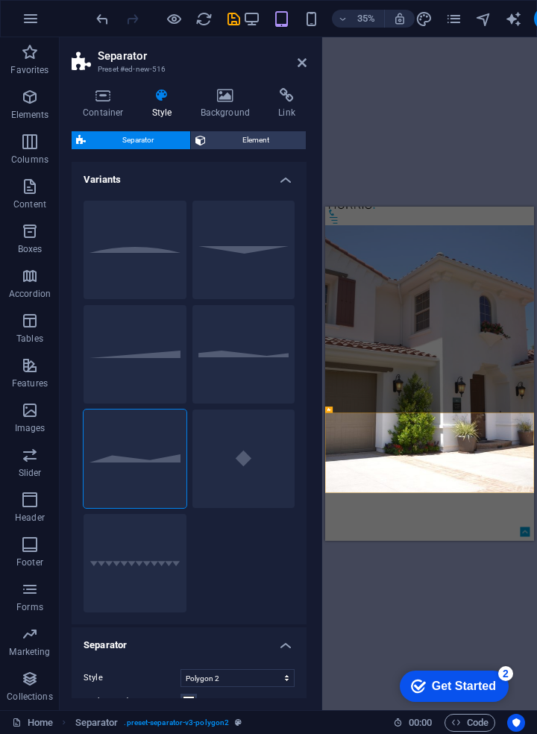
click at [239, 369] on button "Polygon 1" at bounding box center [243, 354] width 103 height 98
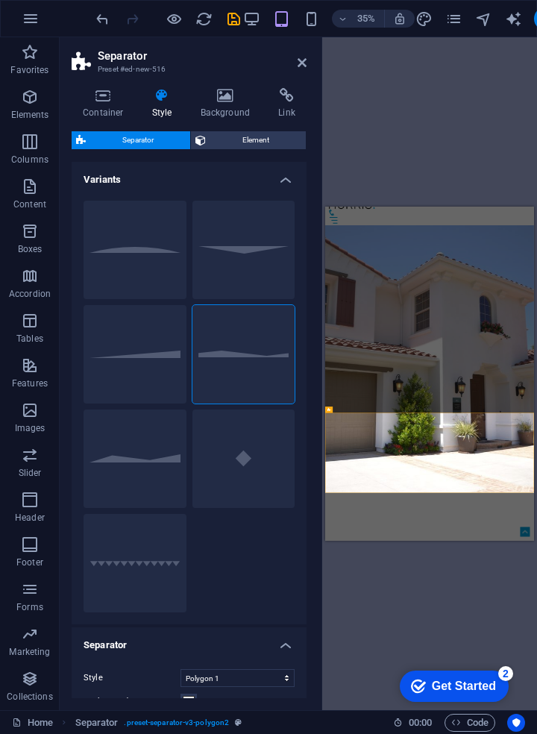
click at [123, 263] on button "Circle" at bounding box center [135, 250] width 103 height 98
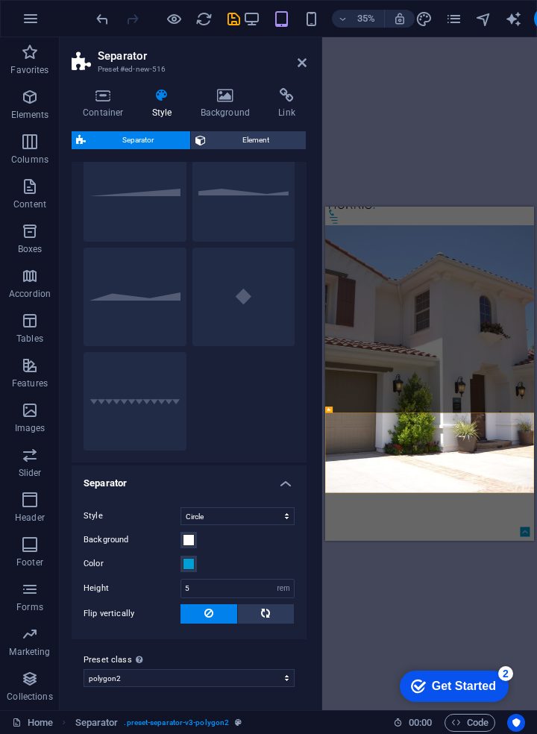
scroll to position [160, 0]
click at [281, 523] on select "Triangle Circle Diagonal Zigzag Polygon 1 Polygon 2 Square" at bounding box center [238, 518] width 114 height 18
click at [181, 509] on select "Triangle Circle Diagonal Zigzag Polygon 1 Polygon 2 Square" at bounding box center [238, 518] width 114 height 18
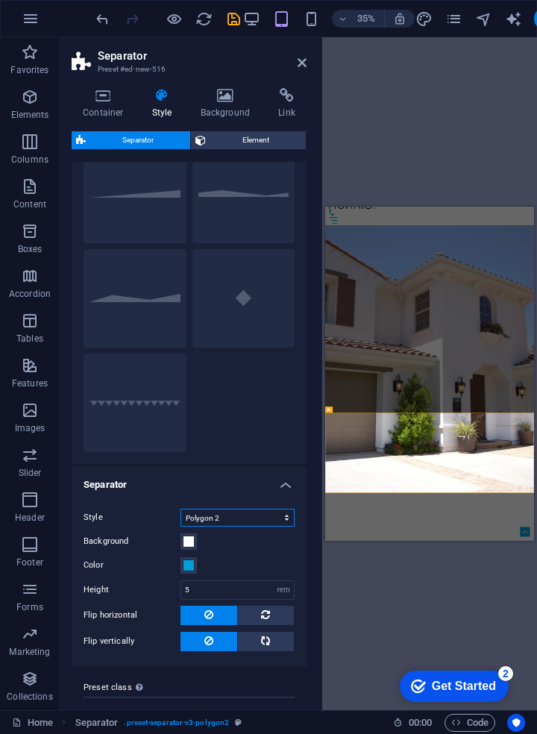
click at [283, 523] on select "Triangle Circle Diagonal Zigzag Polygon 1 Polygon 2 Square" at bounding box center [238, 518] width 114 height 18
click at [181, 509] on select "Triangle Circle Diagonal Zigzag Polygon 1 Polygon 2 Square" at bounding box center [238, 518] width 114 height 18
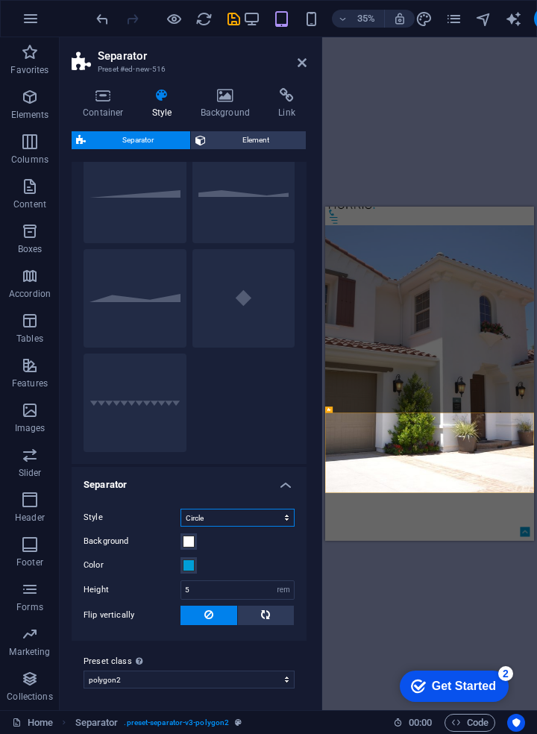
click at [278, 517] on select "Triangle Circle Diagonal Zigzag Polygon 1 Polygon 2 Square" at bounding box center [238, 518] width 114 height 18
click at [181, 509] on select "Triangle Circle Diagonal Zigzag Polygon 1 Polygon 2 Square" at bounding box center [238, 518] width 114 height 18
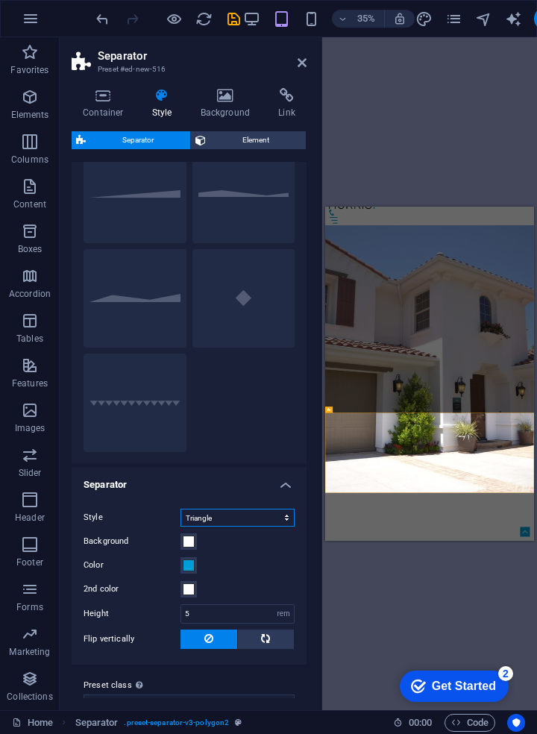
scroll to position [186, 0]
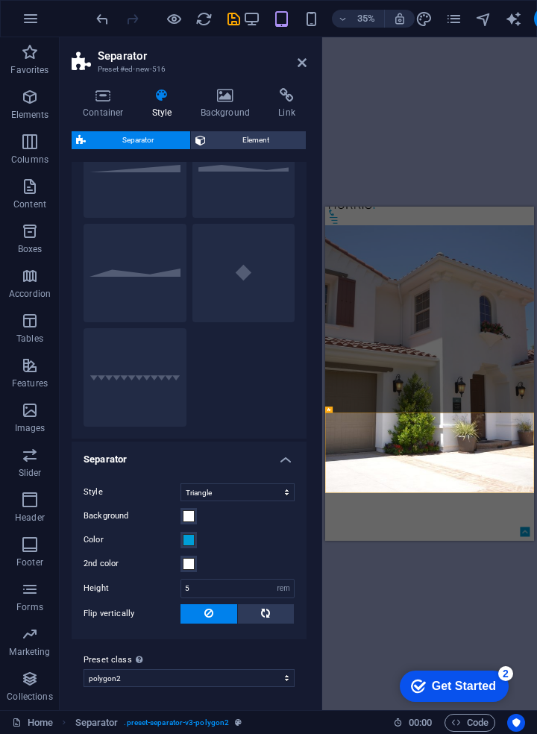
click at [157, 519] on label "Background" at bounding box center [132, 516] width 97 height 18
click at [181, 519] on button "Background" at bounding box center [189, 516] width 16 height 16
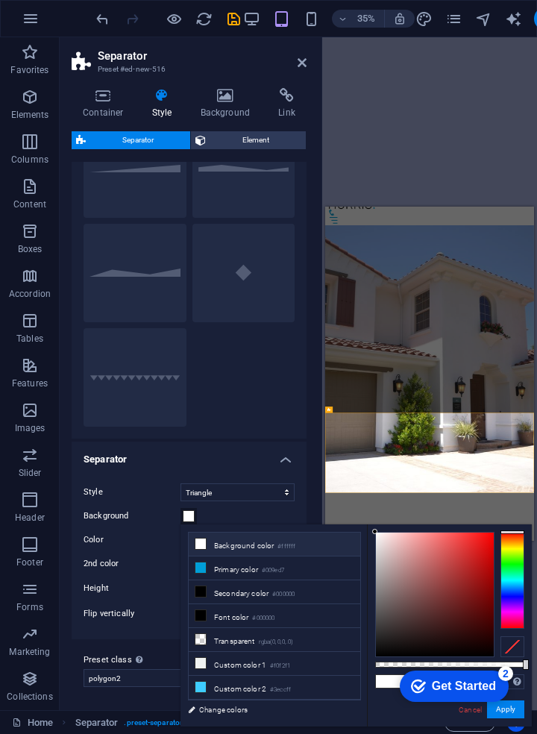
click at [144, 281] on button "Polygon 2" at bounding box center [135, 273] width 103 height 98
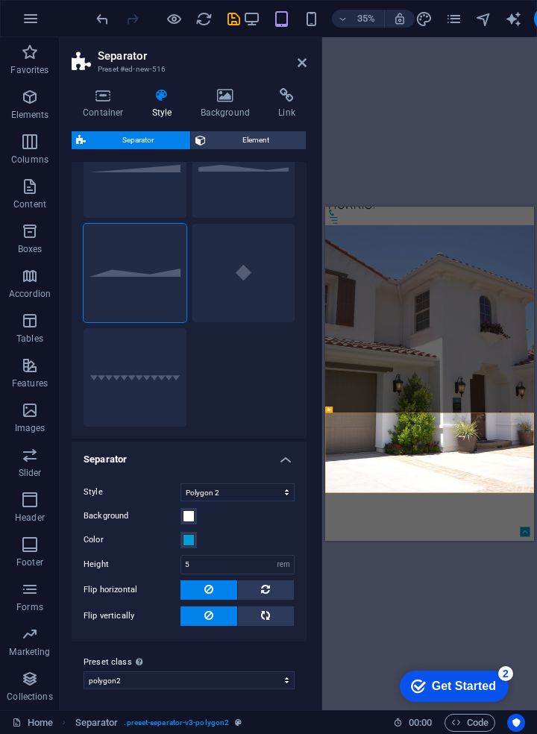
click at [222, 189] on button "Polygon 1" at bounding box center [243, 168] width 103 height 98
click at [108, 187] on button "Diagonal" at bounding box center [135, 168] width 103 height 98
select select "diagonal"
click at [240, 148] on span "Element" at bounding box center [255, 140] width 91 height 18
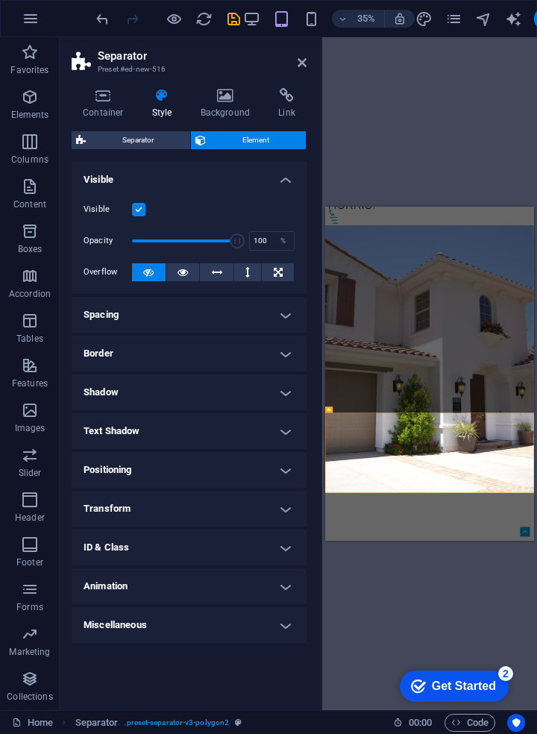
click at [275, 276] on icon at bounding box center [278, 272] width 9 height 18
click at [91, 427] on h4 "Text Shadow" at bounding box center [189, 431] width 235 height 36
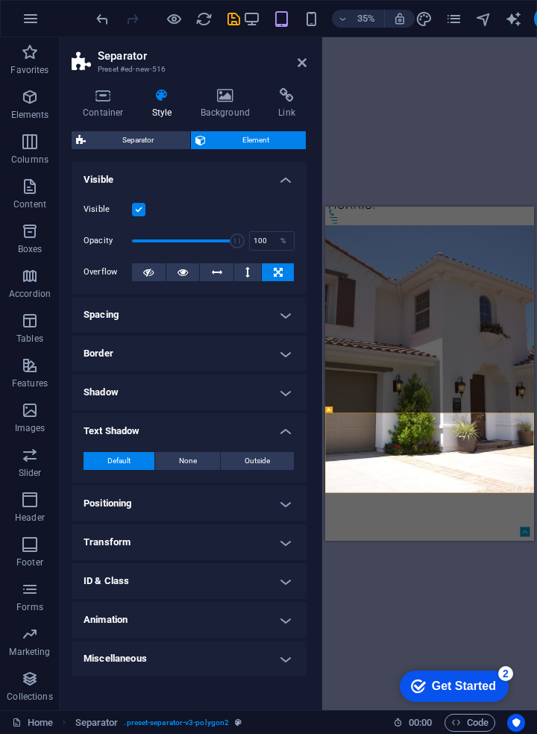
click at [286, 545] on h4 "Transform" at bounding box center [189, 543] width 235 height 36
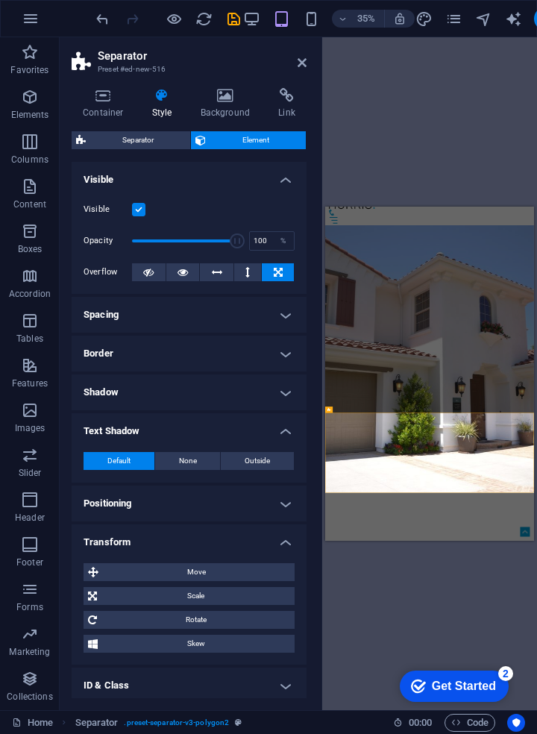
click at [292, 506] on h4 "Positioning" at bounding box center [189, 504] width 235 height 36
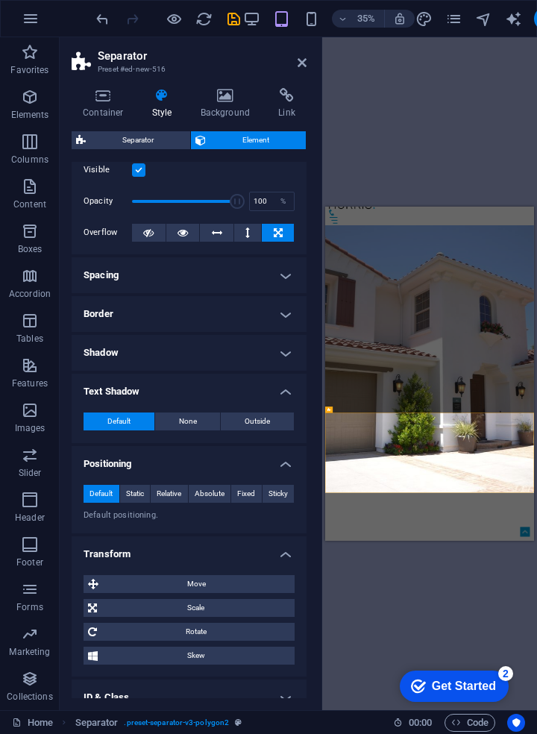
scroll to position [75, 0]
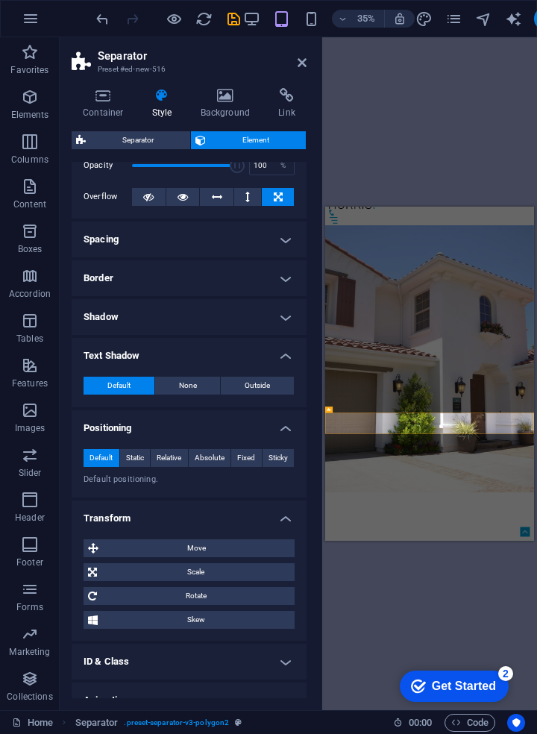
click at [216, 460] on span "Absolute" at bounding box center [210, 458] width 30 height 18
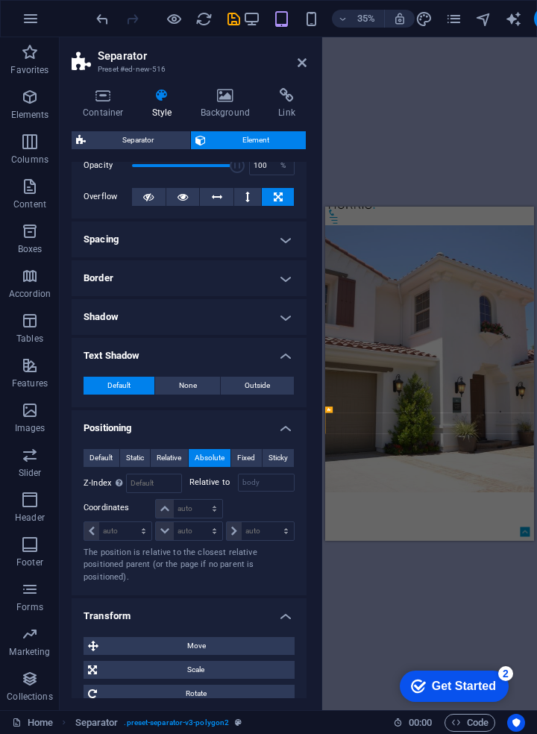
click at [246, 463] on span "Fixed" at bounding box center [246, 458] width 18 height 18
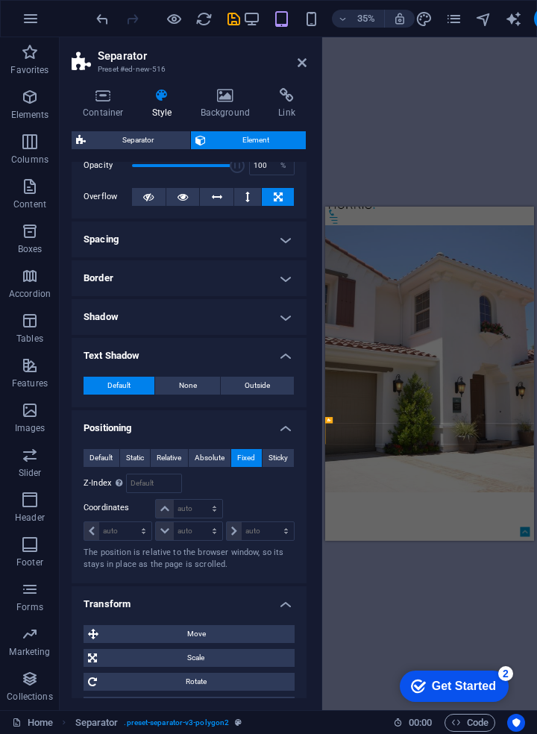
click at [166, 460] on span "Relative" at bounding box center [169, 458] width 25 height 18
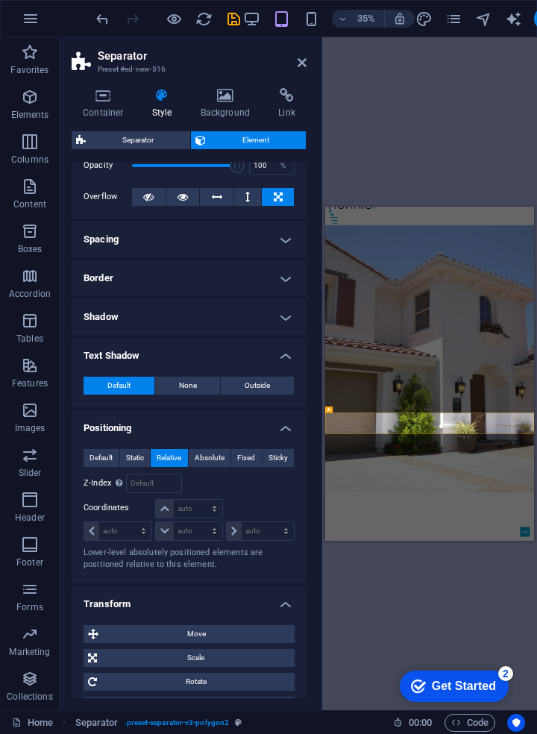
click at [131, 462] on span "Static" at bounding box center [135, 458] width 18 height 18
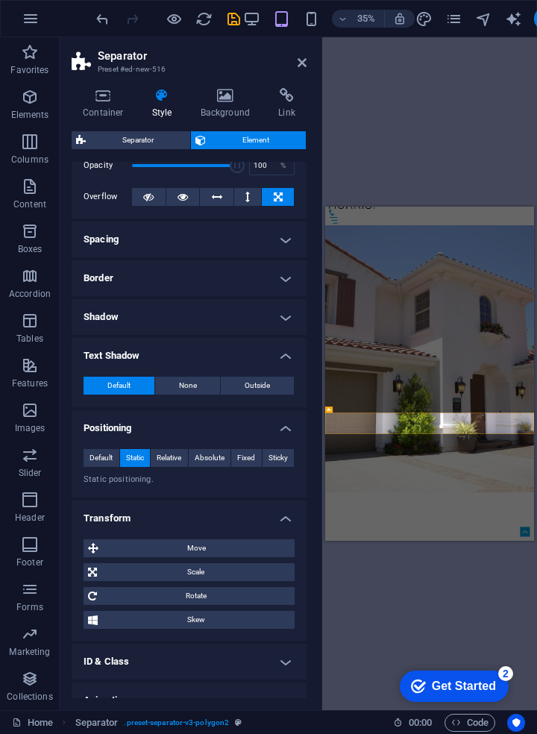
click at [169, 459] on span "Relative" at bounding box center [169, 458] width 25 height 18
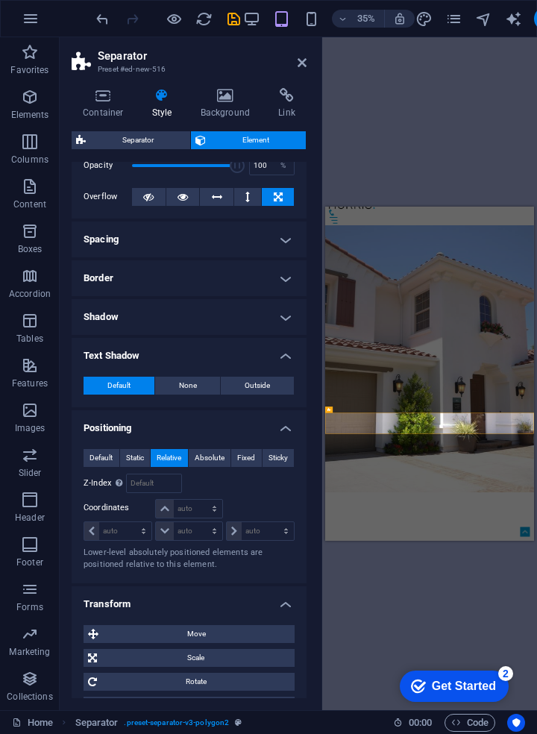
click at [197, 463] on span "Absolute" at bounding box center [210, 458] width 30 height 18
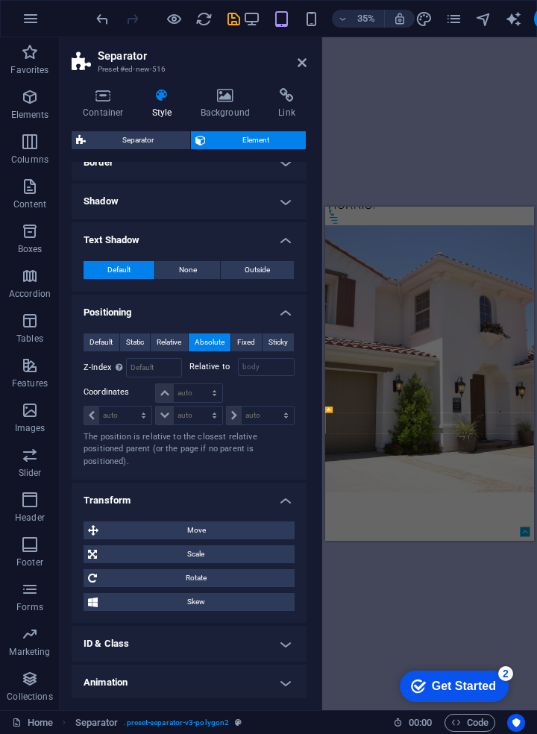
scroll to position [192, 0]
click at [244, 532] on span "Move" at bounding box center [196, 530] width 187 height 18
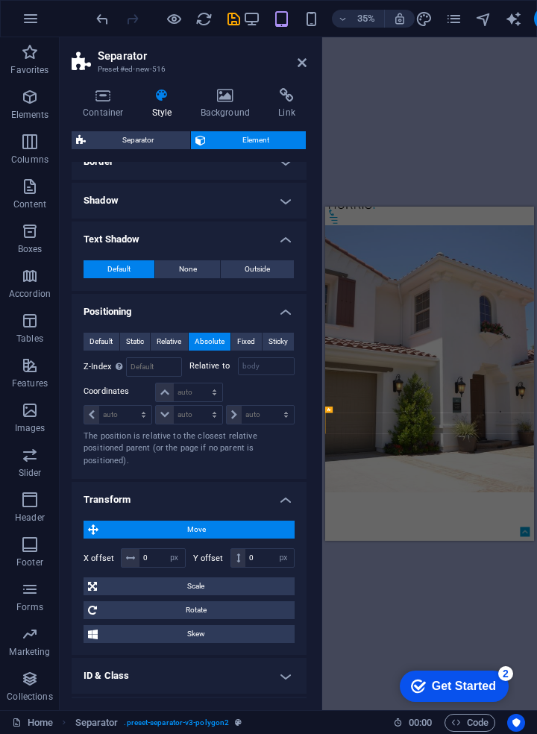
click at [271, 523] on span "Move" at bounding box center [196, 530] width 187 height 18
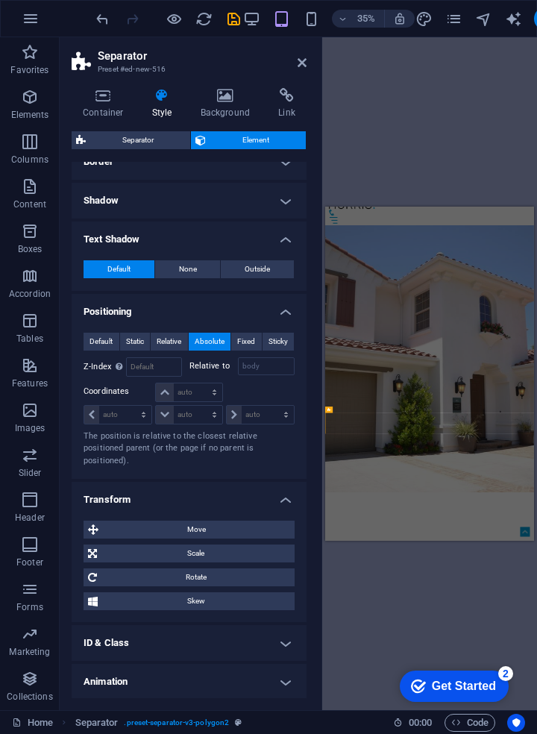
click at [195, 269] on span "None" at bounding box center [188, 269] width 18 height 18
click at [100, 96] on icon at bounding box center [103, 95] width 63 height 15
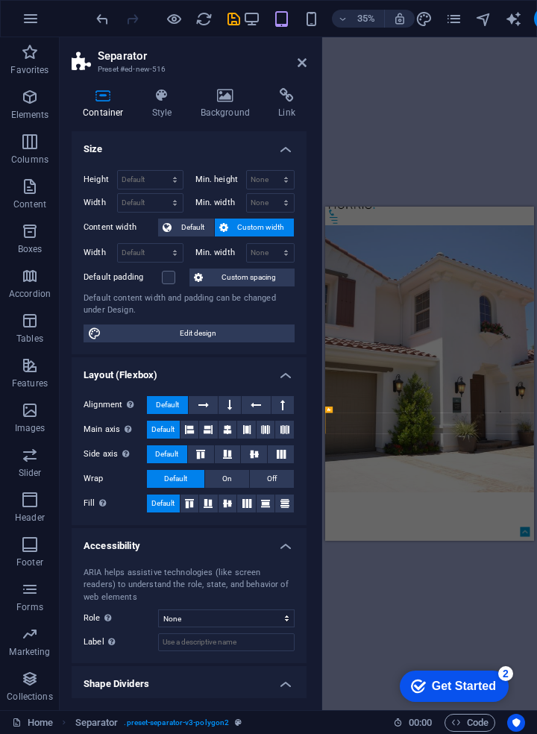
click at [221, 101] on icon at bounding box center [226, 95] width 72 height 15
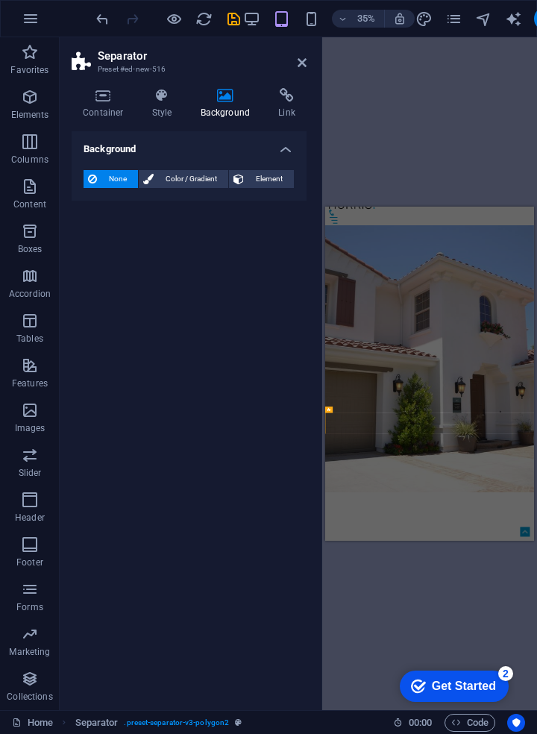
click at [298, 67] on icon at bounding box center [302, 63] width 9 height 12
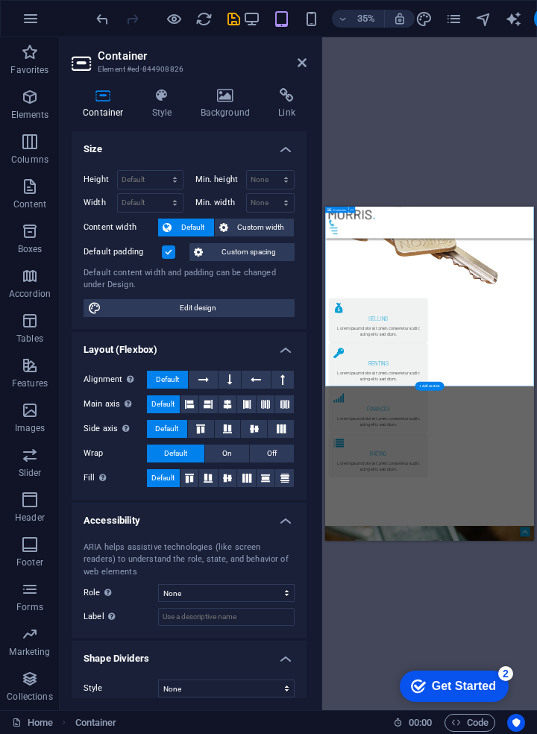
scroll to position [2561, 0]
click at [431, 388] on div "+ Add section" at bounding box center [430, 387] width 29 height 9
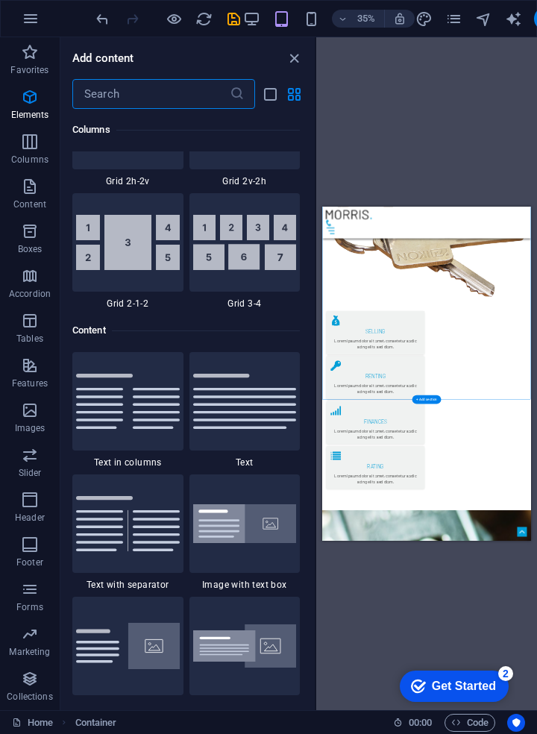
scroll to position [2611, 0]
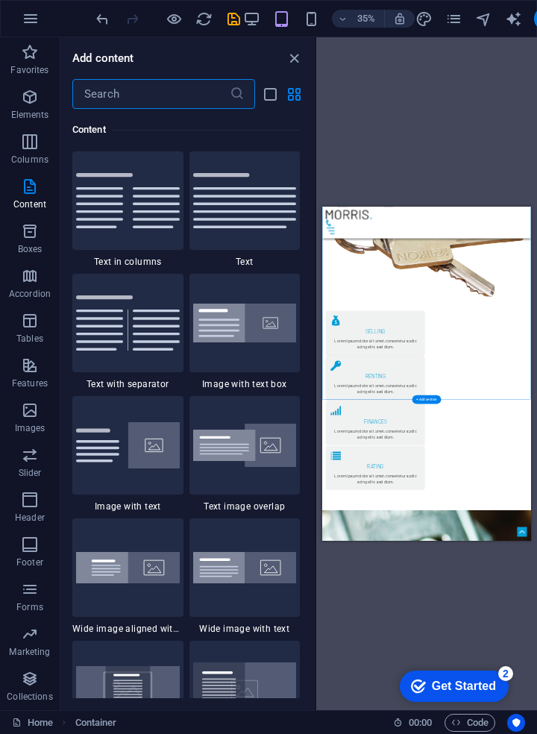
click at [19, 65] on p "Favorites" at bounding box center [29, 70] width 38 height 12
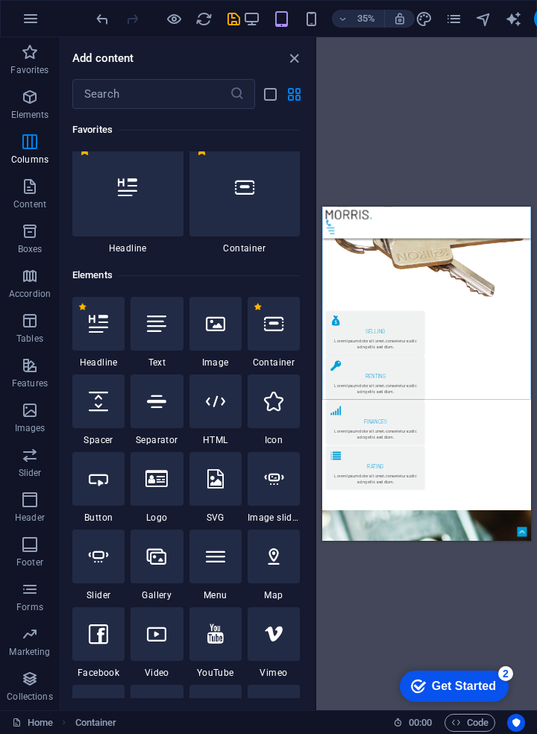
scroll to position [0, 0]
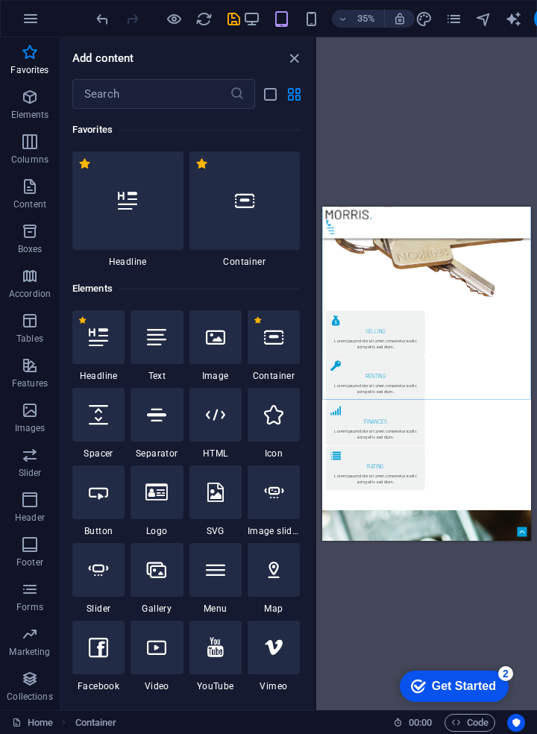
click at [447, 19] on icon "pages" at bounding box center [453, 18] width 17 height 17
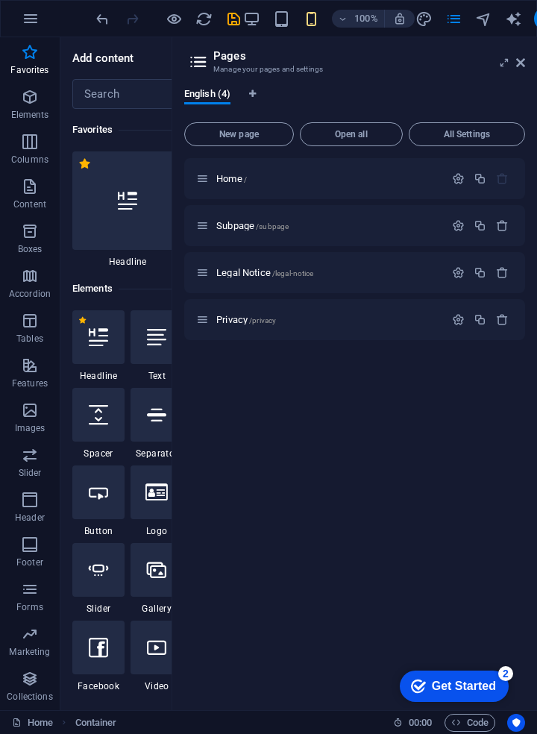
scroll to position [7061, 0]
click at [498, 226] on icon "button" at bounding box center [502, 225] width 13 height 13
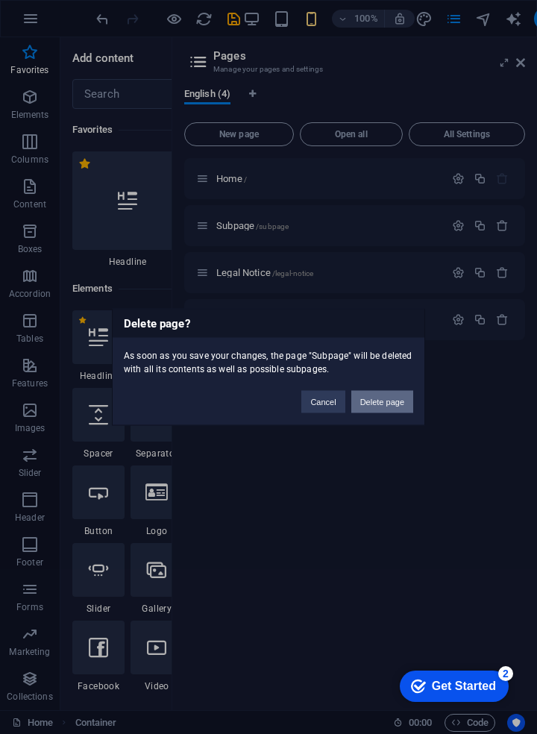
click at [389, 405] on button "Delete page" at bounding box center [382, 402] width 62 height 22
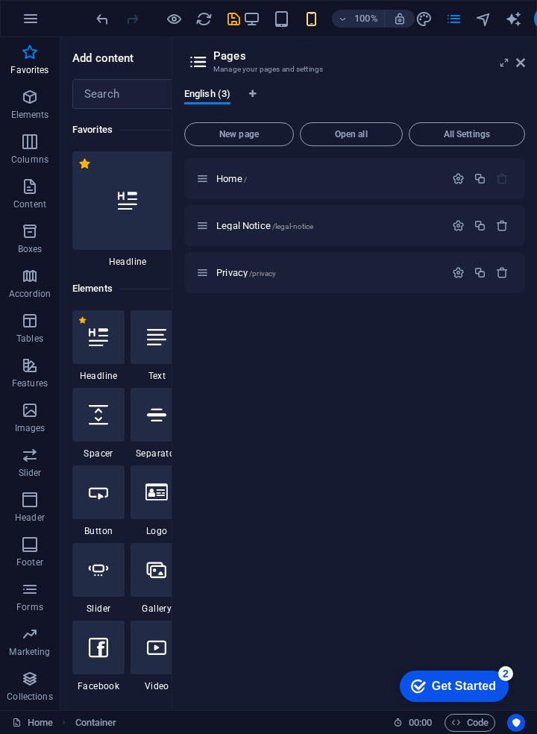
click at [500, 227] on icon "button" at bounding box center [502, 225] width 13 height 13
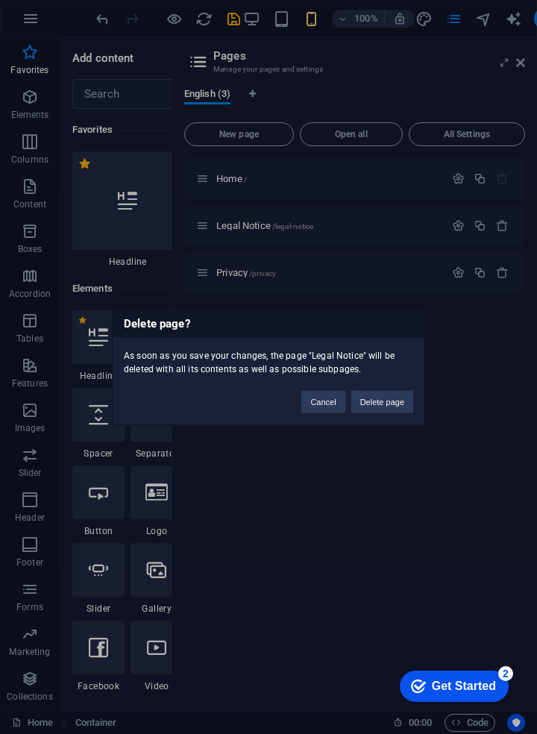
click at [378, 410] on button "Delete page" at bounding box center [382, 402] width 62 height 22
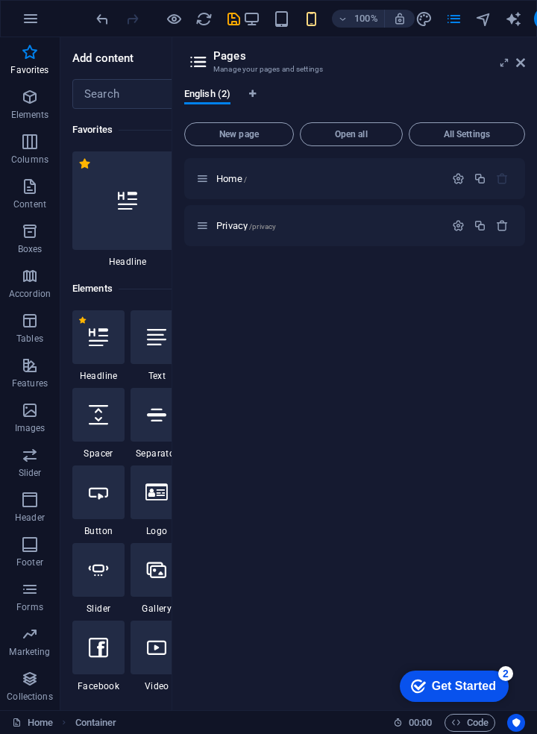
click at [504, 228] on icon "button" at bounding box center [502, 225] width 13 height 13
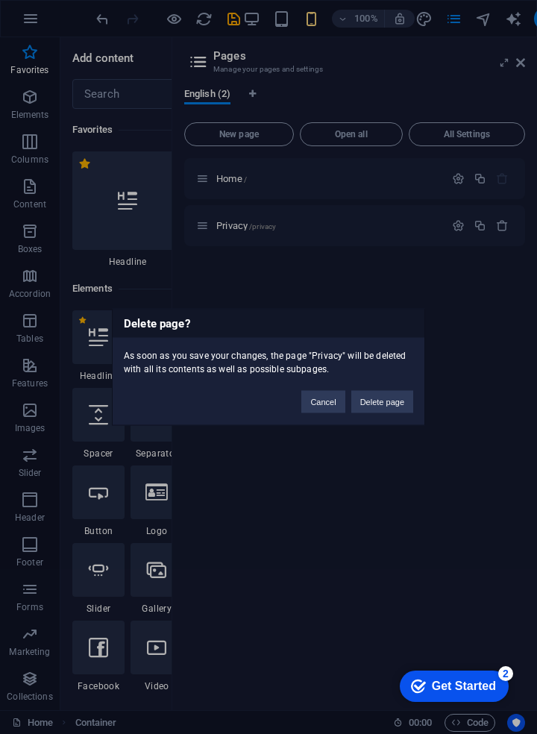
click at [373, 404] on button "Delete page" at bounding box center [382, 402] width 62 height 22
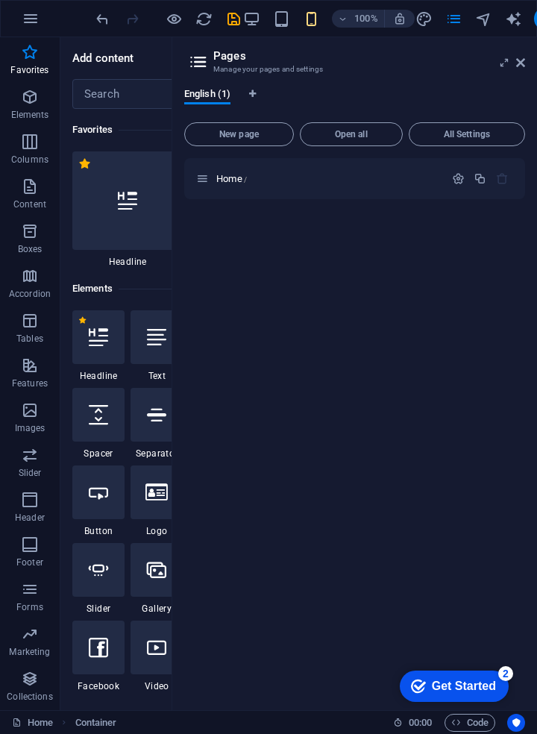
click at [251, 137] on span "New page" at bounding box center [239, 134] width 96 height 9
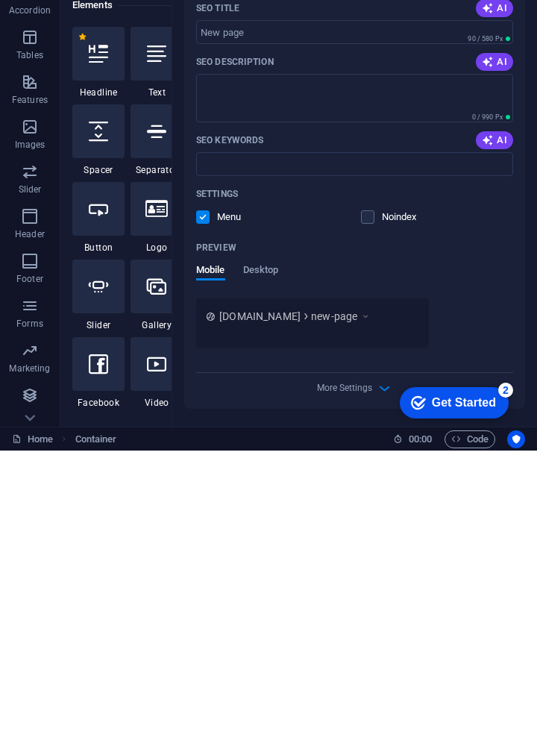
scroll to position [0, 0]
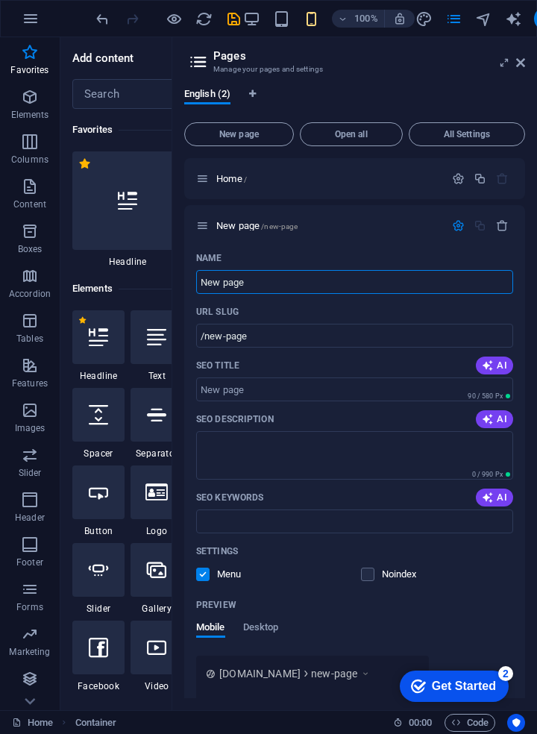
click at [504, 63] on icon at bounding box center [504, 63] width 0 height 12
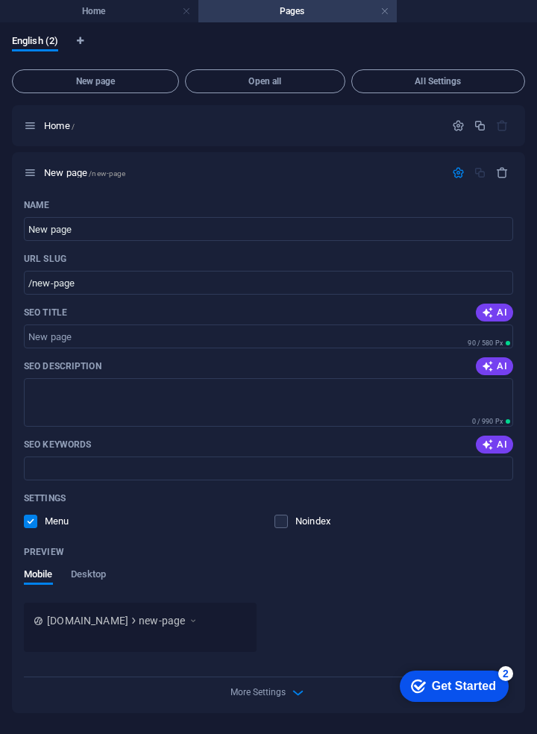
click at [25, 527] on label at bounding box center [30, 521] width 13 height 13
click at [0, 0] on input "checkbox" at bounding box center [0, 0] width 0 height 0
click at [29, 130] on icon at bounding box center [30, 125] width 13 height 13
click at [501, 175] on icon "button" at bounding box center [502, 172] width 13 height 13
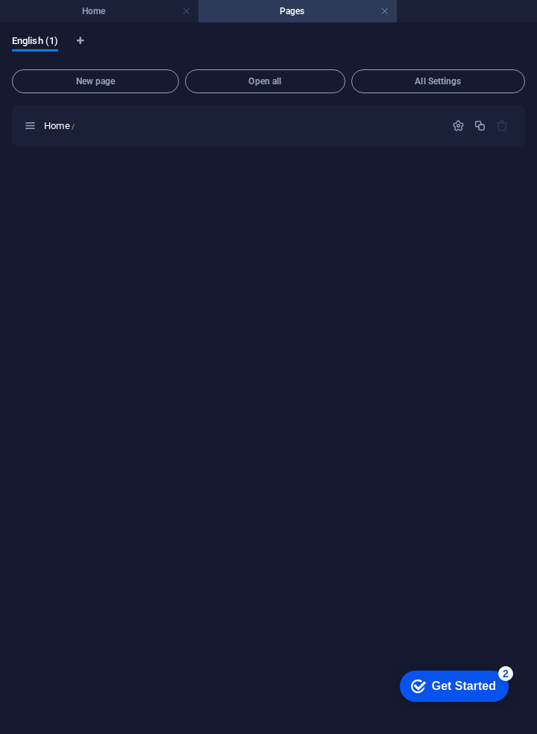
click at [381, 10] on link at bounding box center [385, 11] width 9 height 14
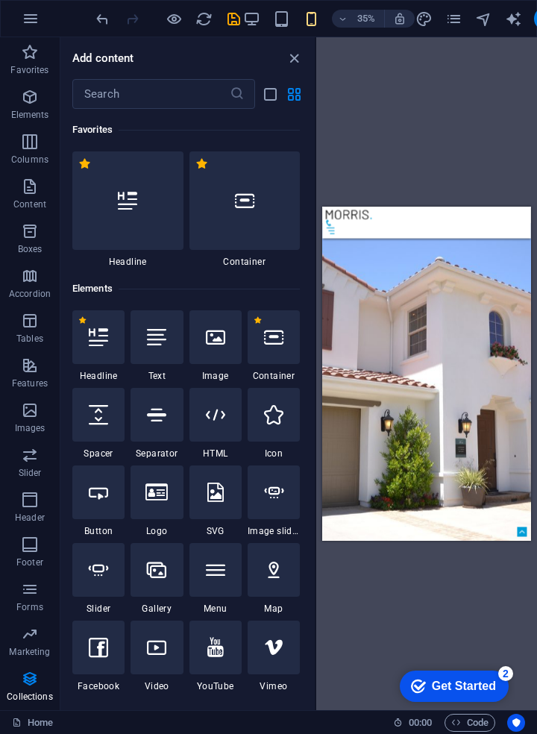
scroll to position [2010, 0]
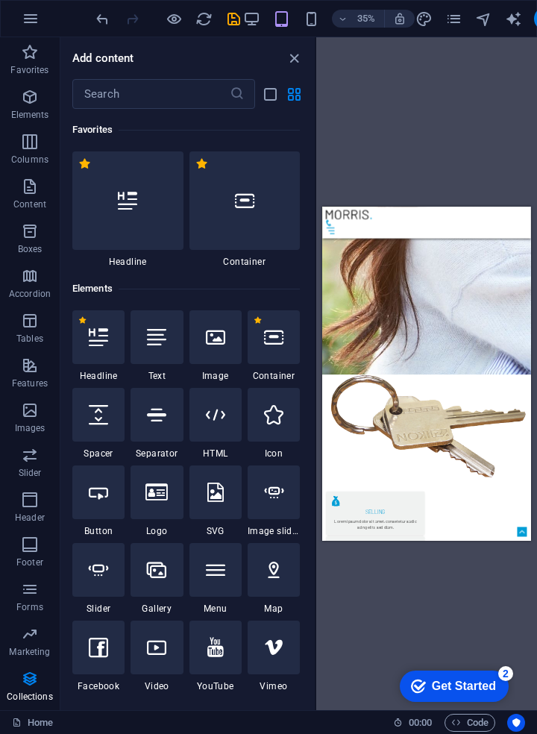
click at [287, 58] on icon "close panel" at bounding box center [294, 58] width 17 height 17
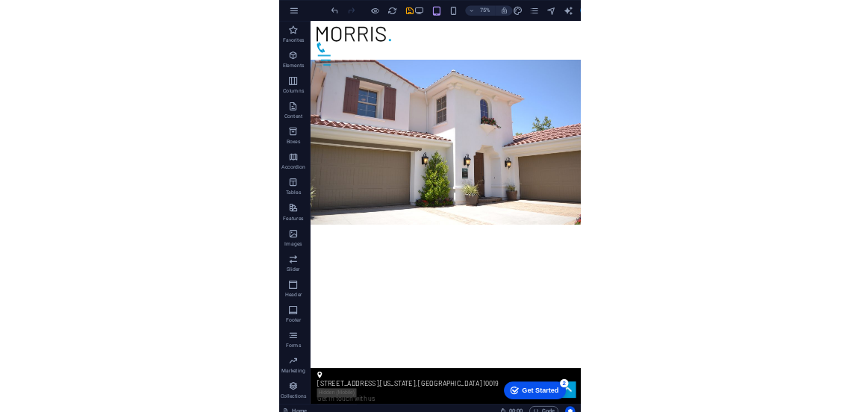
scroll to position [0, 0]
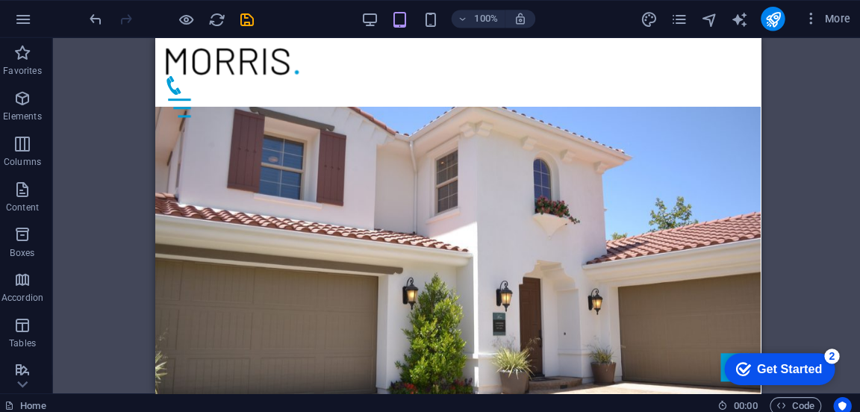
click at [0, 0] on span "More" at bounding box center [0, 0] width 0 height 0
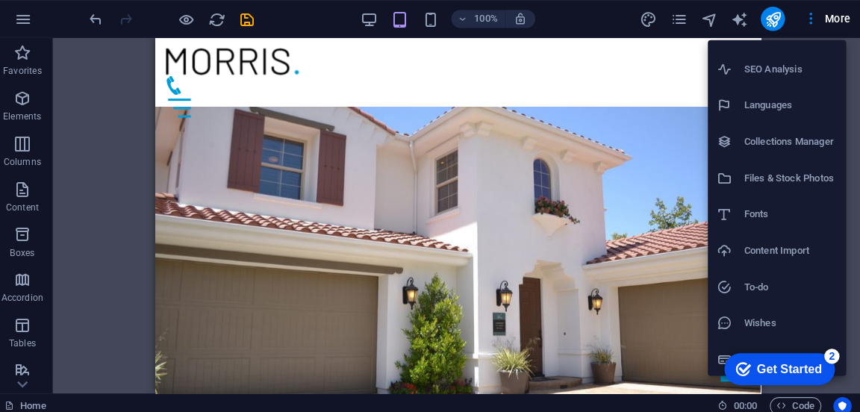
scroll to position [63, 0]
click at [536, 212] on h6 "Fonts" at bounding box center [788, 210] width 92 height 18
select select "popularity"
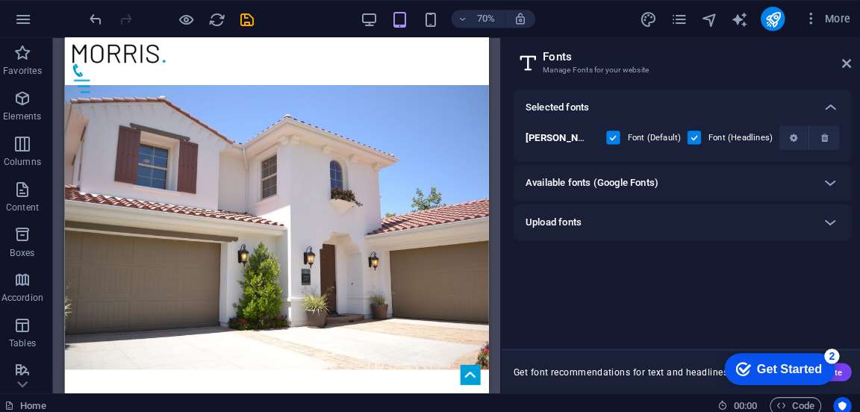
click at [536, 226] on icon at bounding box center [827, 219] width 18 height 18
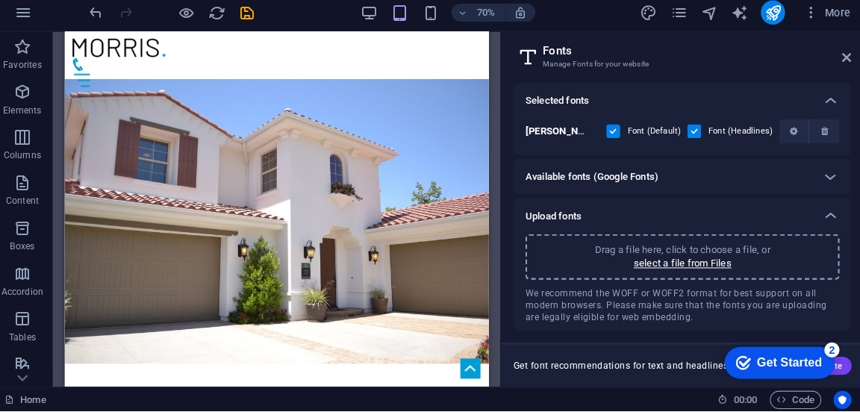
scroll to position [0, 0]
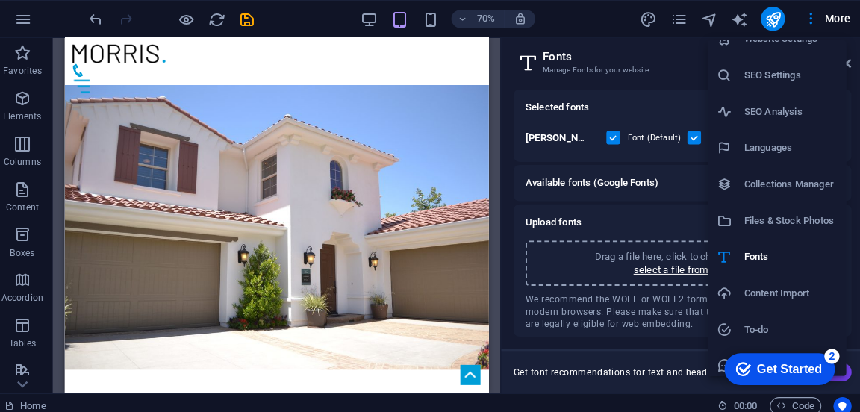
scroll to position [13, 0]
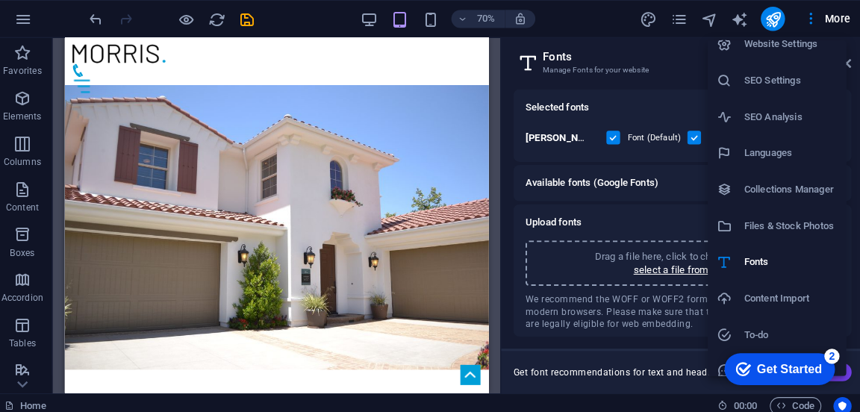
click at [536, 192] on h6 "Collections Manager" at bounding box center [788, 187] width 92 height 18
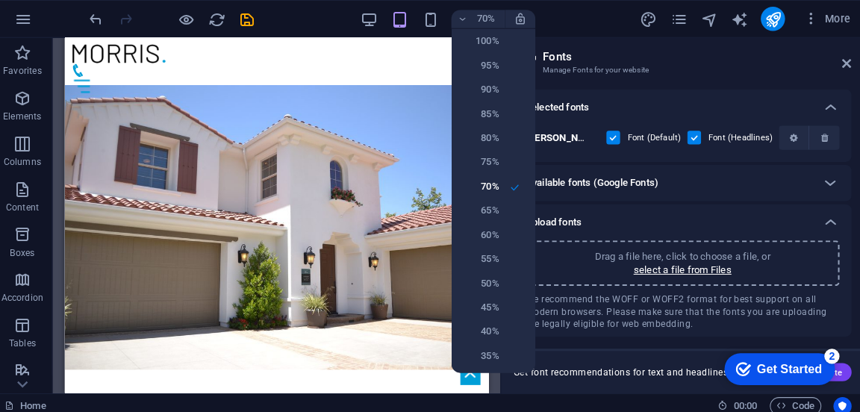
click at [254, 20] on div at bounding box center [430, 206] width 860 height 412
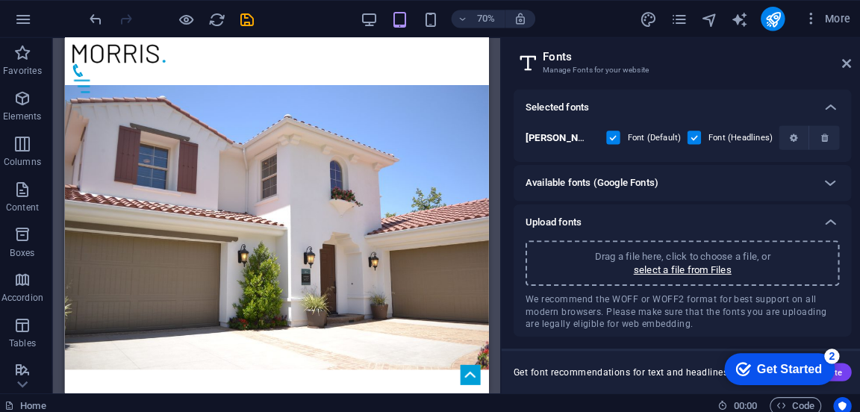
click at [246, 24] on icon "save" at bounding box center [251, 18] width 17 height 17
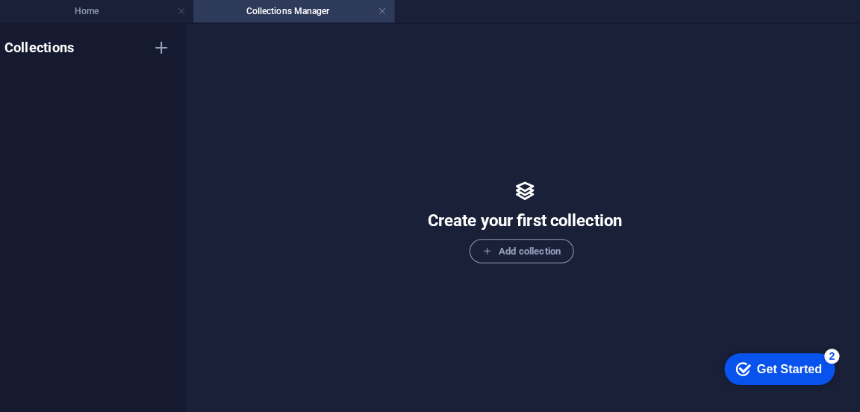
click at [164, 52] on icon "button" at bounding box center [167, 47] width 18 height 18
click at [167, 98] on div "Collections New Collection New Collection" at bounding box center [95, 217] width 191 height 389
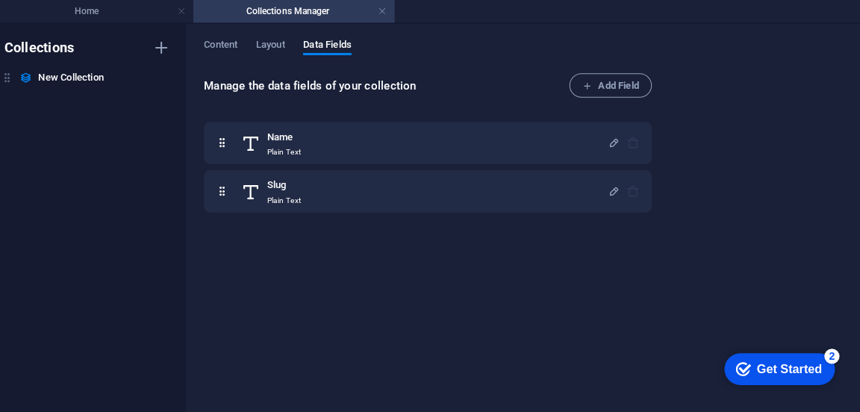
click at [96, 15] on h4 "Home" at bounding box center [99, 11] width 198 height 16
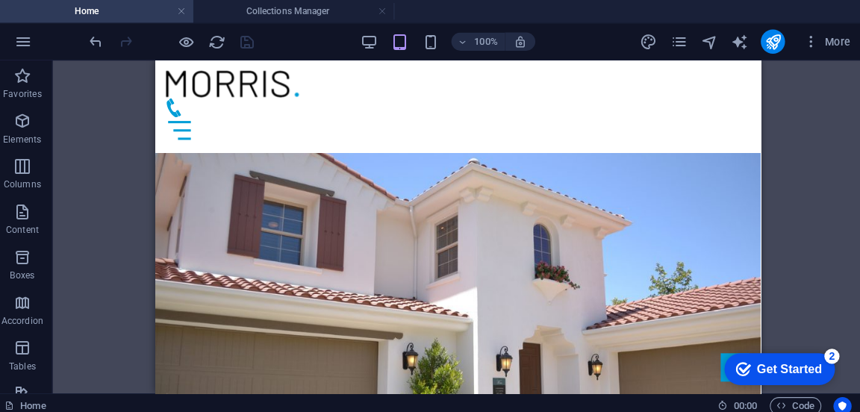
click at [536, 46] on icon "pages" at bounding box center [677, 41] width 17 height 17
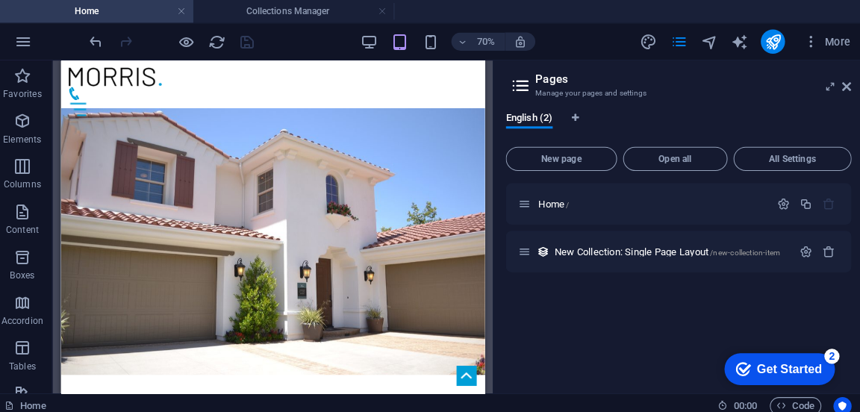
click at [536, 252] on icon "button" at bounding box center [802, 248] width 13 height 13
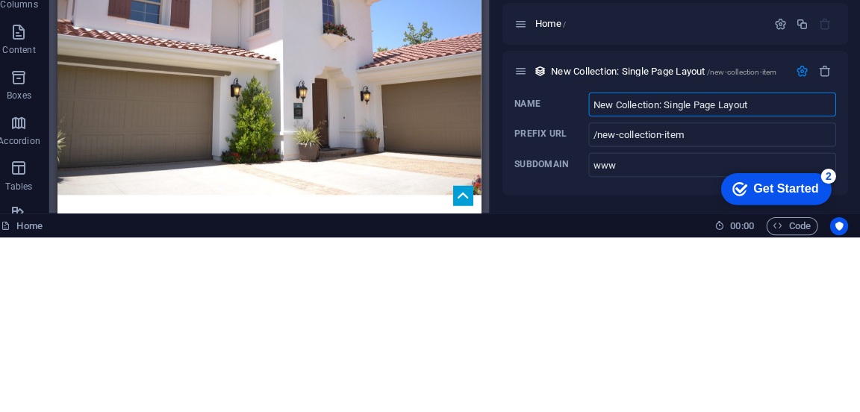
scroll to position [0, 0]
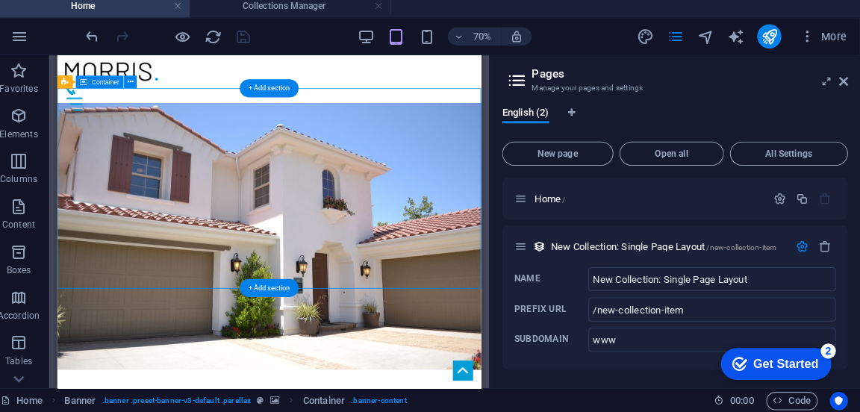
click at [536, 251] on icon "button" at bounding box center [824, 248] width 13 height 13
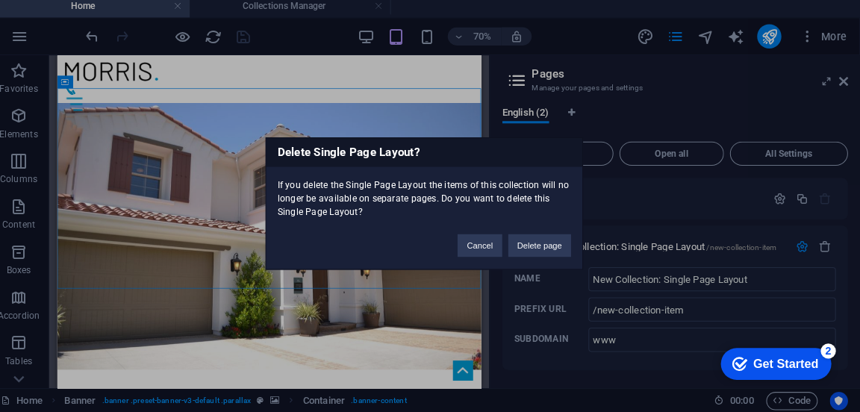
click at [533, 254] on button "Delete page" at bounding box center [544, 248] width 62 height 22
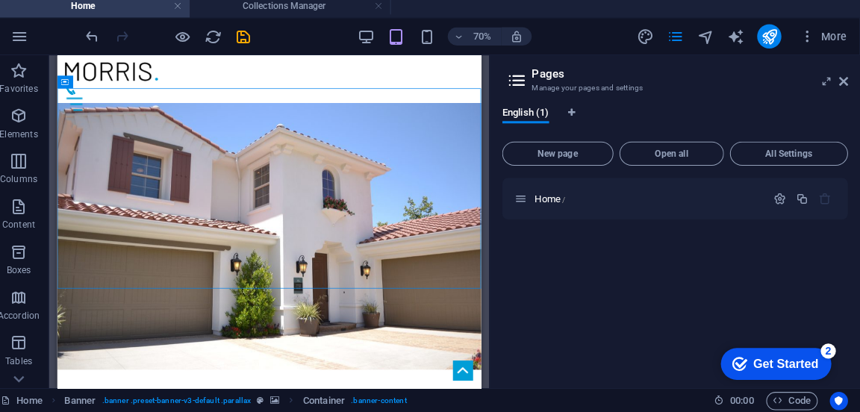
click at [536, 201] on icon "button" at bounding box center [802, 201] width 13 height 13
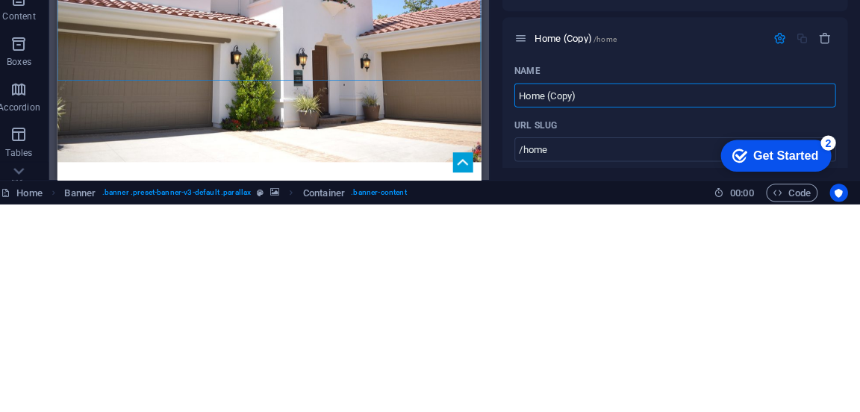
click at [536, 314] on input "Home (Copy)" at bounding box center [677, 304] width 317 height 24
click at [536, 254] on icon "button" at bounding box center [824, 248] width 13 height 13
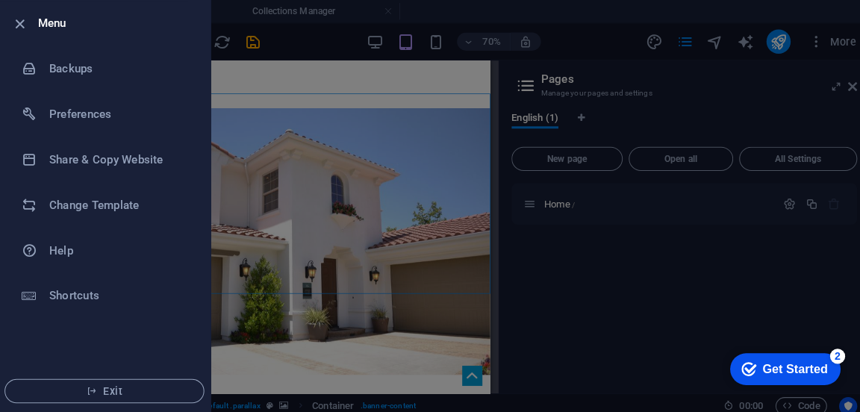
click at [43, 31] on h6 "Menu" at bounding box center [119, 23] width 158 height 18
click at [110, 207] on h6 "Change Template" at bounding box center [120, 202] width 138 height 18
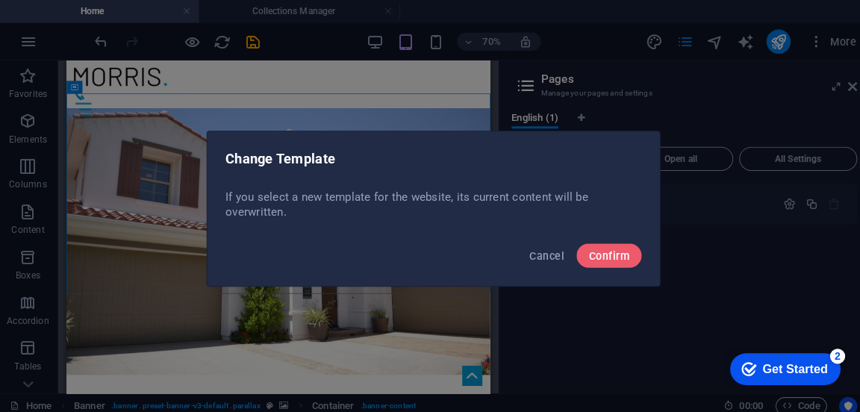
click at [536, 258] on button "Confirm" at bounding box center [603, 252] width 64 height 24
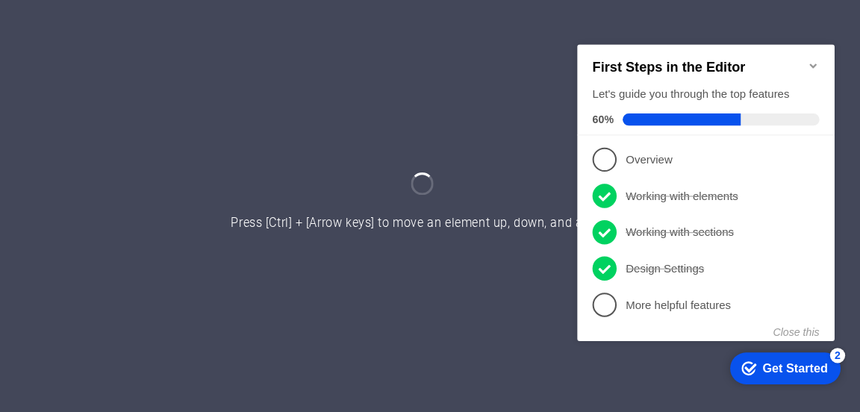
click at [810, 59] on icon "Minimize checklist" at bounding box center [810, 65] width 12 height 12
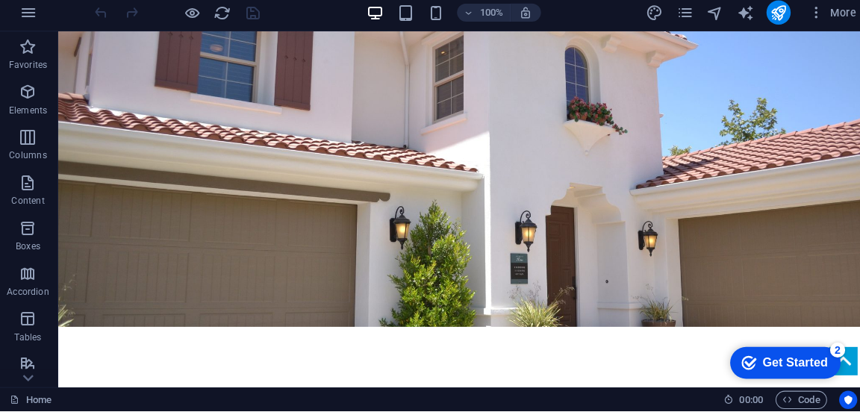
scroll to position [117, 0]
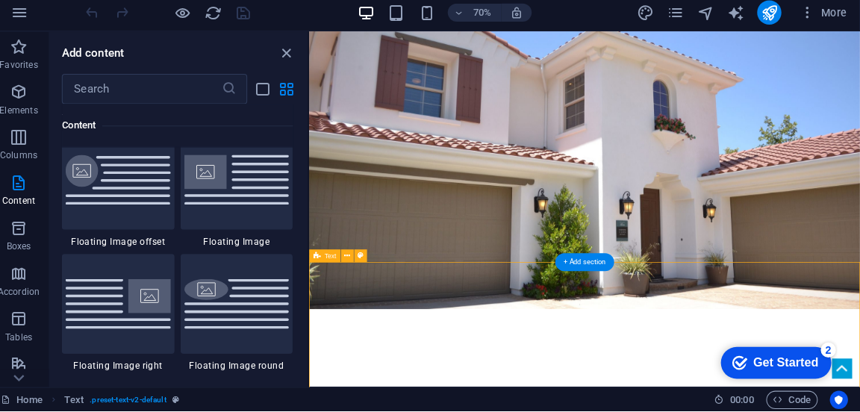
scroll to position [3221, 0]
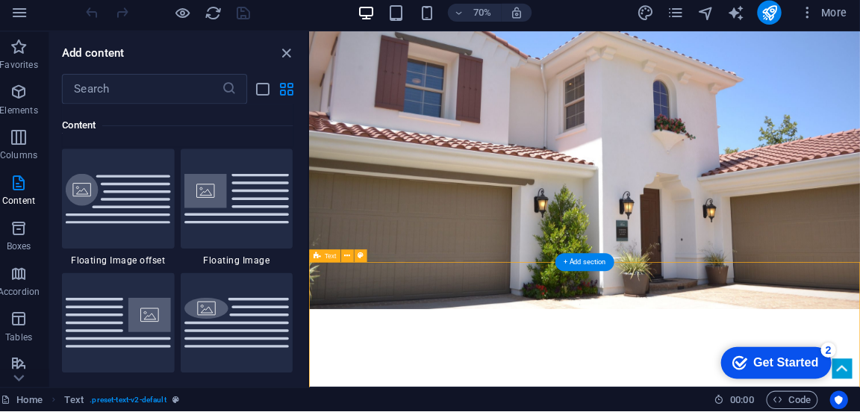
click at [247, 311] on img at bounding box center [245, 324] width 104 height 48
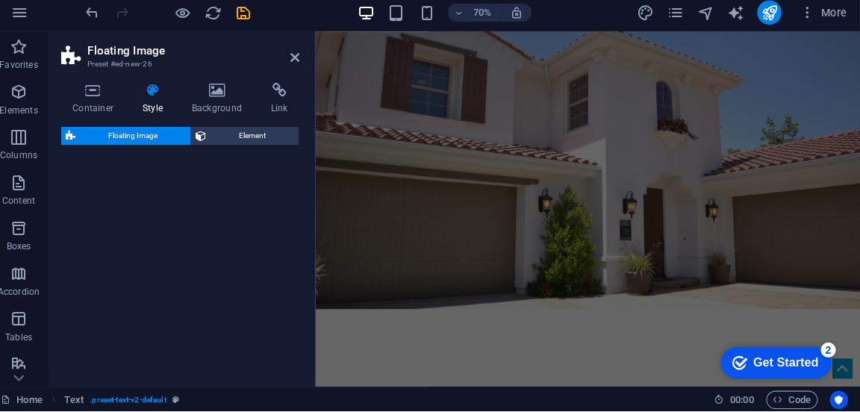
click at [223, 319] on div "Floating Image Element" at bounding box center [189, 253] width 235 height 245
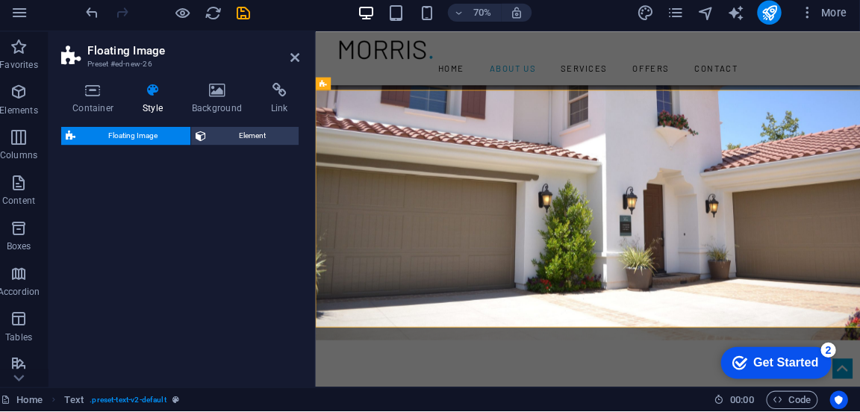
select select "%"
select select "rem"
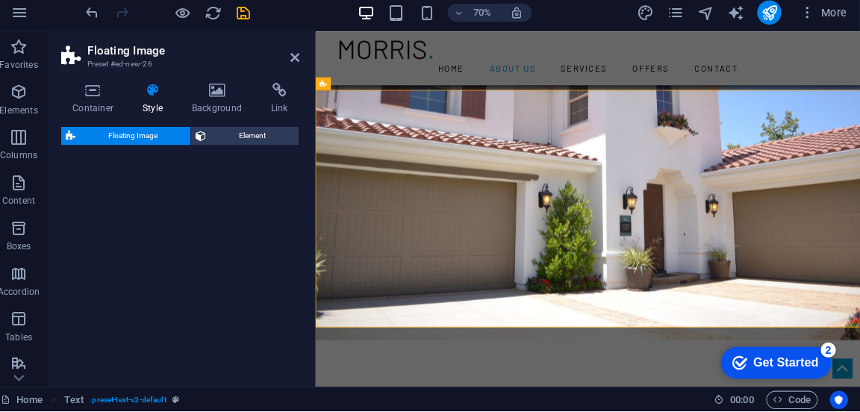
select select "%"
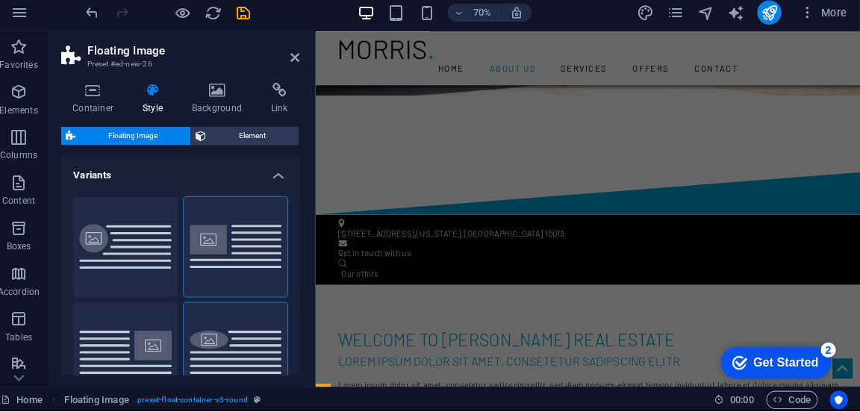
scroll to position [735, 0]
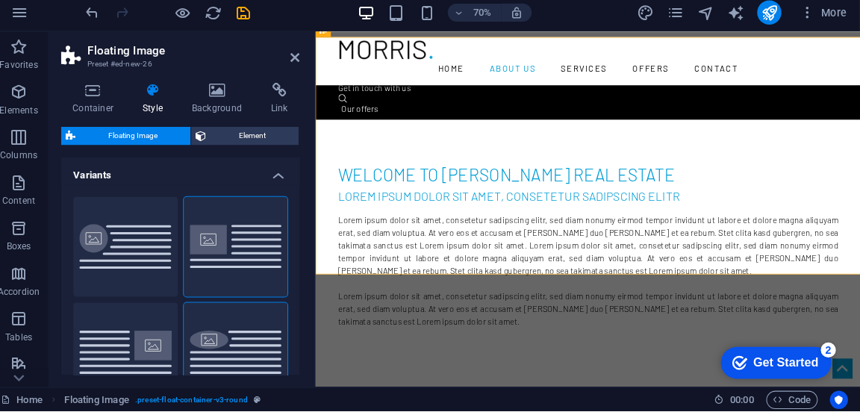
click at [111, 248] on button "Custom" at bounding box center [135, 250] width 103 height 98
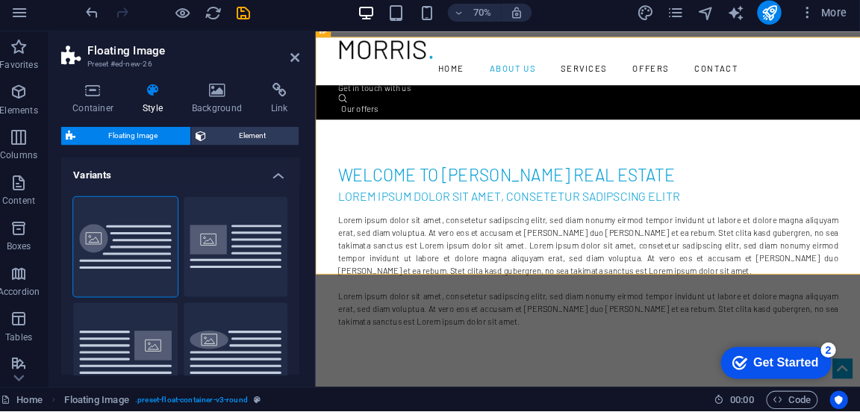
click at [148, 353] on button "Default (right)" at bounding box center [135, 354] width 103 height 98
type input "1.5"
type input "0"
click at [241, 340] on button "Round" at bounding box center [243, 354] width 103 height 98
type input "0"
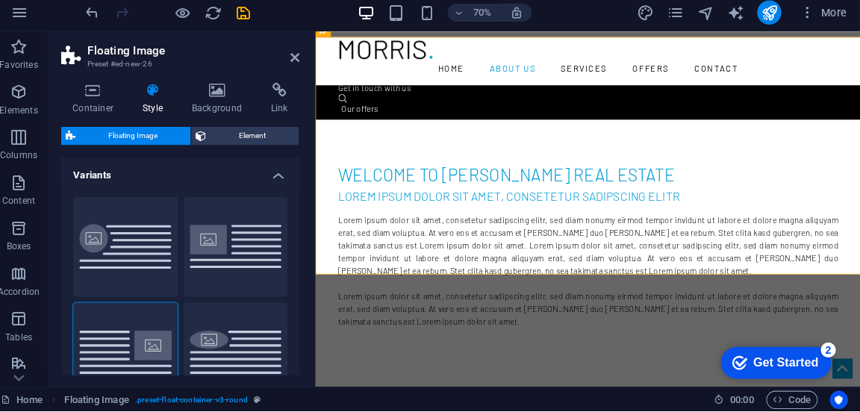
type input "1.5"
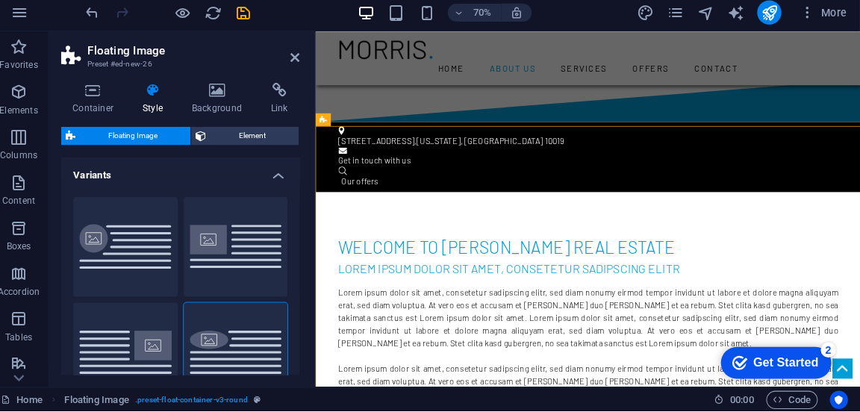
scroll to position [571, 0]
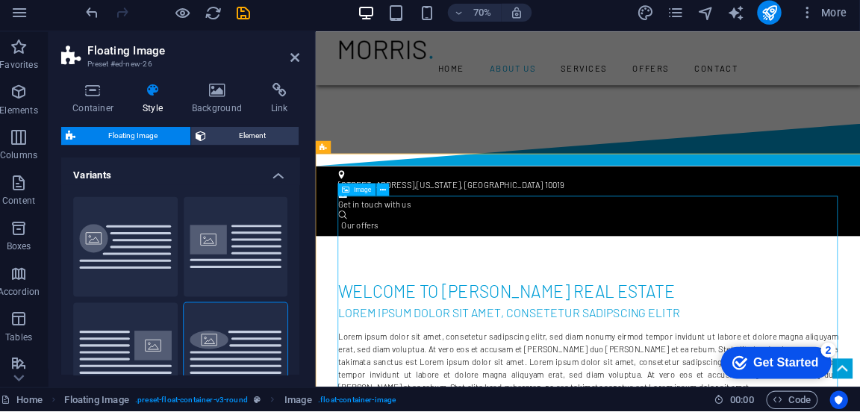
click at [354, 200] on div "Image" at bounding box center [373, 193] width 57 height 13
click at [369, 198] on div "Image" at bounding box center [363, 193] width 37 height 13
click at [389, 192] on icon at bounding box center [389, 193] width 6 height 11
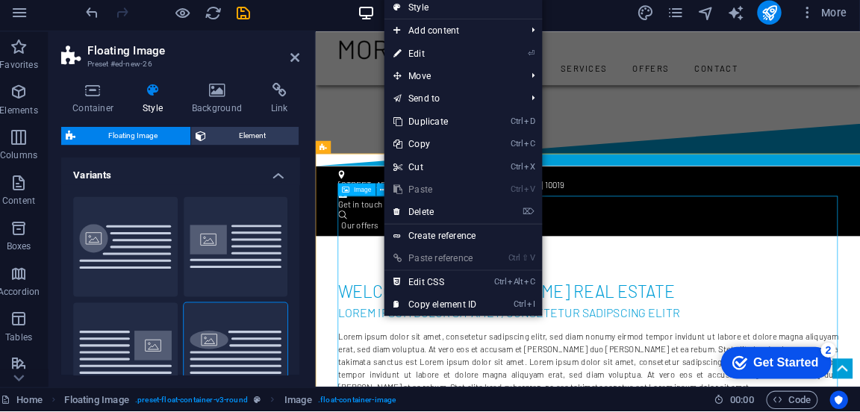
click at [464, 66] on link "⏎ Edit" at bounding box center [440, 59] width 100 height 22
select select "%"
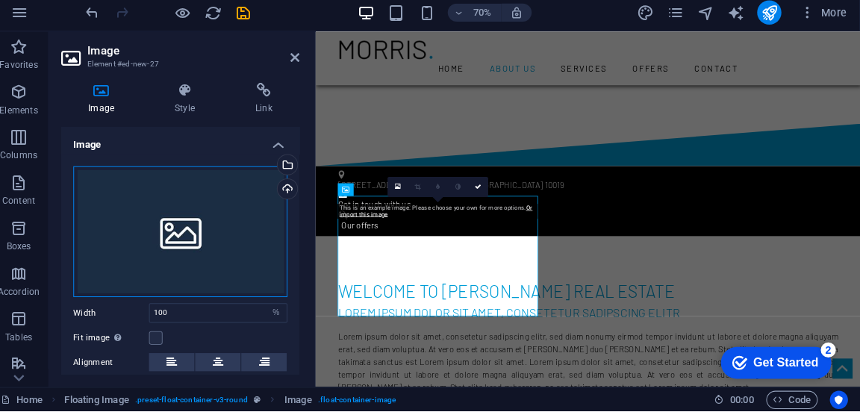
click at [182, 229] on div "Drag files here, click to choose files or select files from Files or our free s…" at bounding box center [189, 235] width 211 height 130
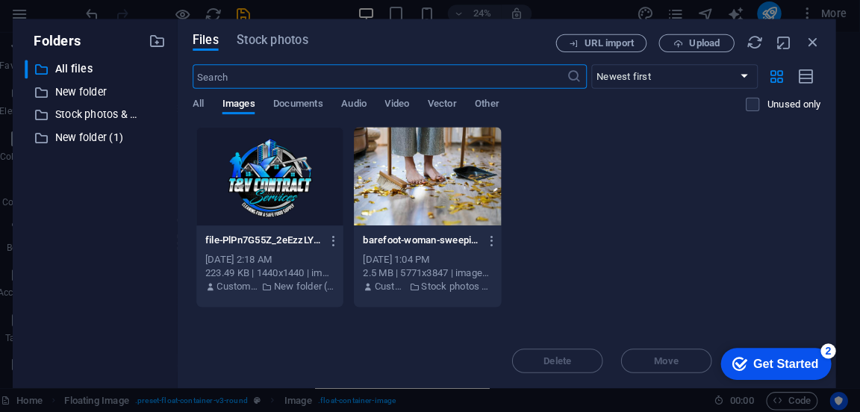
scroll to position [0, 0]
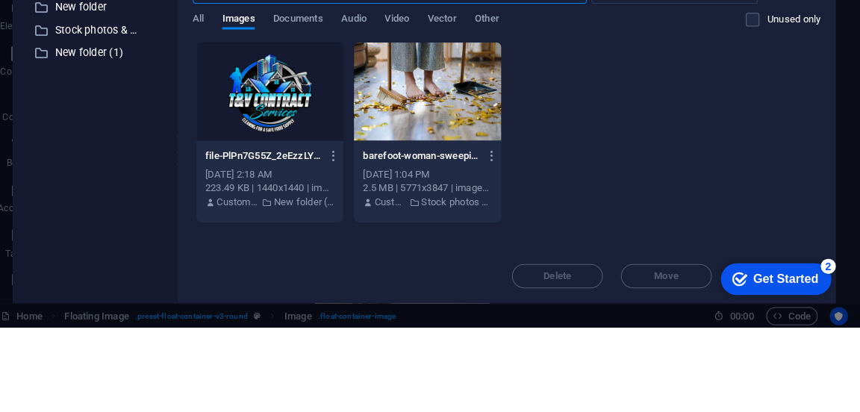
click at [642, 183] on div "file-PlPn7G55Z_2eEzzLYwDN_Q.webp file-PlPn7G55Z_2eEzzLYwDN_Q.webp Aug 15, 2025 …" at bounding box center [510, 219] width 619 height 179
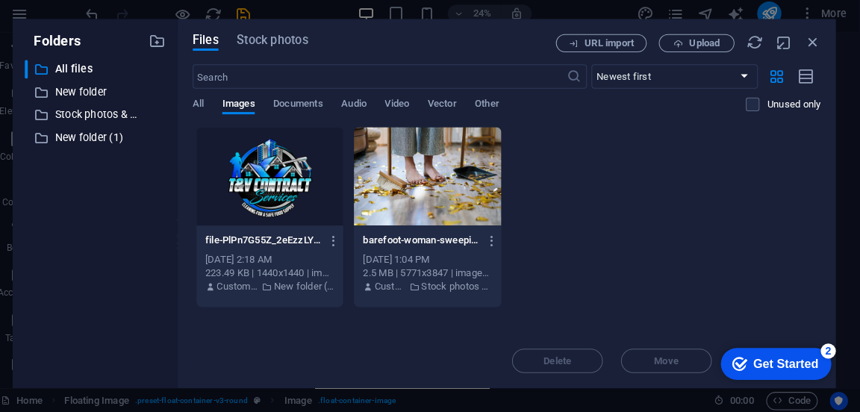
click at [79, 77] on p "All files" at bounding box center [106, 73] width 81 height 17
click at [167, 48] on icon "button" at bounding box center [166, 45] width 16 height 16
click at [288, 52] on span "Stock photos" at bounding box center [280, 45] width 70 height 18
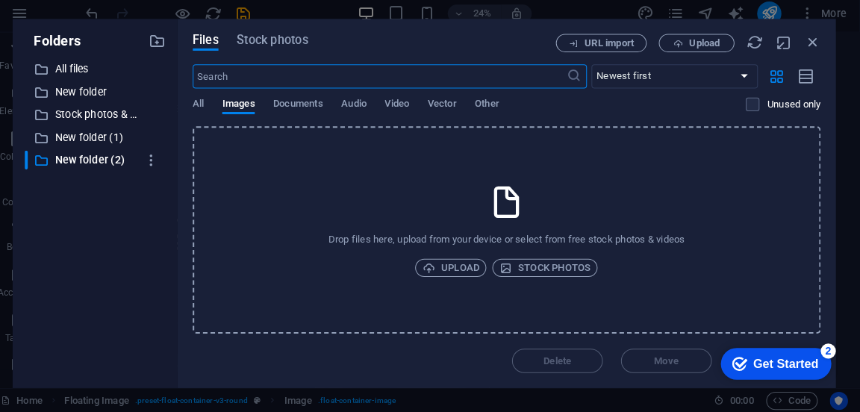
click at [85, 112] on p "Stock photos & videos" at bounding box center [106, 118] width 81 height 17
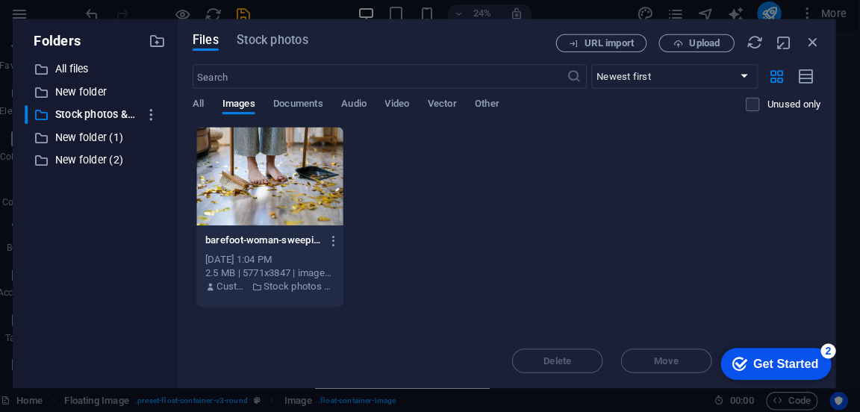
click at [93, 124] on p "Stock photos & videos" at bounding box center [106, 118] width 81 height 17
click at [86, 144] on p "New folder (1)" at bounding box center [106, 140] width 81 height 17
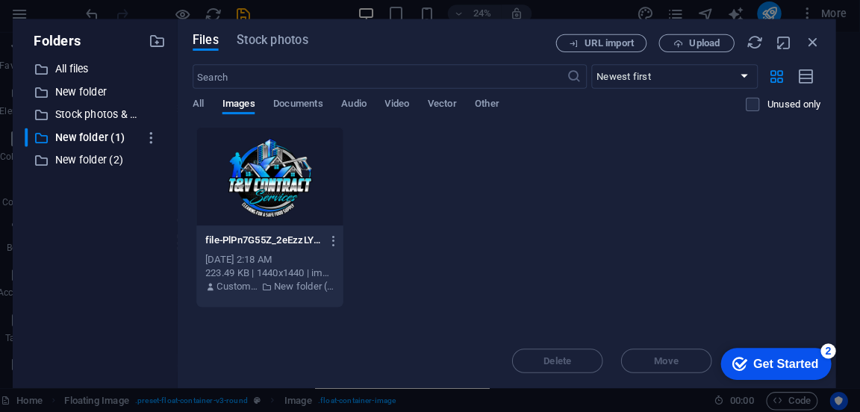
click at [89, 172] on div "​ New folder (2) New folder (2)" at bounding box center [91, 163] width 111 height 19
click at [78, 169] on p "New folder (2)" at bounding box center [106, 162] width 81 height 17
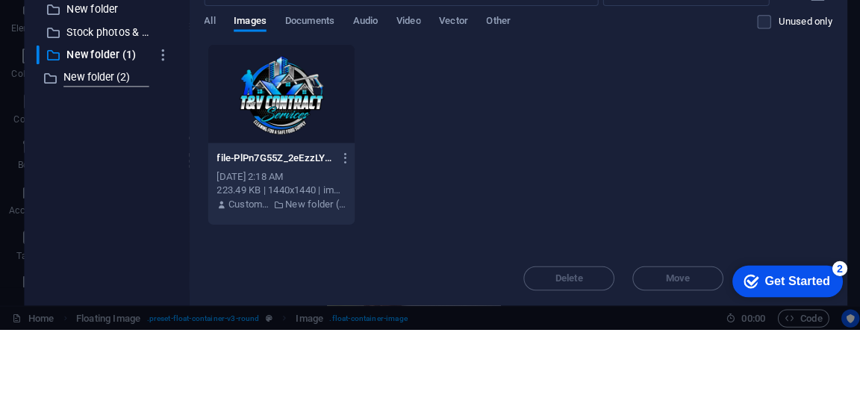
click at [747, 163] on div "file-PlPn7G55Z_2eEzzLYwDN_Q.webp file-PlPn7G55Z_2eEzzLYwDN_Q.webp Aug 15, 2025 …" at bounding box center [510, 219] width 619 height 179
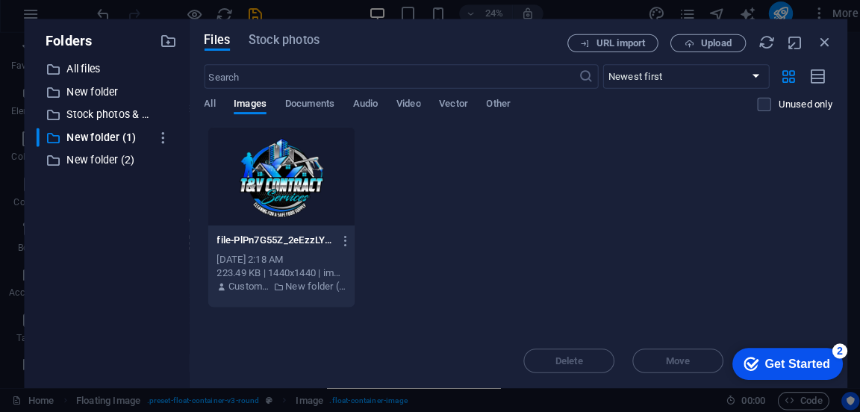
click at [808, 80] on icon "button" at bounding box center [806, 80] width 16 height 17
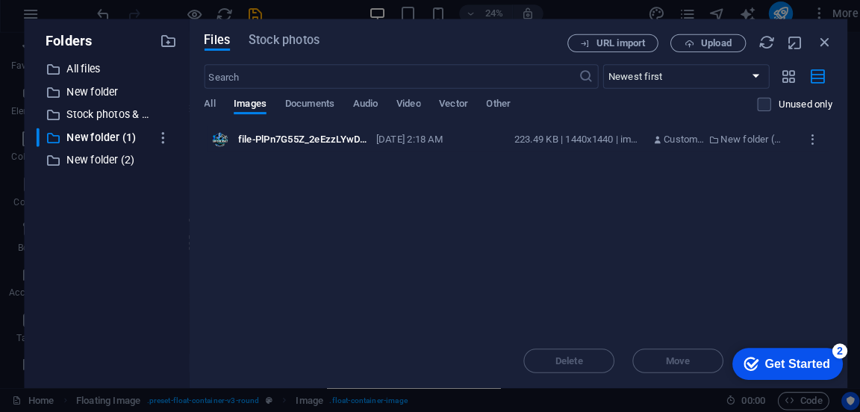
click at [779, 46] on icon "button" at bounding box center [784, 47] width 16 height 16
select select "image"
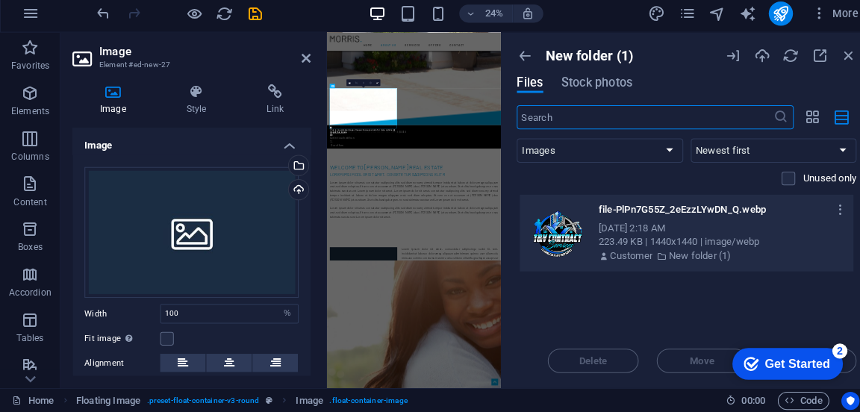
click at [618, 90] on span "Stock photos" at bounding box center [589, 87] width 70 height 18
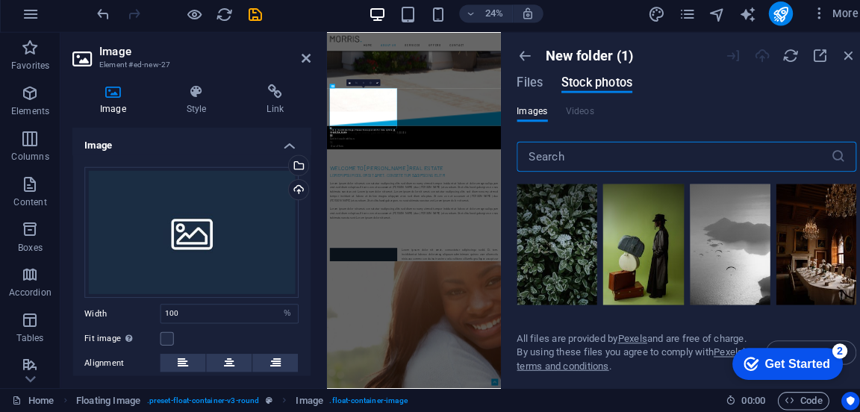
click at [102, 153] on h4 "Image" at bounding box center [189, 144] width 235 height 27
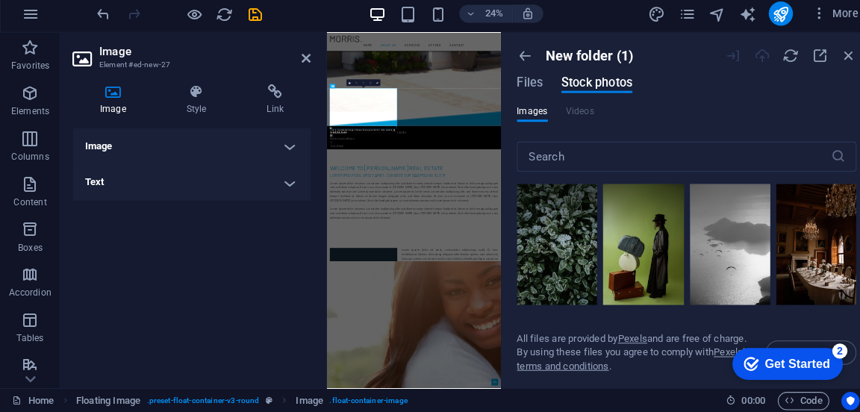
click at [101, 143] on h4 "Image" at bounding box center [189, 149] width 235 height 36
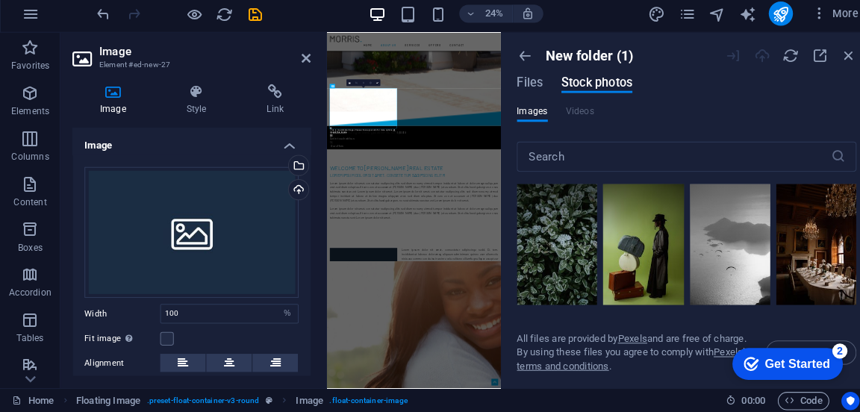
click at [282, 175] on div "Select files from the file manager, stock photos, or upload file(s)" at bounding box center [233, 170] width 97 height 56
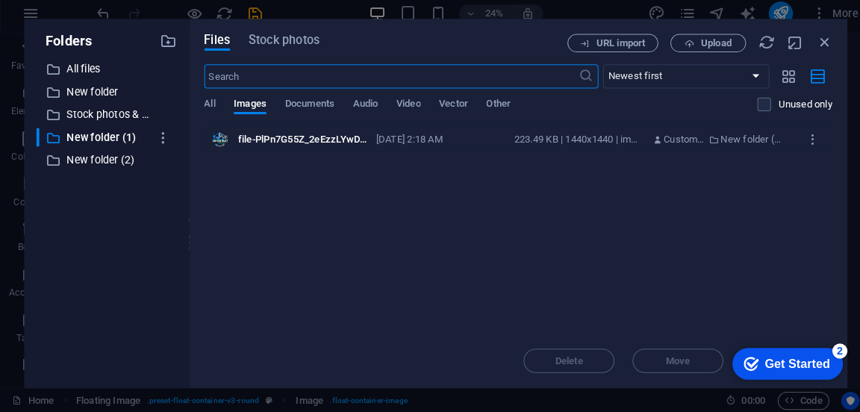
click at [592, 130] on div "file-PlPn7G55Z_2eEzzLYwDN_Q.webp file-PlPn7G55Z_2eEzzLYwDN_Q.webp Aug 15, 2025 …" at bounding box center [510, 142] width 613 height 25
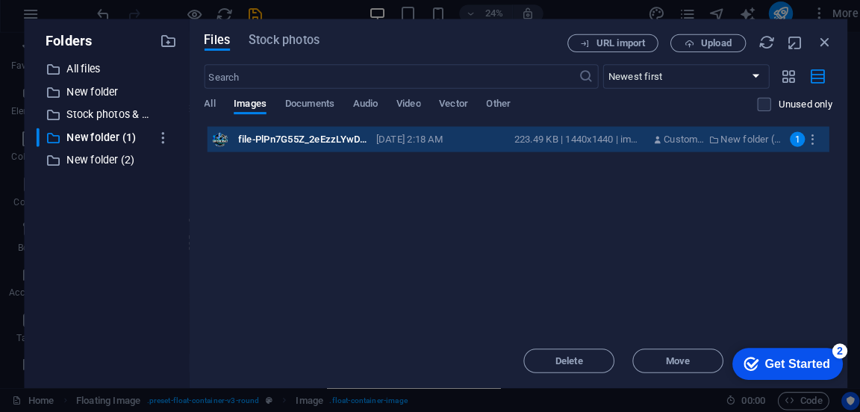
click at [78, 81] on p "All files" at bounding box center [106, 73] width 81 height 17
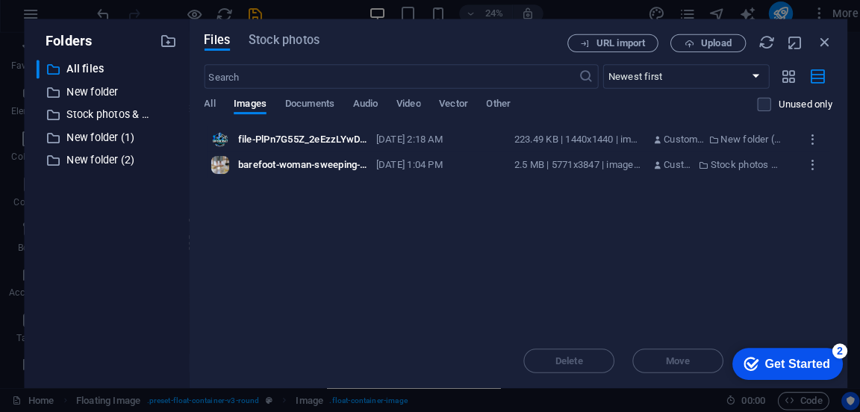
click at [159, 48] on icon "button" at bounding box center [166, 45] width 16 height 16
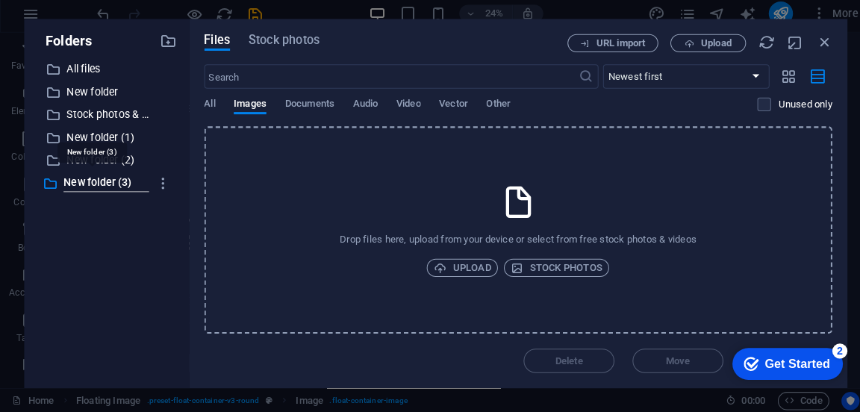
click at [443, 261] on span "Upload" at bounding box center [456, 269] width 57 height 18
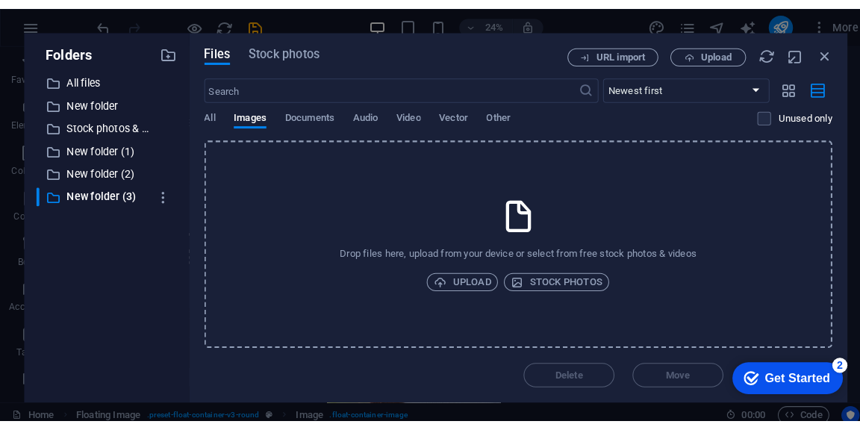
scroll to position [1163, 0]
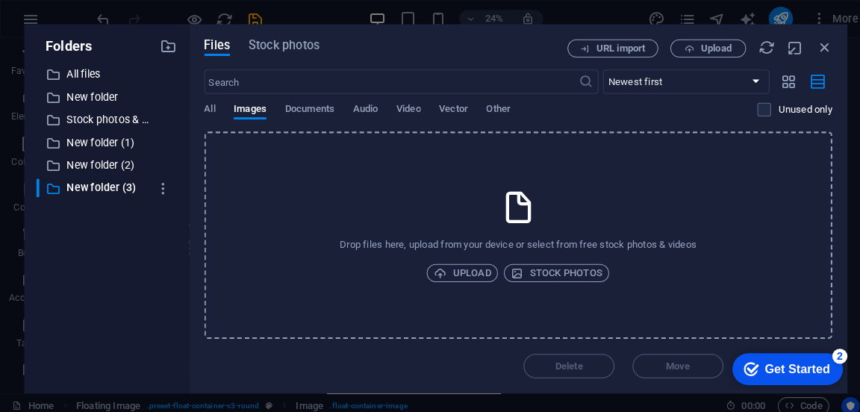
click at [752, 109] on label at bounding box center [753, 107] width 13 height 13
click at [0, 0] on input "checkbox" at bounding box center [0, 0] width 0 height 0
click at [710, 51] on span "Upload" at bounding box center [706, 47] width 31 height 9
click at [777, 84] on icon "button" at bounding box center [777, 80] width 17 height 16
click at [737, 87] on select "Newest first Oldest first Name (A-Z) Name (Z-A) Size (0-9) Size (9-0) Resolutio…" at bounding box center [677, 81] width 164 height 24
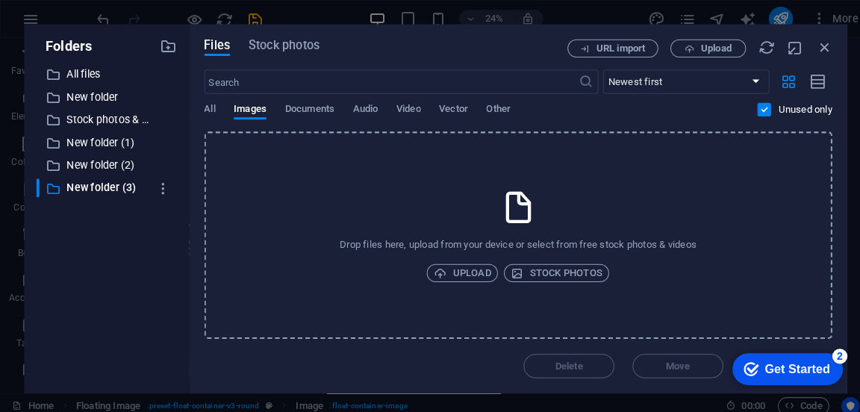
click at [736, 87] on select "Newest first Oldest first Name (A-Z) Name (Z-A) Size (0-9) Size (9-0) Resolutio…" at bounding box center [677, 81] width 164 height 24
click at [697, 53] on button "Upload" at bounding box center [698, 48] width 75 height 18
click at [96, 187] on p "New folder (3)" at bounding box center [106, 185] width 81 height 17
click at [78, 118] on p "Stock photos & videos" at bounding box center [106, 118] width 81 height 17
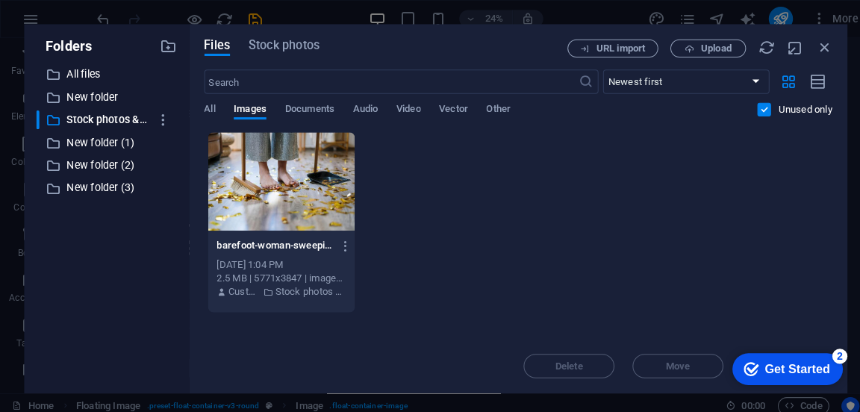
click at [81, 96] on p "New folder" at bounding box center [106, 95] width 81 height 17
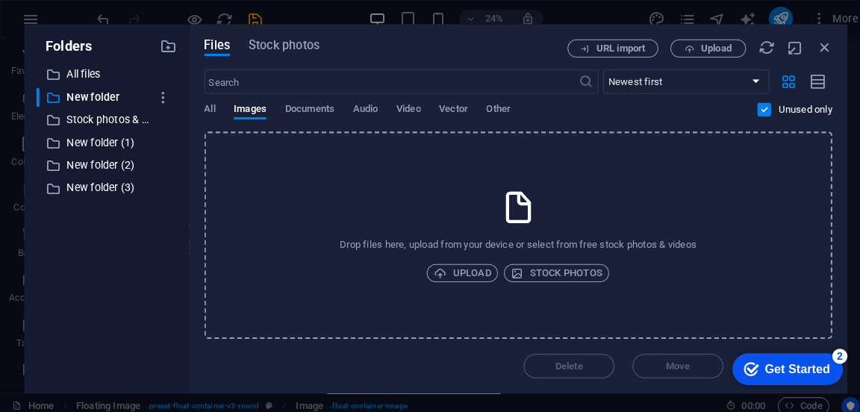
click at [85, 68] on p "All files" at bounding box center [106, 73] width 81 height 17
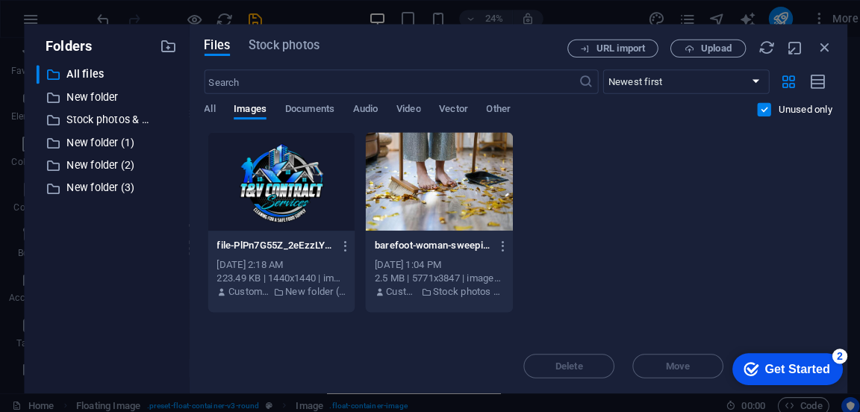
click at [169, 41] on icon "button" at bounding box center [166, 45] width 16 height 16
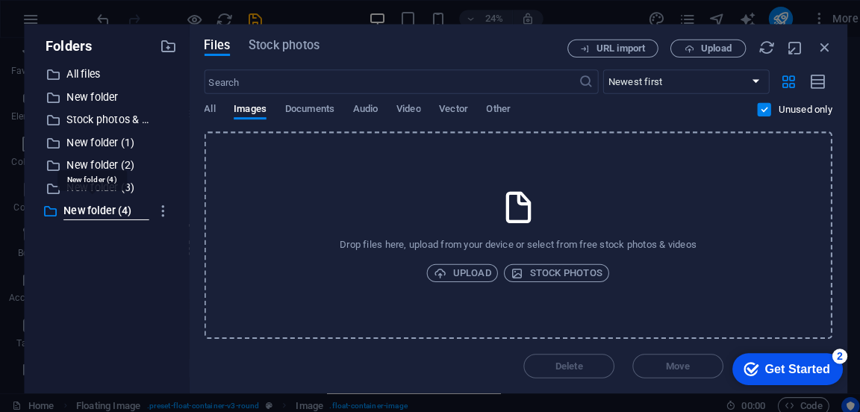
click at [817, 45] on icon "button" at bounding box center [812, 47] width 16 height 16
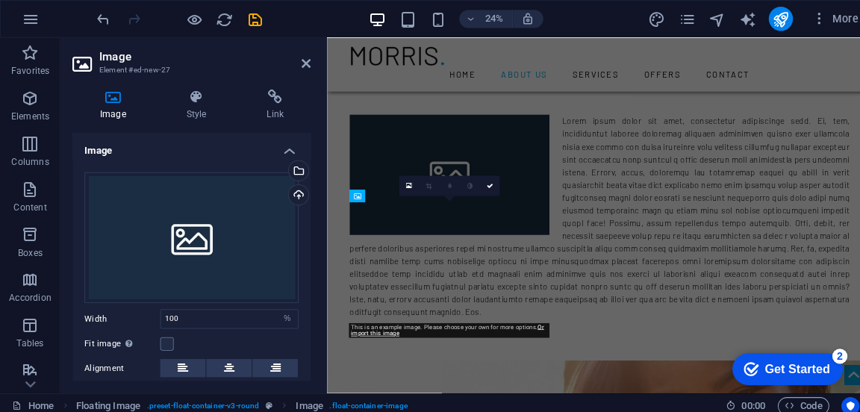
scroll to position [571, 0]
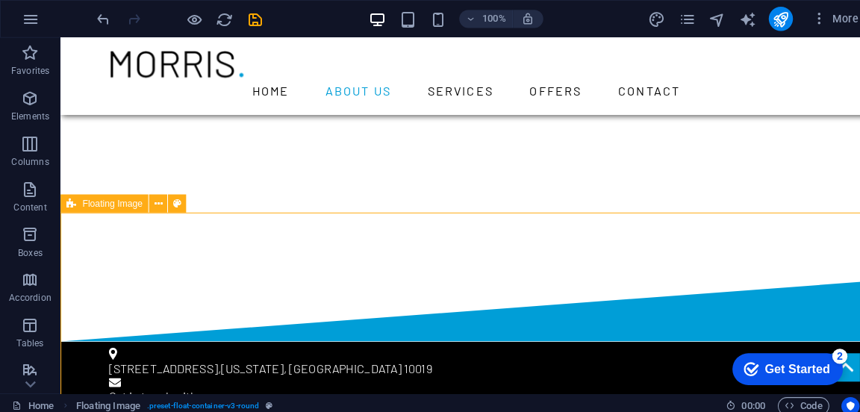
scroll to position [653, 0]
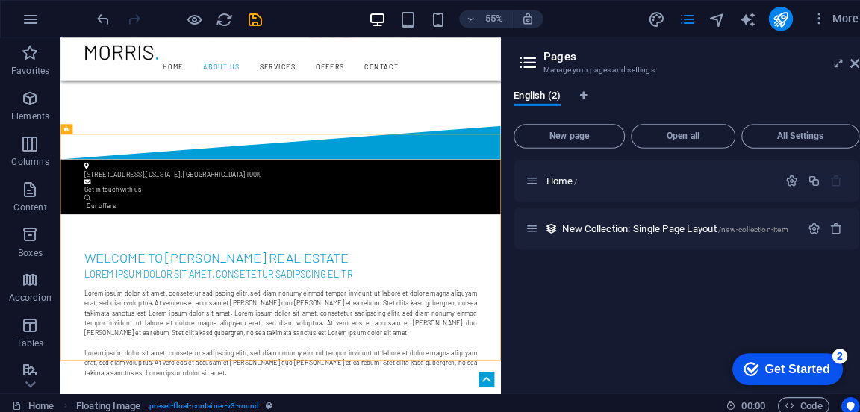
select select "English"
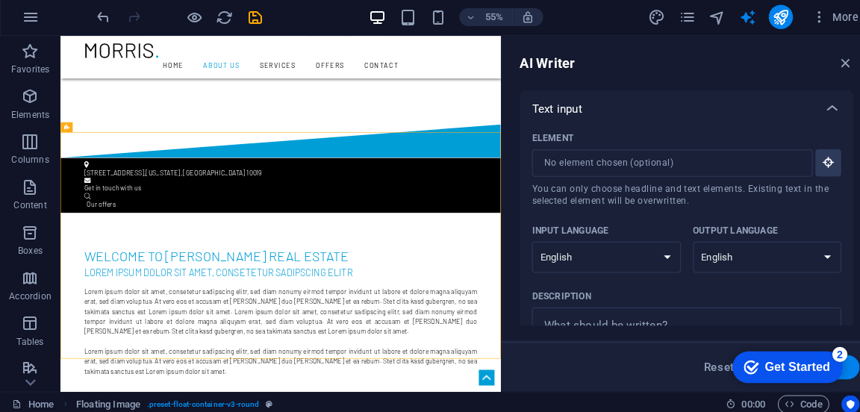
scroll to position [398, 0]
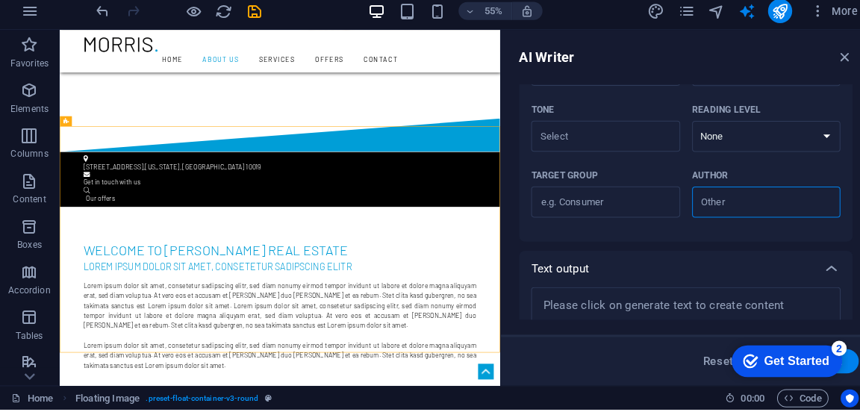
type textarea "x"
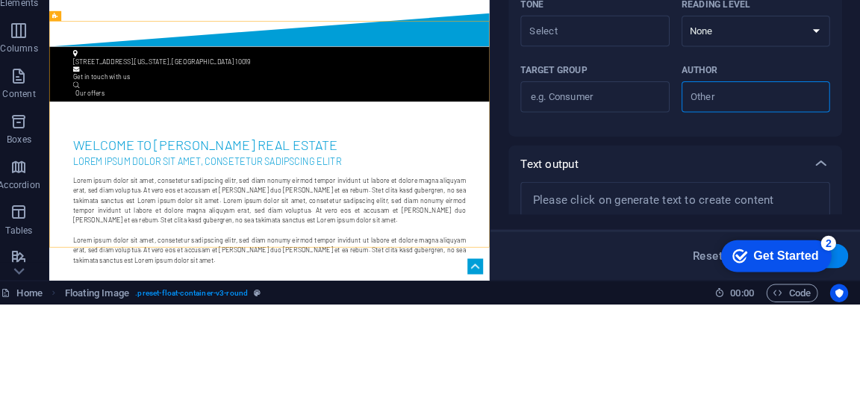
scroll to position [0, 0]
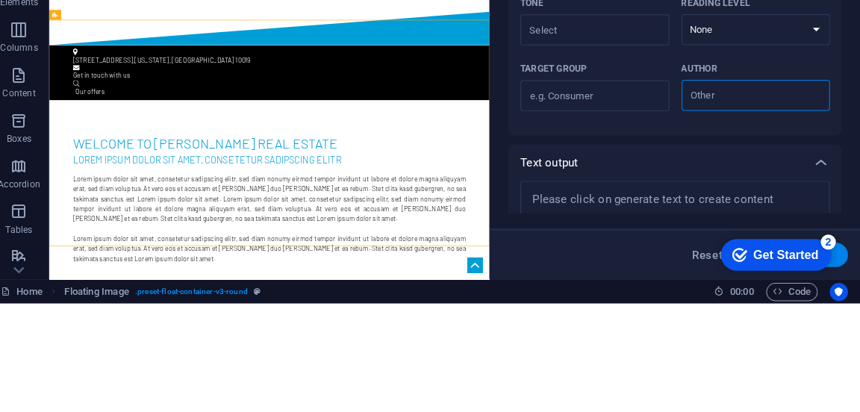
type textarea "x"
click at [764, 202] on input "Author ​" at bounding box center [744, 207] width 113 height 22
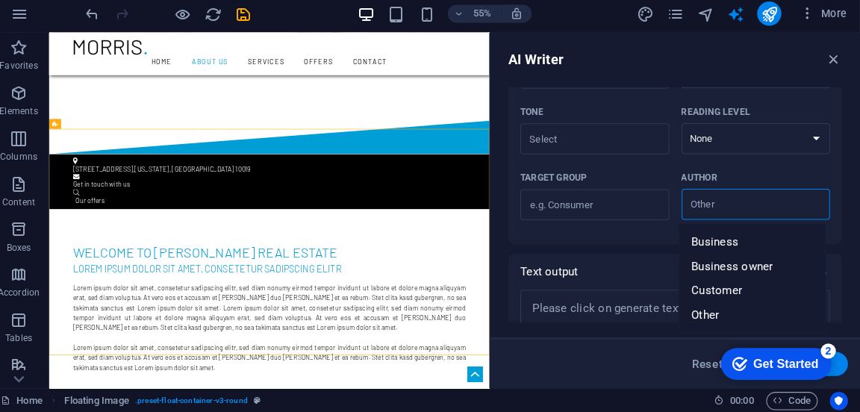
type textarea "x"
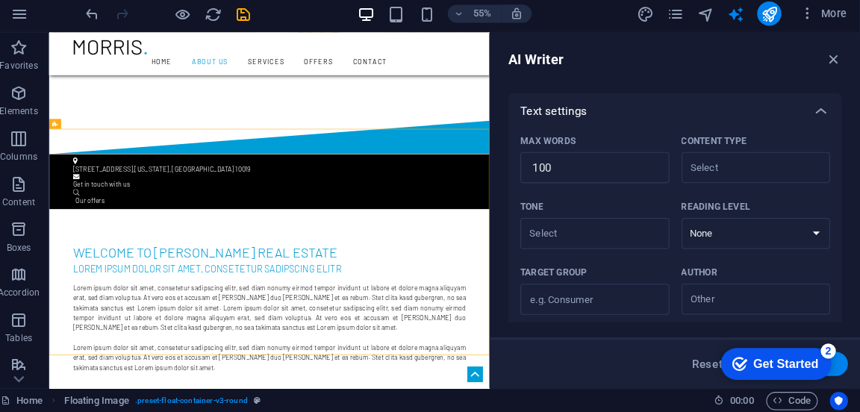
scroll to position [288, 0]
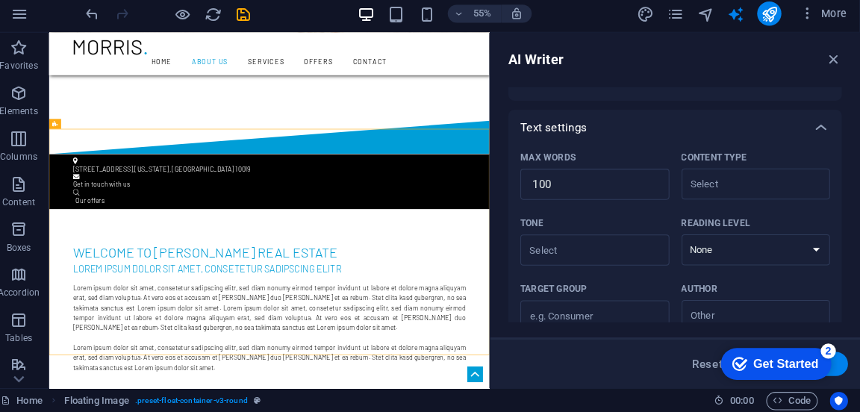
click at [831, 66] on icon "button" at bounding box center [833, 64] width 16 height 16
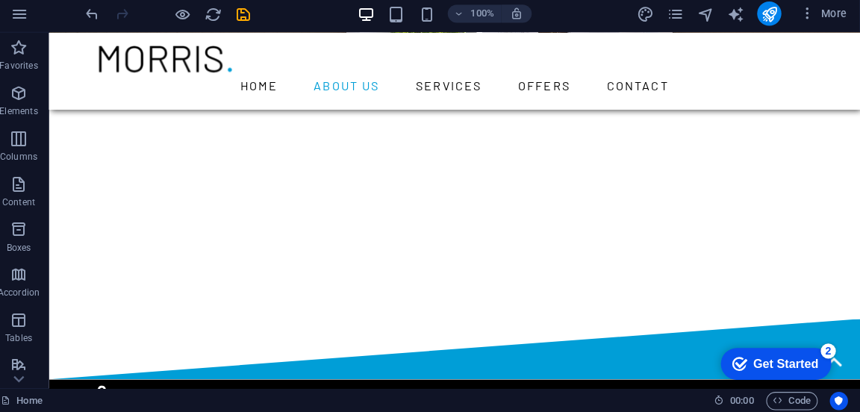
scroll to position [0, 0]
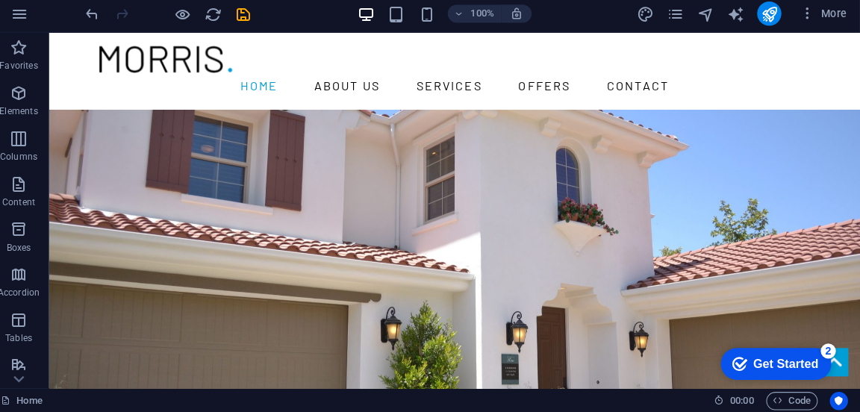
click at [819, 18] on span "More" at bounding box center [823, 18] width 47 height 15
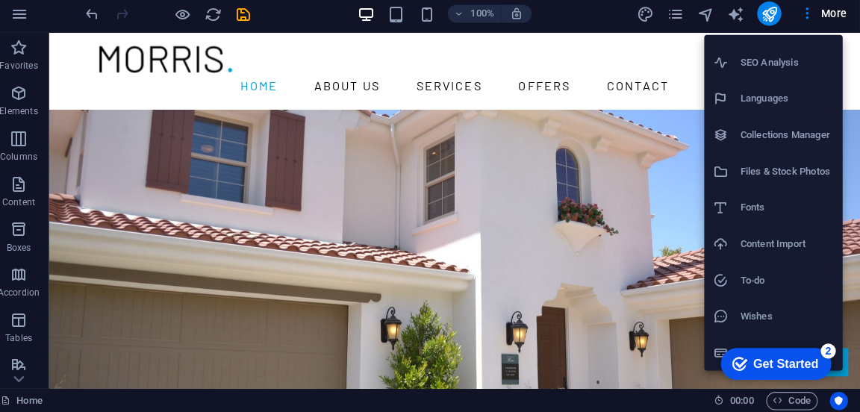
scroll to position [63, 0]
click at [766, 322] on h6 "Wishes" at bounding box center [788, 317] width 92 height 18
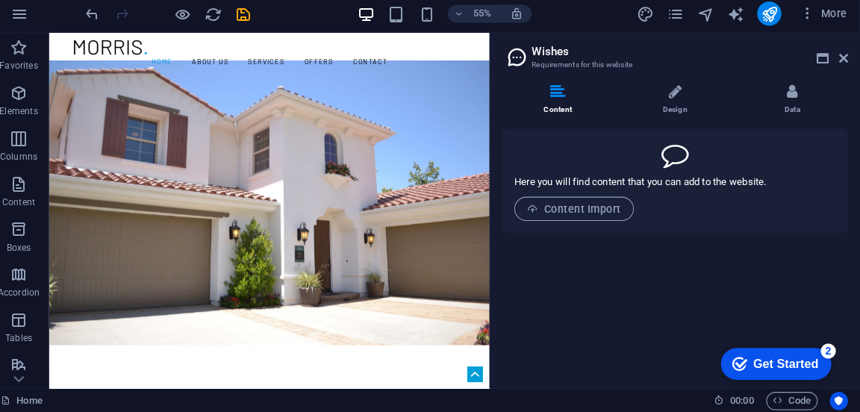
click at [679, 113] on li "Design" at bounding box center [680, 104] width 116 height 32
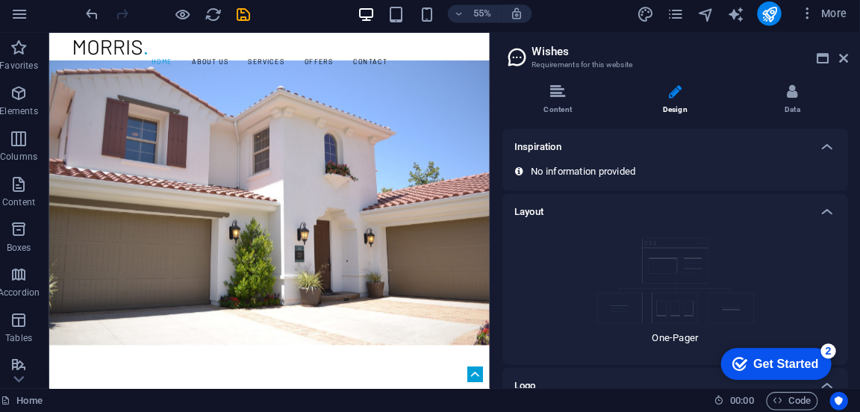
scroll to position [116, 0]
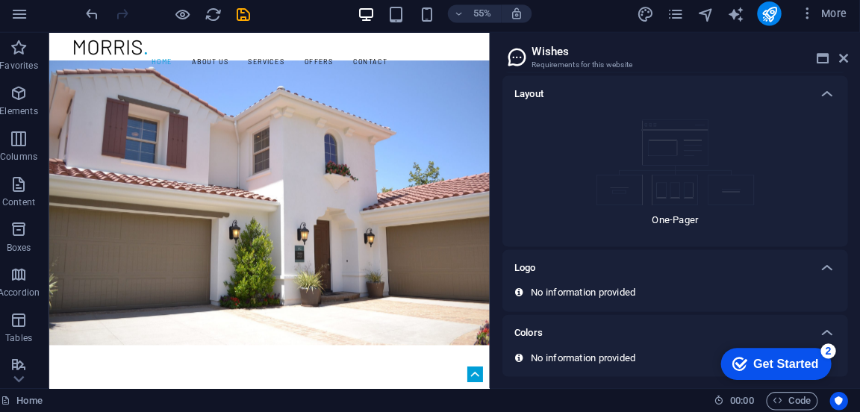
click at [680, 236] on div "One-Pager" at bounding box center [677, 176] width 317 height 121
click at [817, 284] on div at bounding box center [827, 269] width 36 height 36
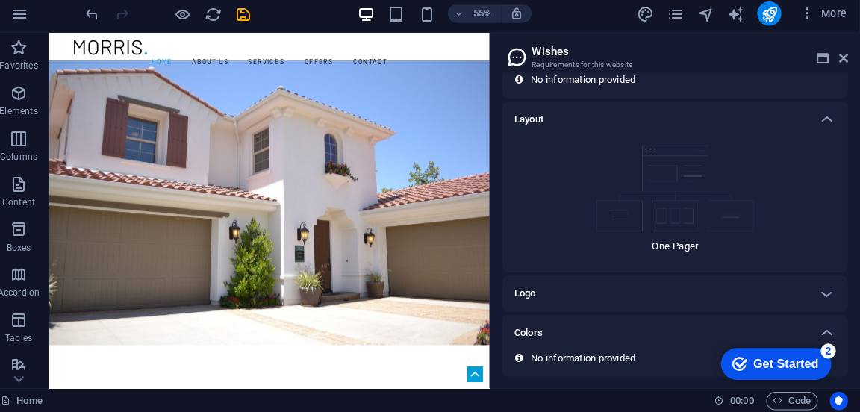
click at [822, 278] on div at bounding box center [827, 295] width 36 height 36
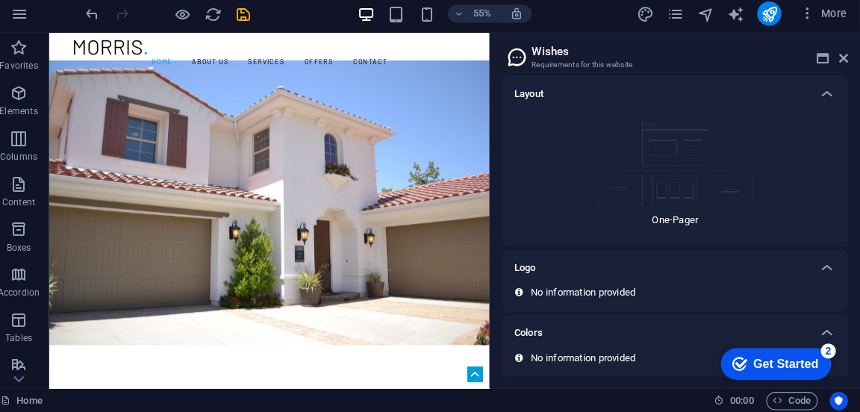
click at [826, 341] on div "checkmark Get Started 2 First Steps in the Editor Let's guide you through the t…" at bounding box center [771, 362] width 127 height 45
click at [654, 344] on div "Colors" at bounding box center [677, 334] width 341 height 36
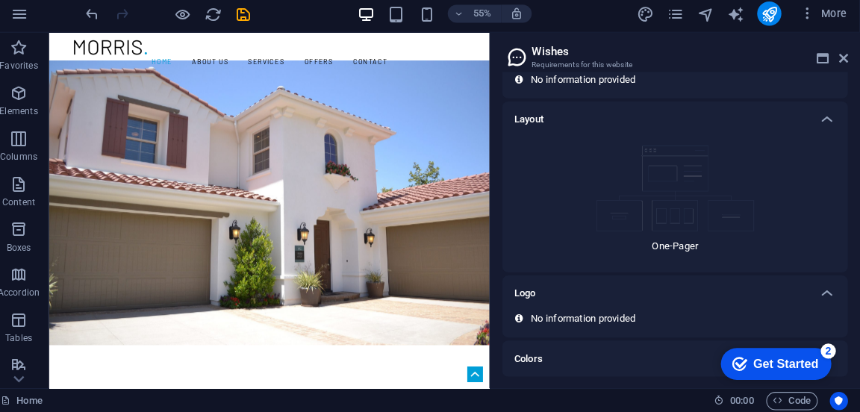
scroll to position [0, 0]
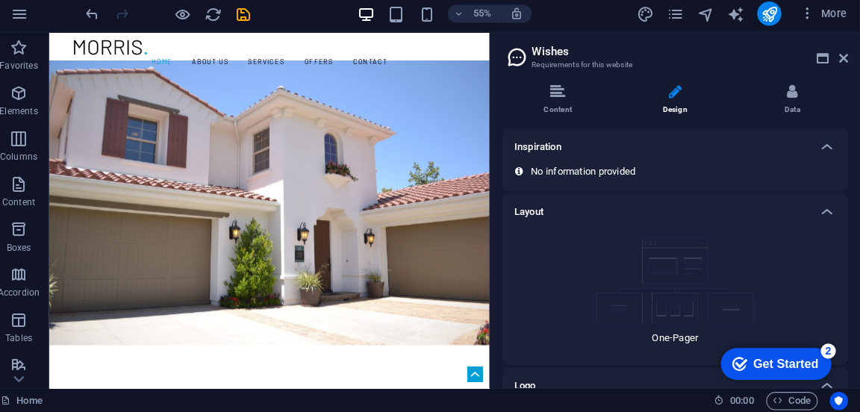
click at [675, 110] on li "Design" at bounding box center [680, 104] width 116 height 32
click at [805, 106] on li "Data" at bounding box center [793, 104] width 110 height 32
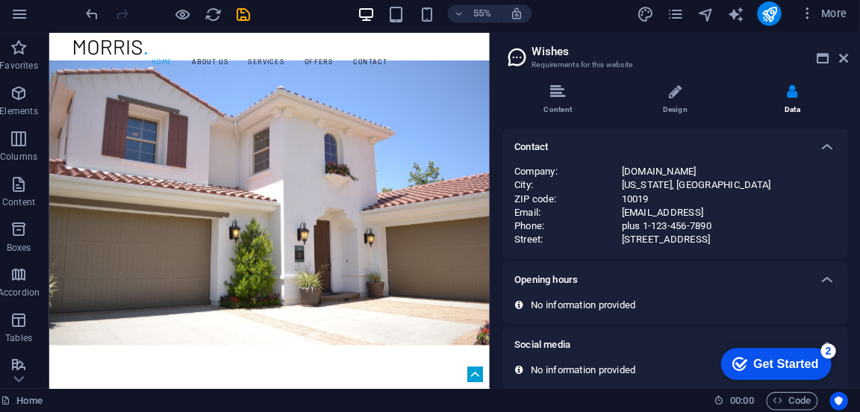
click at [674, 108] on li "Design" at bounding box center [680, 104] width 116 height 32
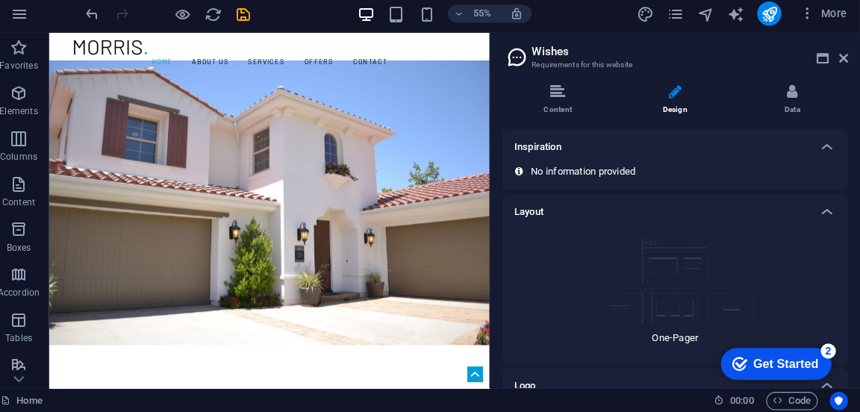
click at [676, 339] on p "One-Pager" at bounding box center [677, 338] width 46 height 13
click at [528, 225] on div "Layout" at bounding box center [677, 214] width 341 height 36
click at [821, 64] on icon at bounding box center [823, 63] width 12 height 12
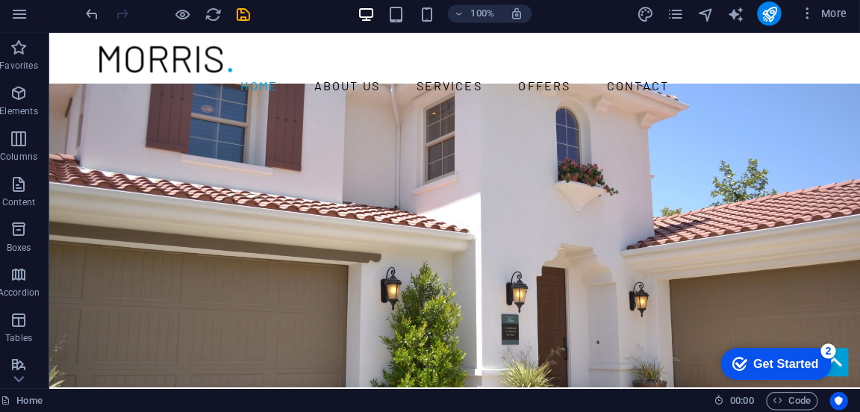
click at [31, 192] on icon "button" at bounding box center [30, 187] width 18 height 18
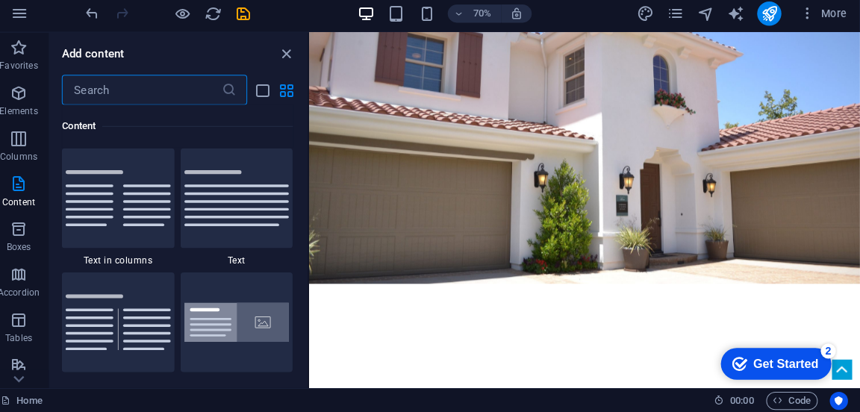
scroll to position [192, 0]
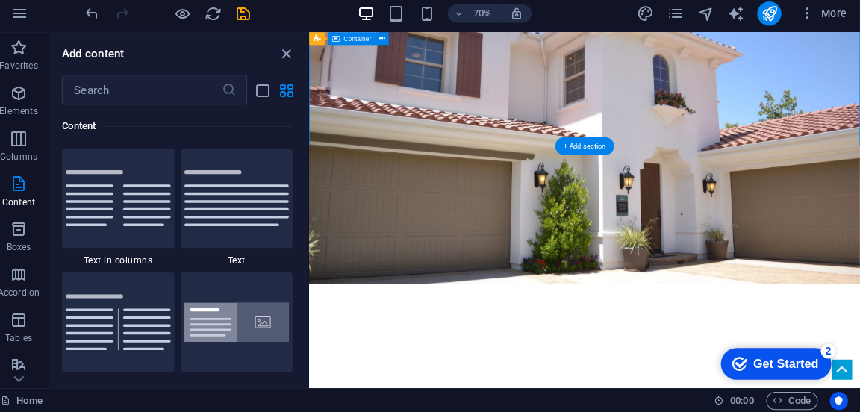
scroll to position [0, 0]
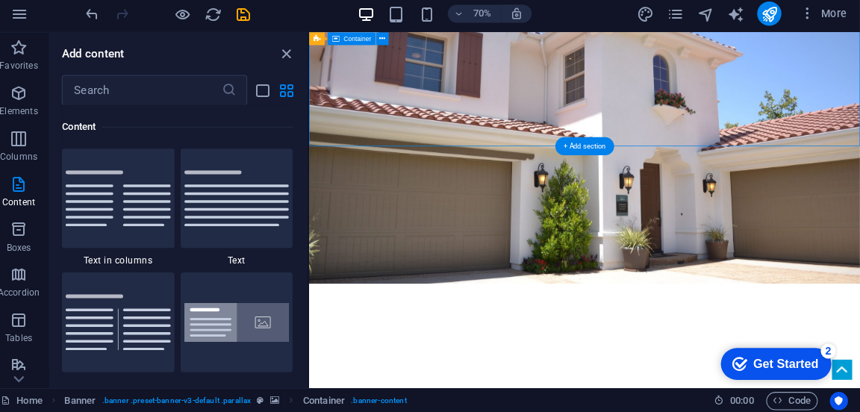
click at [228, 328] on img at bounding box center [245, 324] width 104 height 40
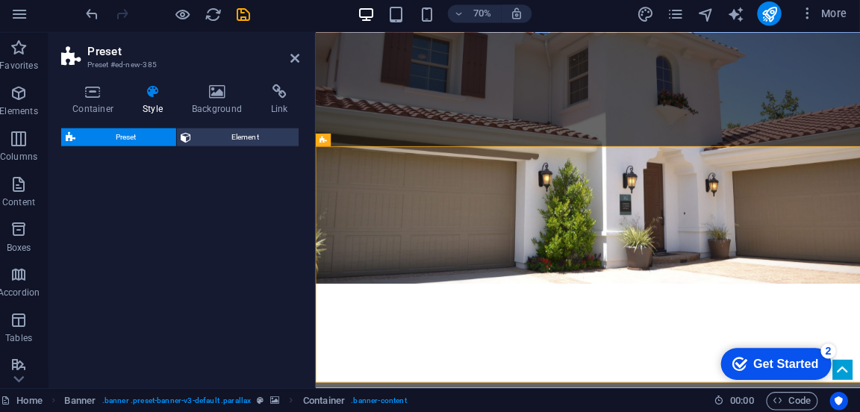
select select "rem"
select select "px"
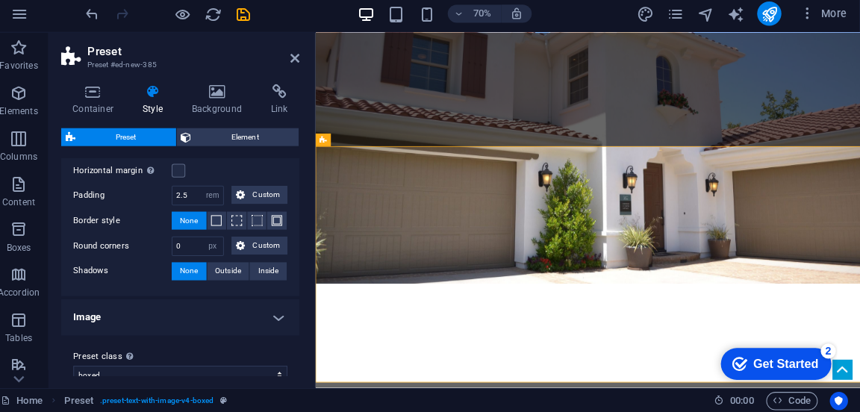
scroll to position [245, 0]
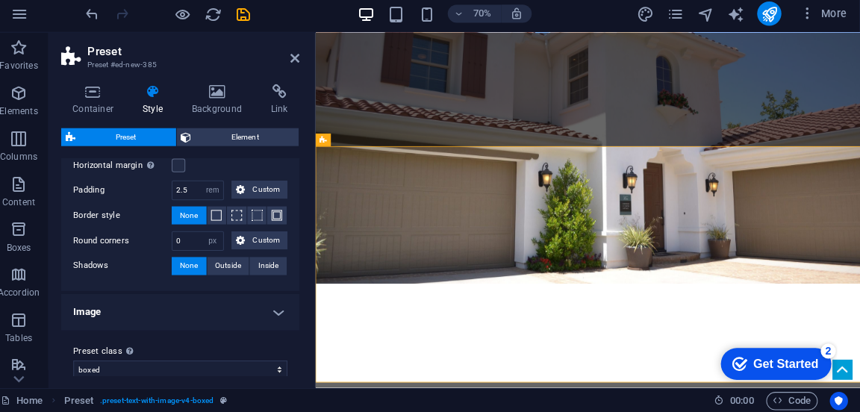
click at [264, 218] on span at bounding box center [265, 218] width 10 height 10
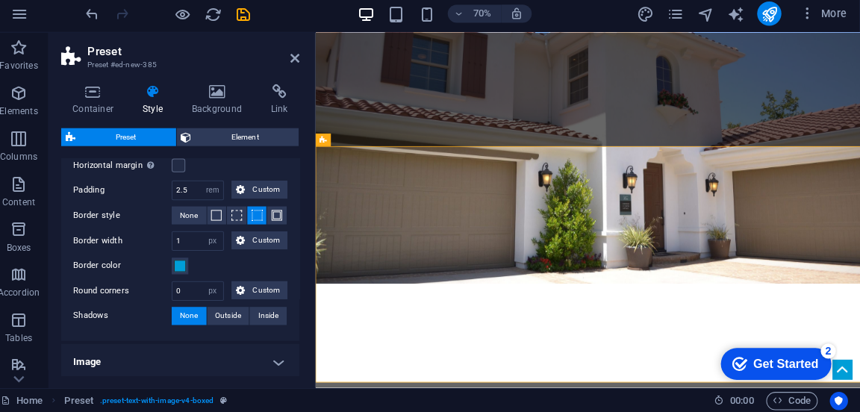
click at [248, 290] on icon at bounding box center [248, 292] width 9 height 18
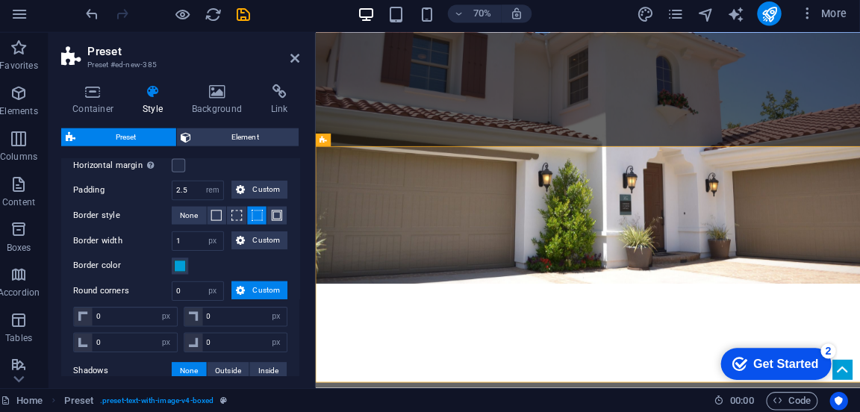
scroll to position [363, 0]
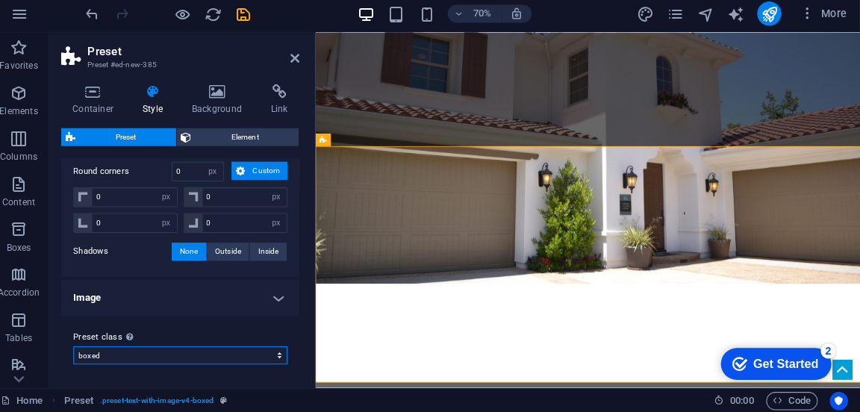
click at [285, 357] on select "boxed Add preset class" at bounding box center [189, 356] width 211 height 18
click at [275, 350] on select "boxed Add preset class" at bounding box center [189, 356] width 211 height 18
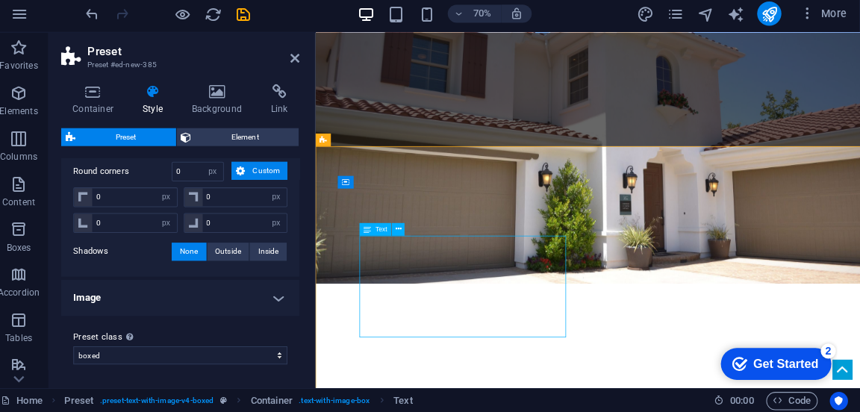
click at [398, 230] on button at bounding box center [404, 231] width 13 height 13
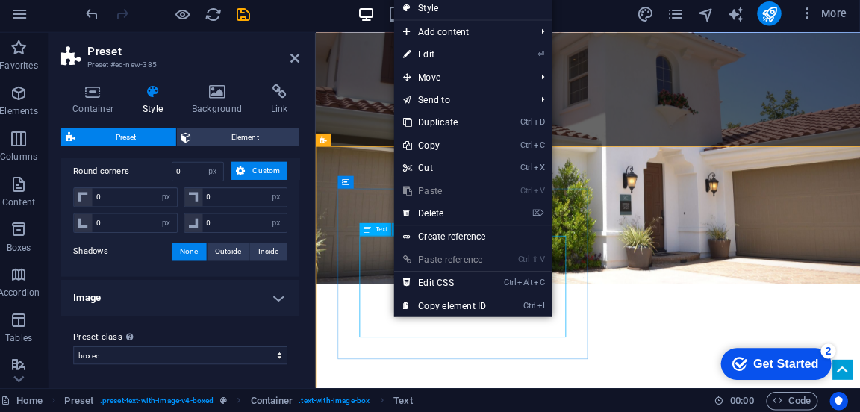
click at [427, 60] on link "⏎ Edit" at bounding box center [450, 59] width 100 height 22
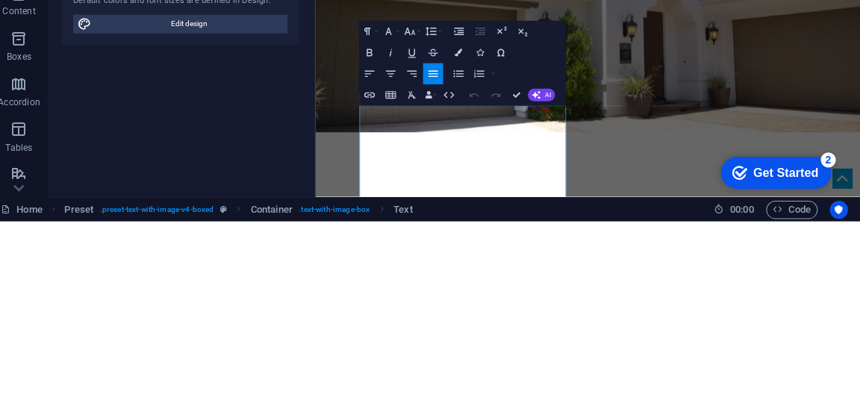
scroll to position [63, 0]
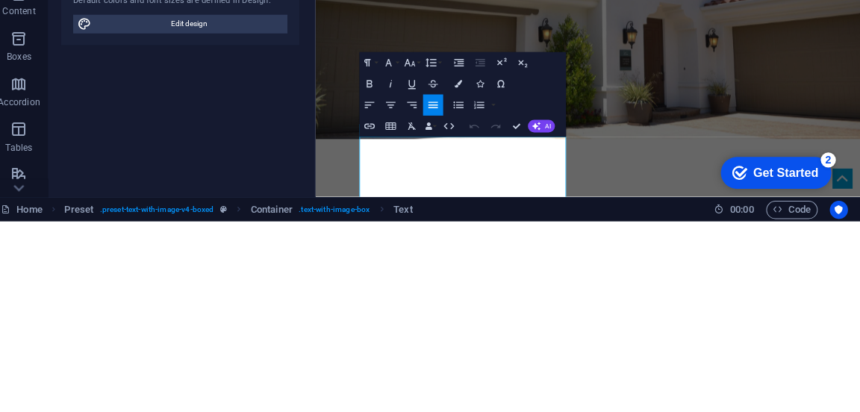
click at [374, 272] on icon "button" at bounding box center [375, 276] width 13 height 13
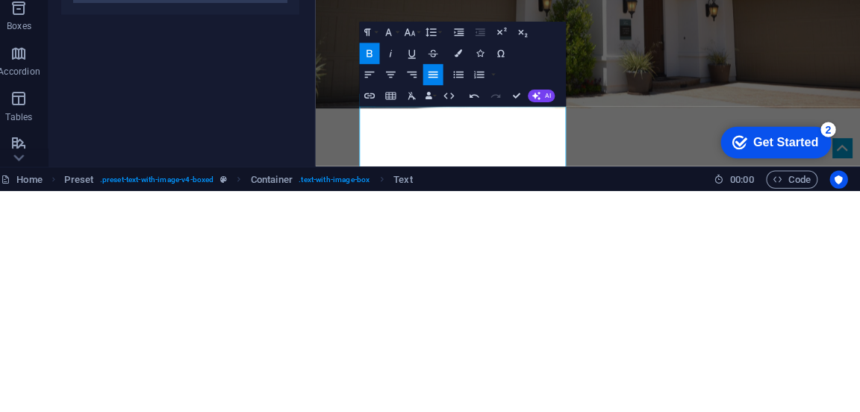
scroll to position [0, 0]
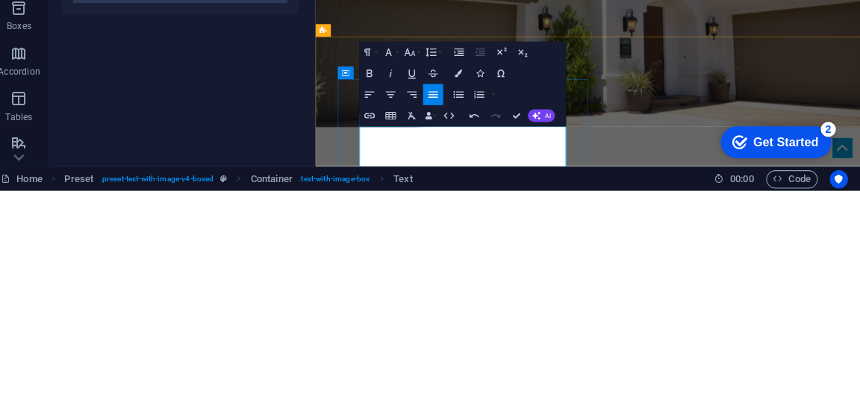
scroll to position [60, 0]
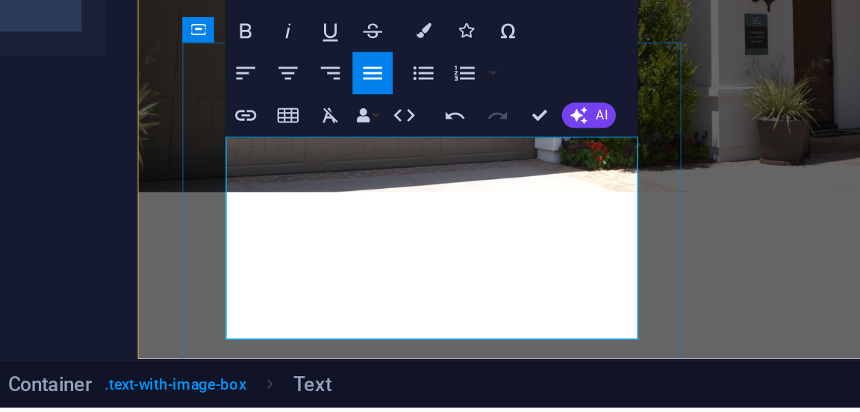
scroll to position [0, 0]
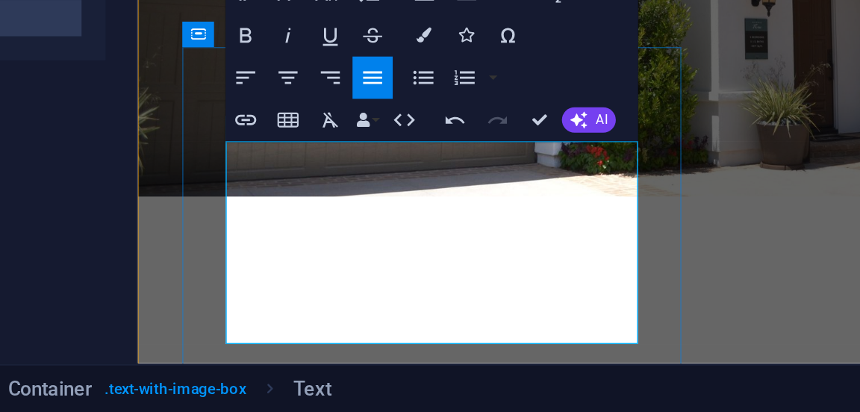
click at [210, 371] on p "​ Lorem ipsum dolor sit amet, consectetuer adipiscing elit. Aenean commodo ligu…" at bounding box center [501, 407] width 643 height 72
click at [207, 371] on p "​ Lorem ipsum dolor sit amet, consectetuer adipiscing elit. Aenean commodo ligu…" at bounding box center [501, 407] width 643 height 72
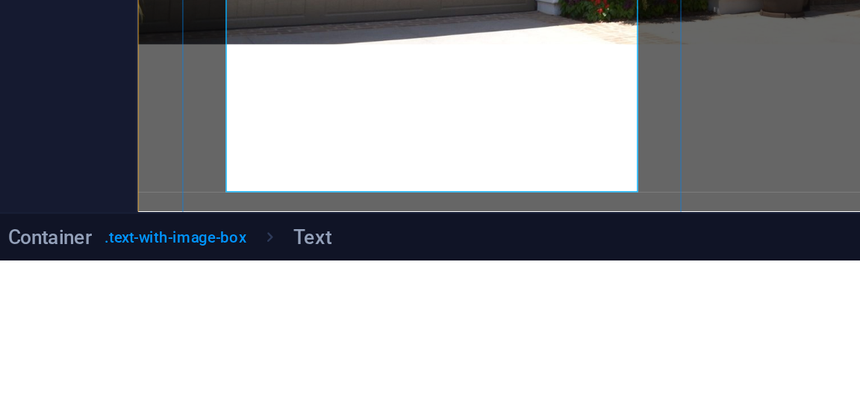
click at [213, 219] on p "​ Lorem ipsum dolor sit amet, consectetuer adipiscing elit. Aenean commodo ligu…" at bounding box center [501, 255] width 643 height 72
click at [217, 219] on p "​ Lorem ipsum dolor sit amet, consectetuer adipiscing elit. Aenean commodo ligu…" at bounding box center [501, 255] width 643 height 72
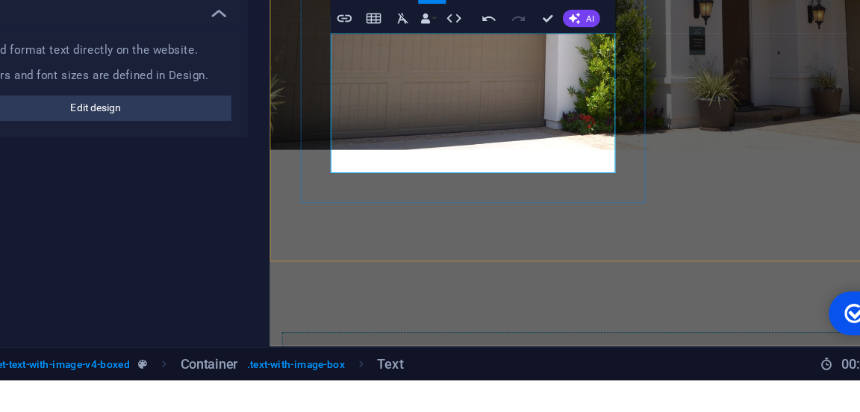
scroll to position [298, 0]
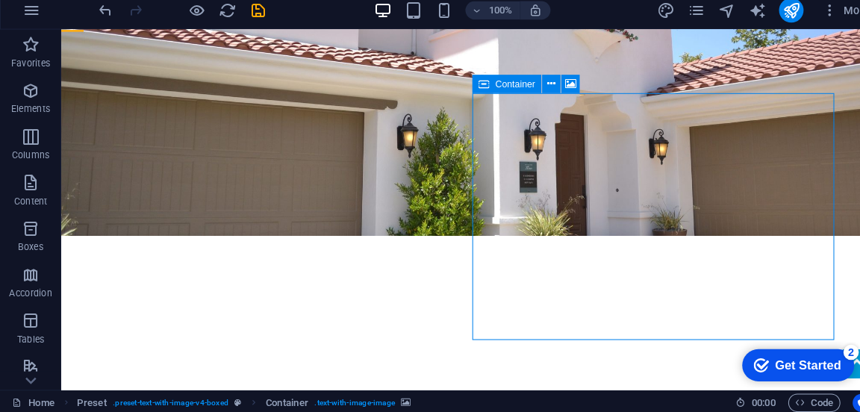
click at [533, 94] on icon at bounding box center [537, 90] width 8 height 16
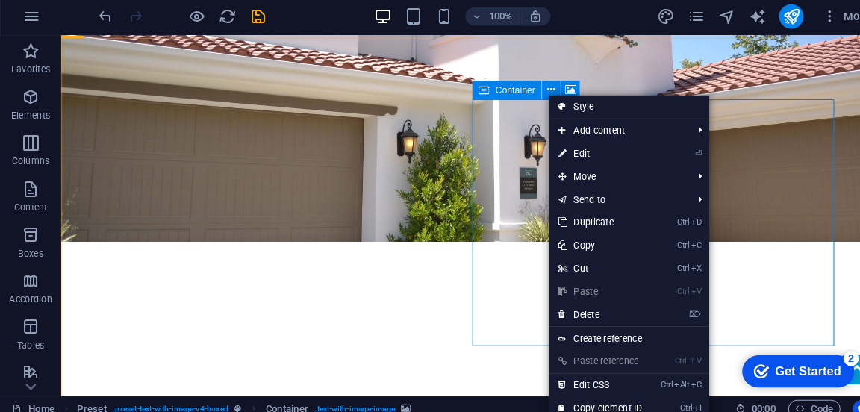
click at [571, 313] on link "⌦ Delete" at bounding box center [584, 309] width 100 height 22
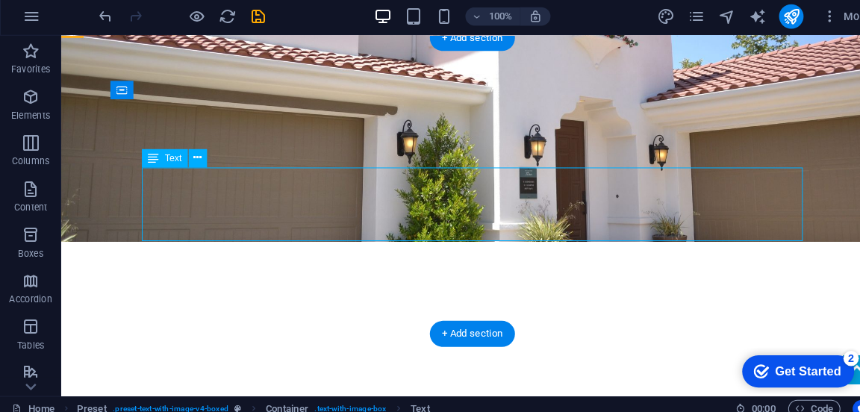
click at [166, 163] on div "Text" at bounding box center [160, 157] width 45 height 18
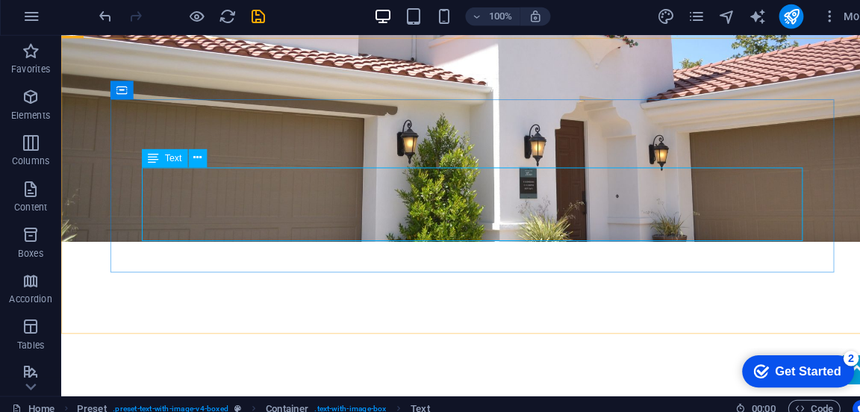
click at [168, 156] on span "Text" at bounding box center [168, 156] width 16 height 9
click at [190, 158] on icon at bounding box center [193, 156] width 8 height 16
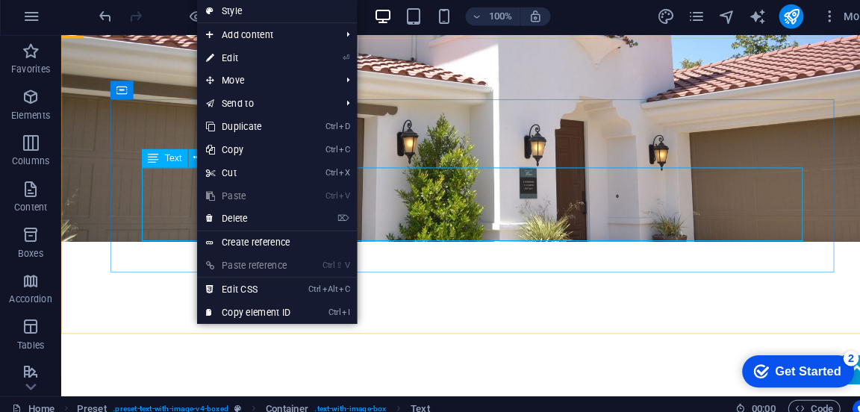
click at [242, 223] on link "⌦ Delete" at bounding box center [242, 215] width 100 height 22
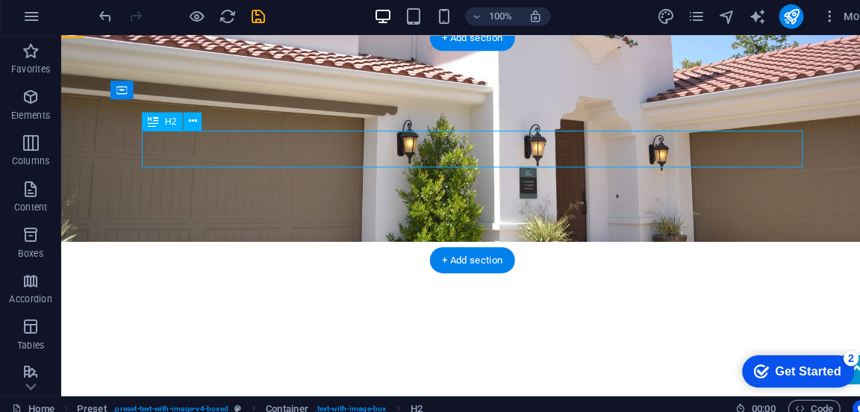
click at [181, 125] on button at bounding box center [187, 121] width 18 height 18
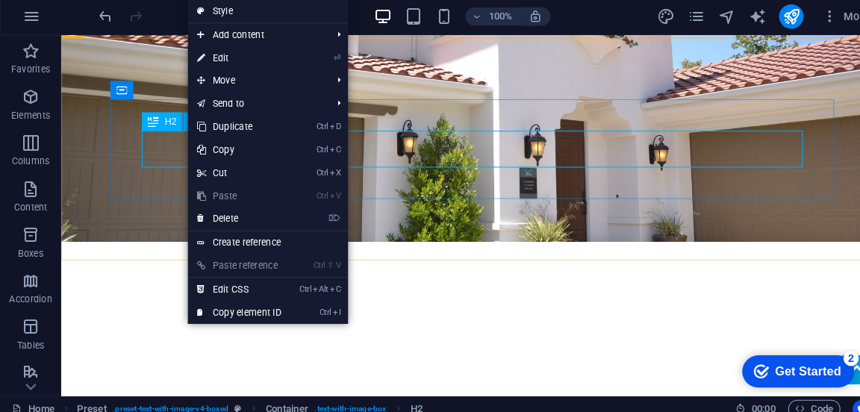
click at [215, 65] on link "⏎ Edit" at bounding box center [233, 59] width 100 height 22
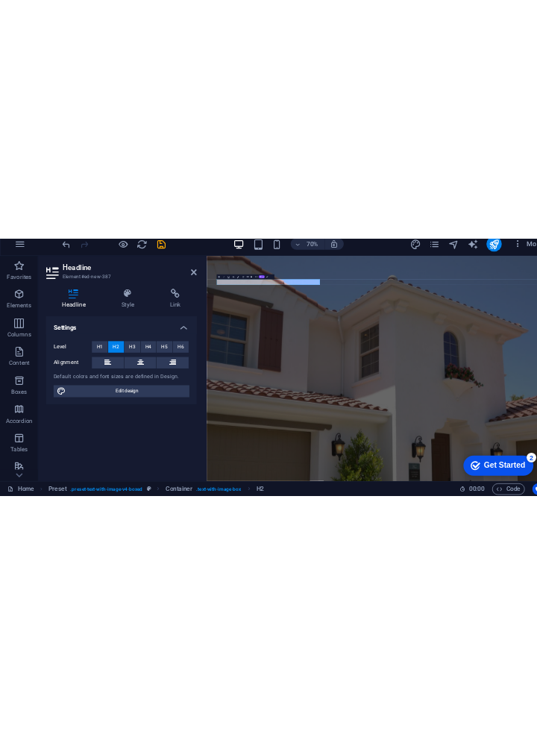
scroll to position [0, 0]
